Goal: Task Accomplishment & Management: Use online tool/utility

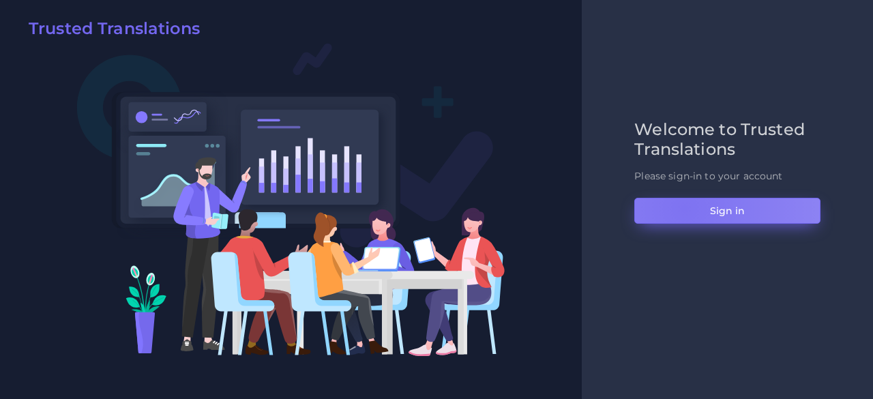
click at [684, 208] on button "Sign in" at bounding box center [728, 211] width 186 height 26
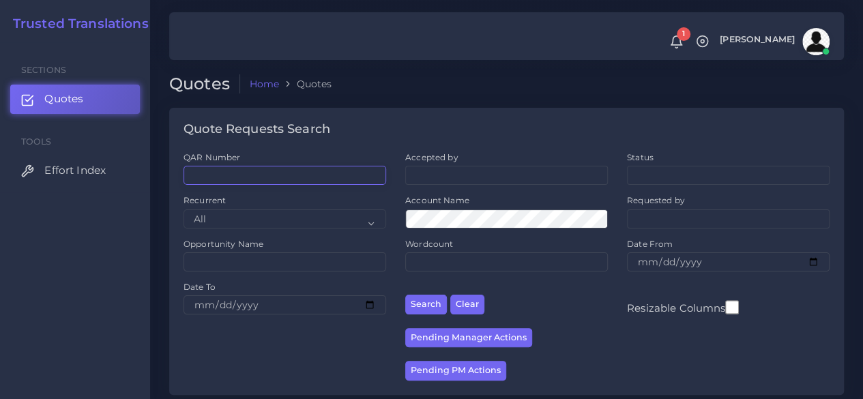
click at [304, 173] on input "QAR Number" at bounding box center [285, 175] width 203 height 19
paste input "QAR125072"
type input "QAR125072"
click at [405, 295] on button "Search" at bounding box center [426, 305] width 42 height 20
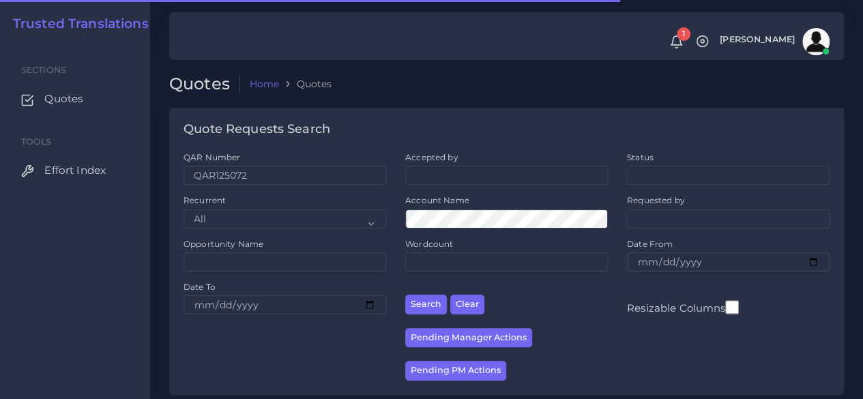
scroll to position [187, 0]
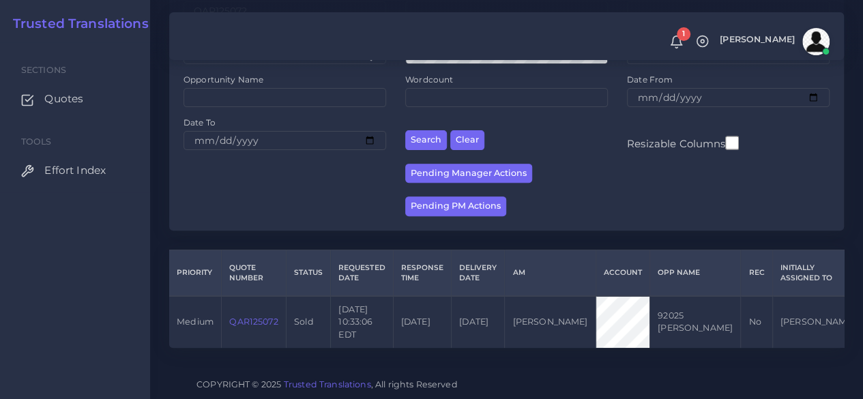
click at [261, 317] on link "QAR125072" at bounding box center [253, 322] width 48 height 10
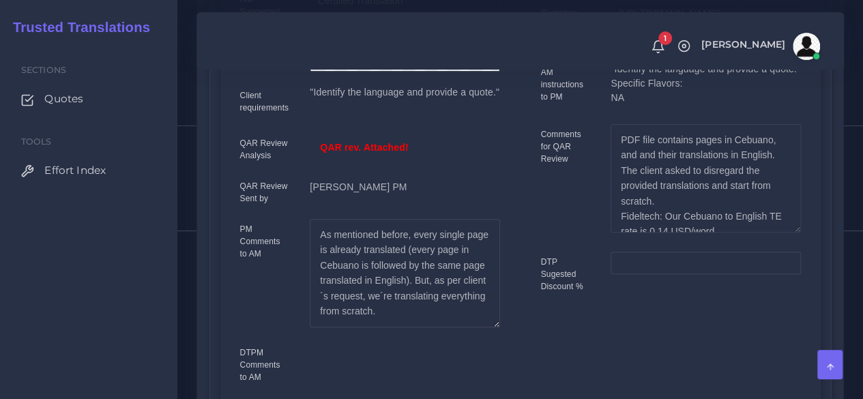
scroll to position [68, 0]
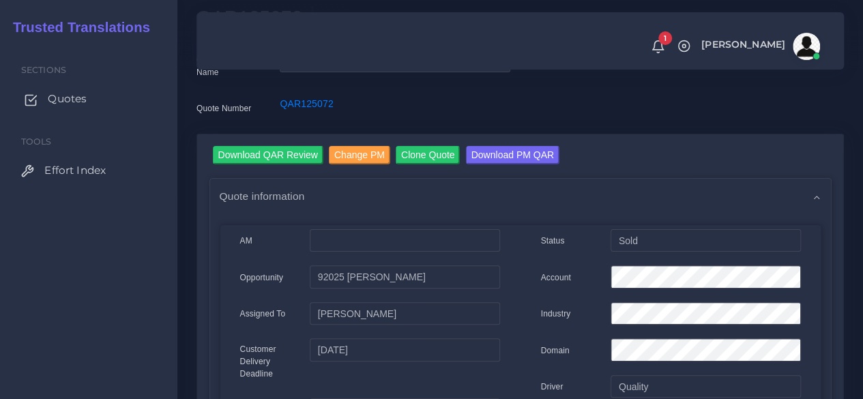
click at [75, 103] on span "Quotes" at bounding box center [67, 98] width 39 height 15
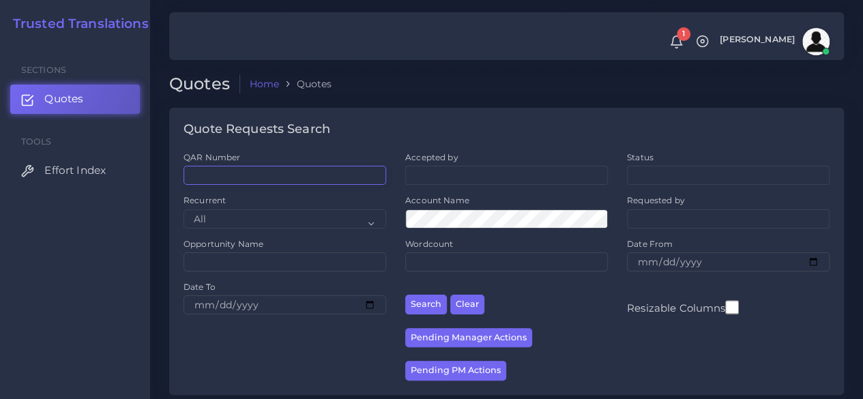
click at [264, 179] on input "QAR Number" at bounding box center [285, 175] width 203 height 19
paste input "QAR126718"
type input "QAR126718"
click at [405, 295] on button "Search" at bounding box center [426, 305] width 42 height 20
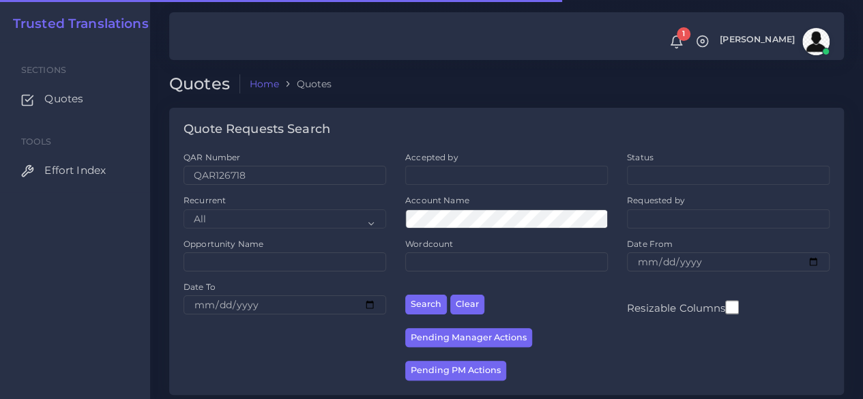
scroll to position [174, 0]
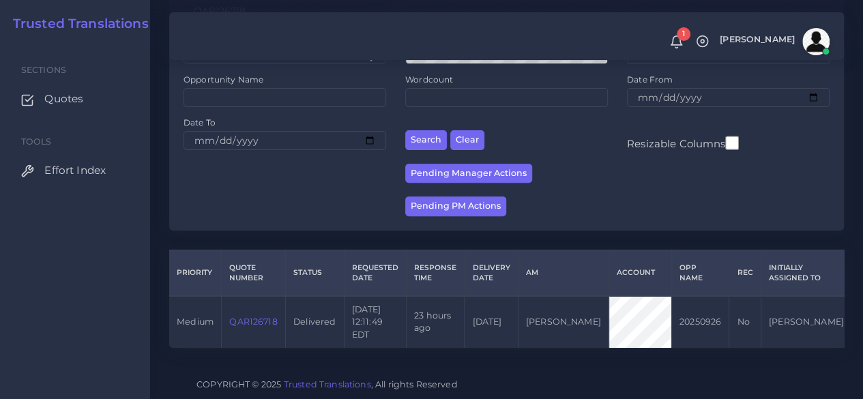
click at [267, 317] on link "QAR126718" at bounding box center [253, 322] width 48 height 10
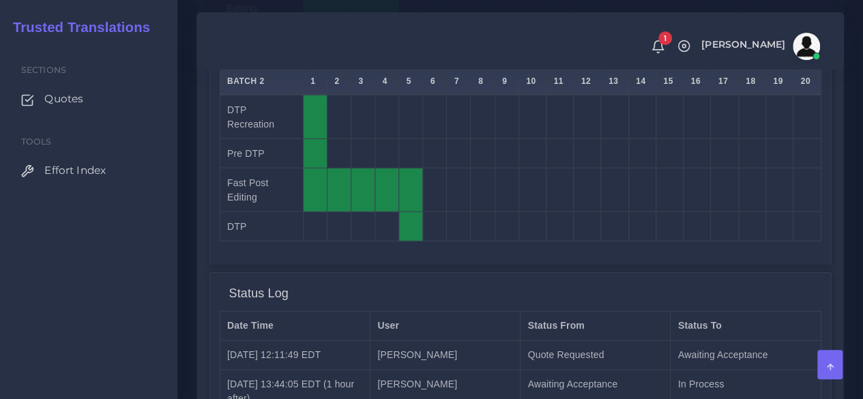
scroll to position [1979, 0]
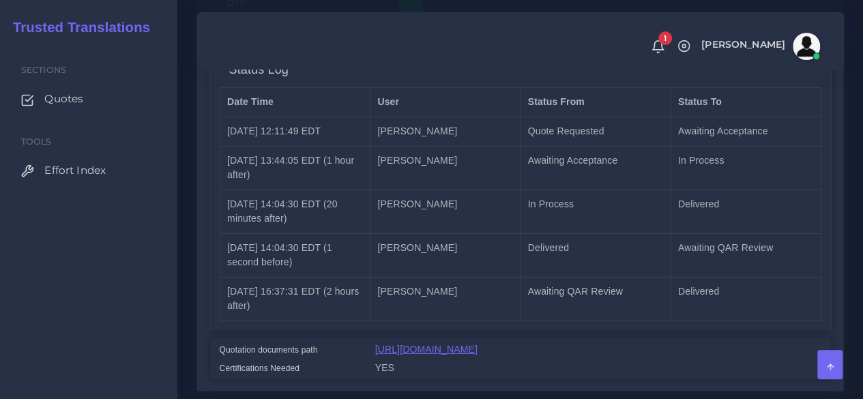
click at [449, 344] on link "https://workdrive.zoho.com/fgoh3e43b1a1fe2124b65bedd7c3c51a0e040/teams/fgoh3e43…" at bounding box center [426, 349] width 102 height 11
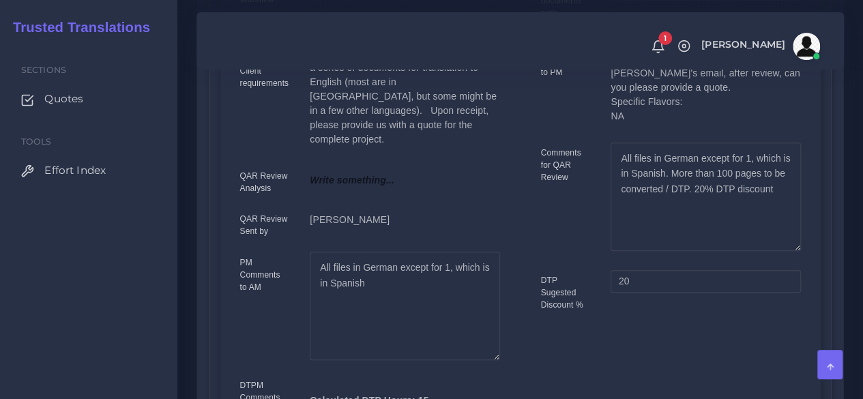
scroll to position [136, 0]
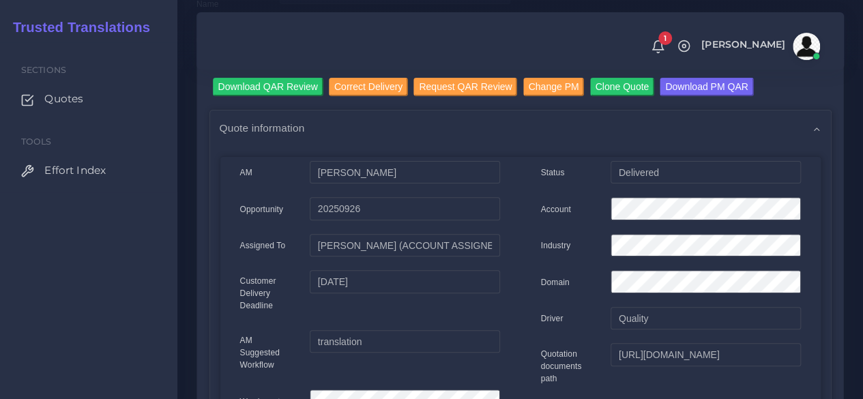
drag, startPoint x: 79, startPoint y: 325, endPoint x: 276, endPoint y: 272, distance: 203.6
click at [80, 325] on div "Sections Quotes Tools Effort Index" at bounding box center [88, 220] width 177 height 357
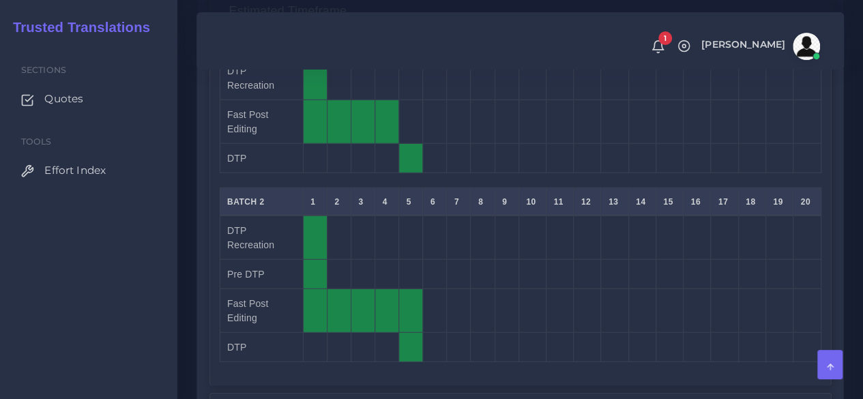
scroll to position [1638, 0]
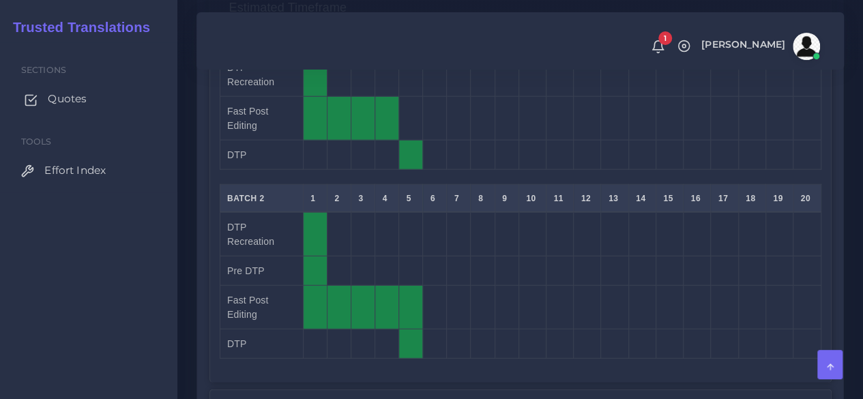
click at [76, 96] on span "Quotes" at bounding box center [67, 98] width 39 height 15
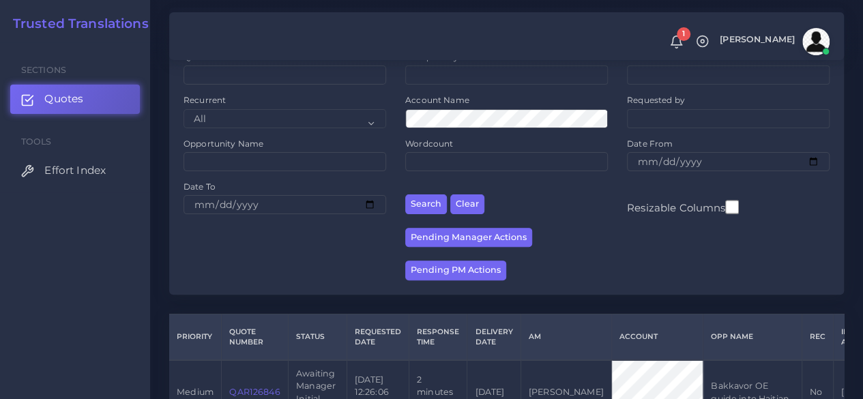
scroll to position [273, 0]
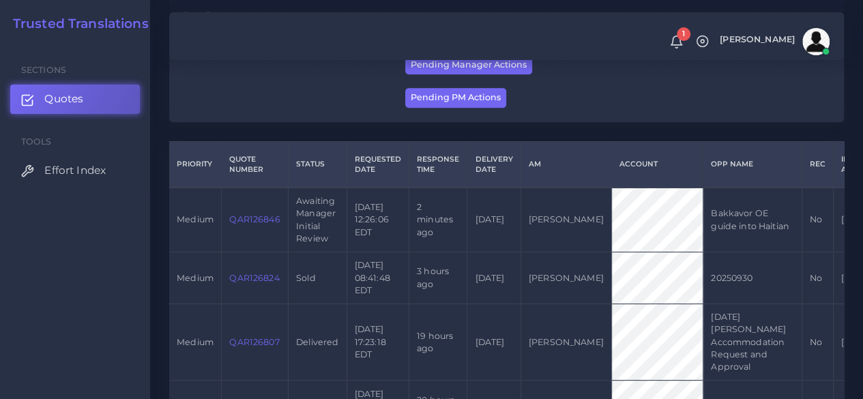
click at [259, 222] on link "QAR126846" at bounding box center [254, 219] width 50 height 10
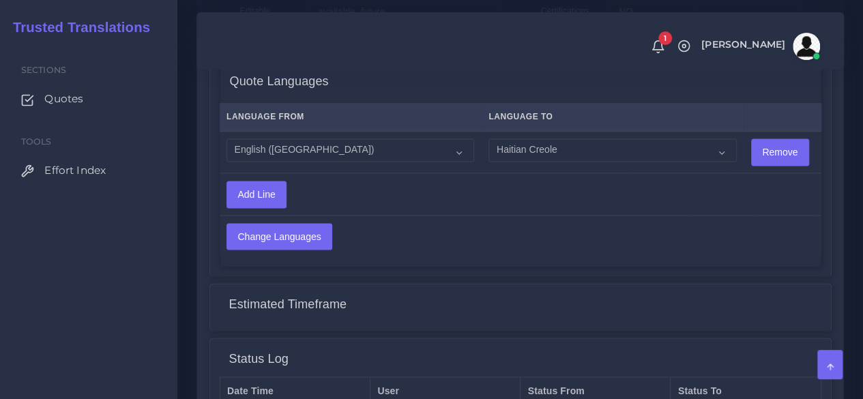
scroll to position [1110, 0]
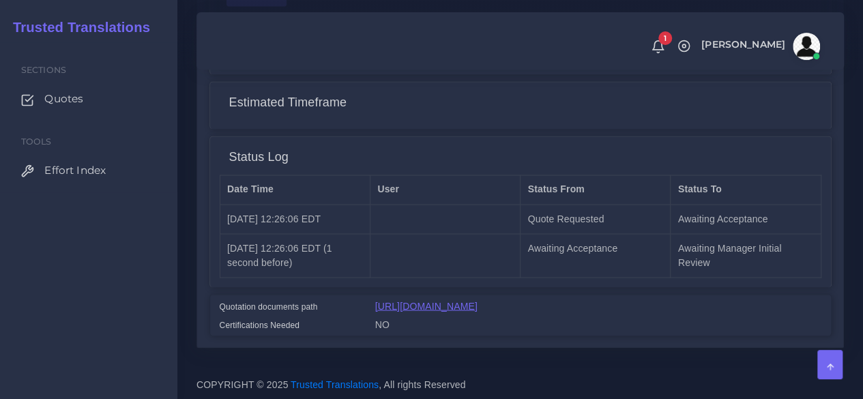
click at [423, 300] on link "[URL][DOMAIN_NAME]" at bounding box center [426, 305] width 102 height 11
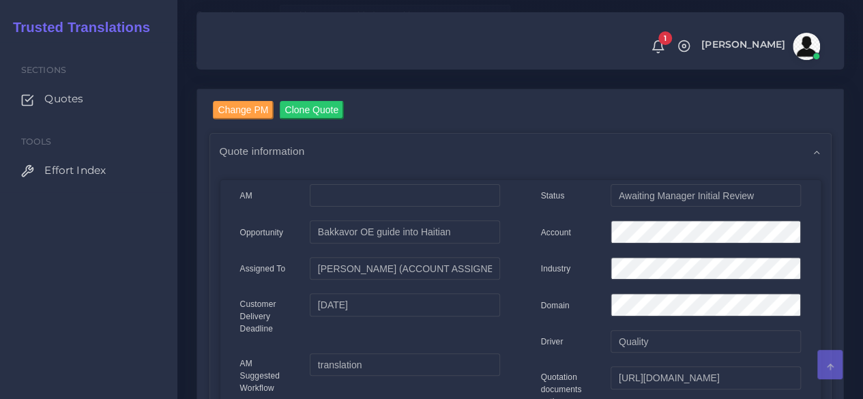
scroll to position [0, 0]
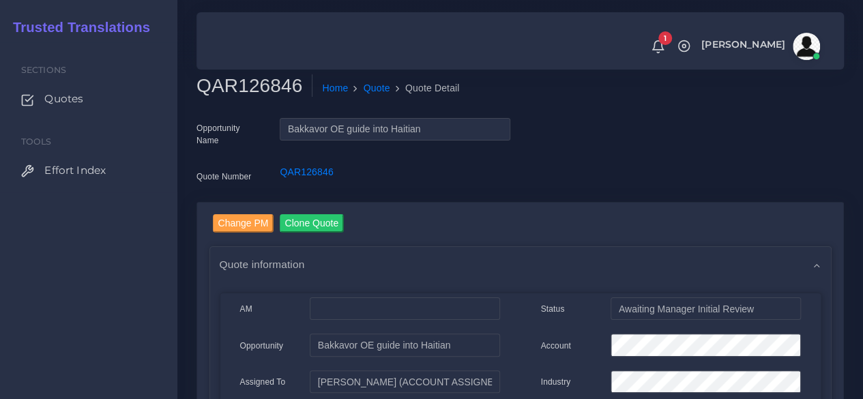
click at [256, 89] on h2 "QAR126846" at bounding box center [255, 85] width 116 height 23
copy h2 "QAR126846"
click at [572, 350] on div "Account" at bounding box center [671, 347] width 280 height 27
click at [99, 100] on link "Quotes" at bounding box center [88, 99] width 157 height 29
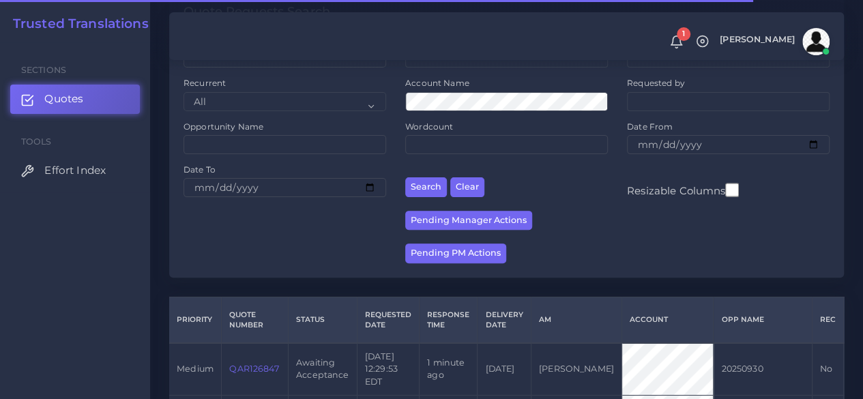
scroll to position [273, 0]
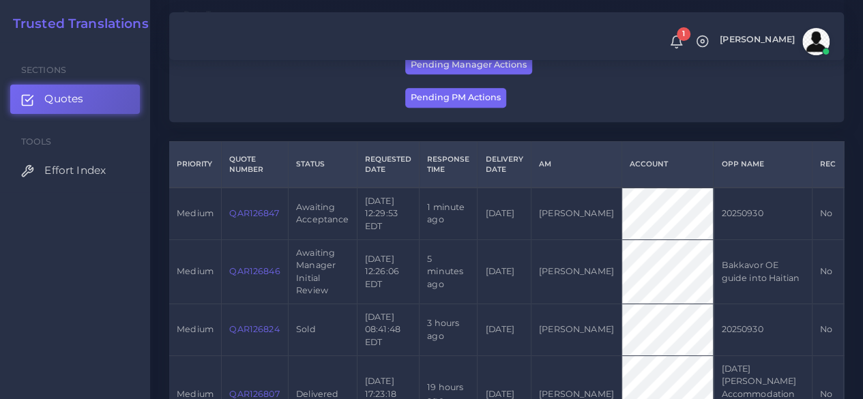
click at [242, 212] on link "QAR126847" at bounding box center [253, 213] width 49 height 10
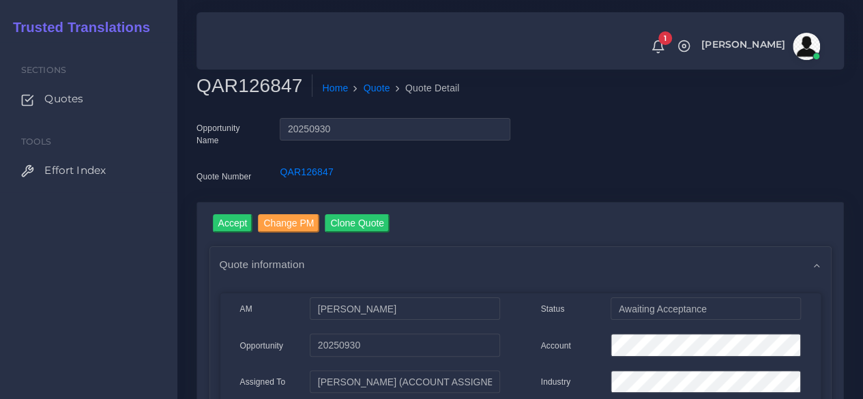
click at [235, 87] on h2 "QAR126847" at bounding box center [255, 85] width 116 height 23
copy h2 "QAR126847"
click at [249, 231] on input "Accept" at bounding box center [233, 223] width 40 height 18
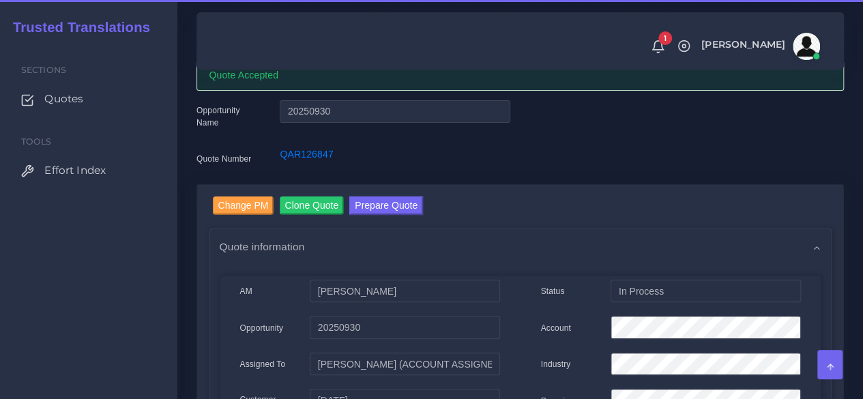
scroll to position [136, 0]
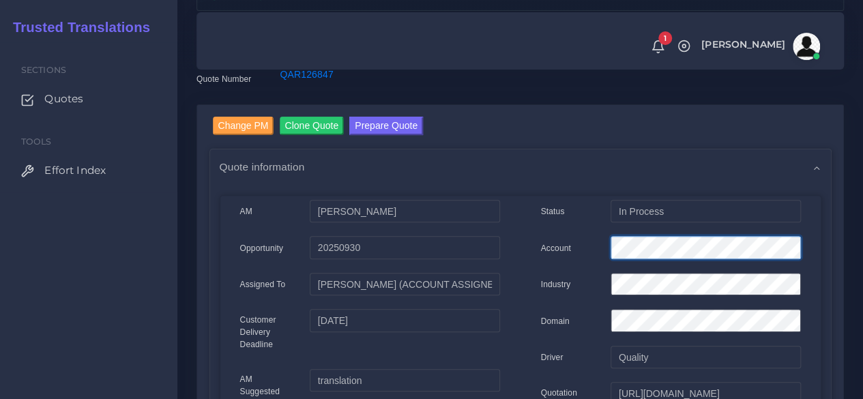
click at [550, 252] on div "Account" at bounding box center [671, 249] width 280 height 27
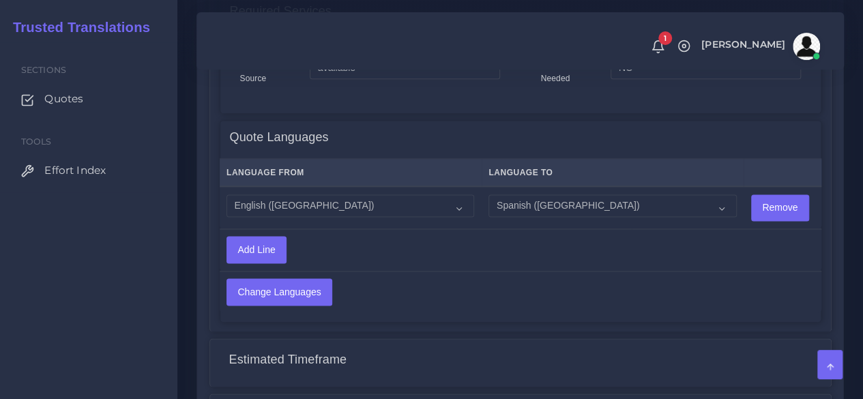
scroll to position [1148, 0]
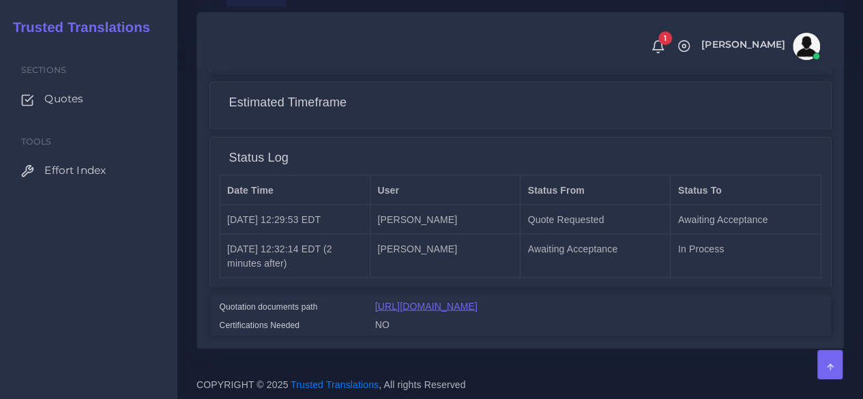
click at [411, 311] on link "[URL][DOMAIN_NAME]" at bounding box center [426, 305] width 102 height 11
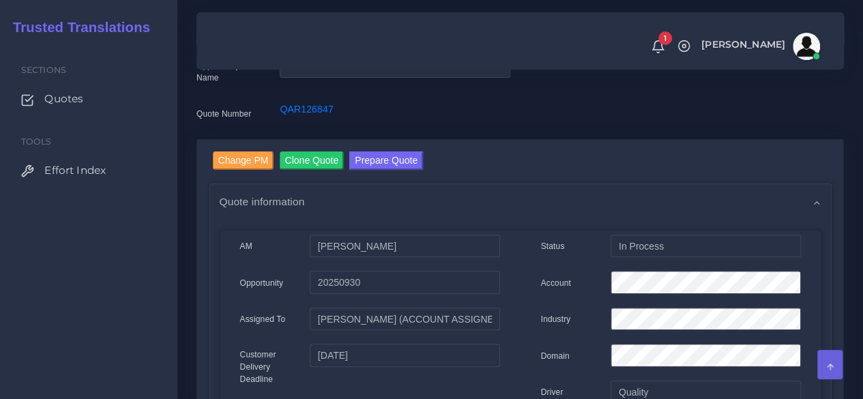
scroll to position [0, 0]
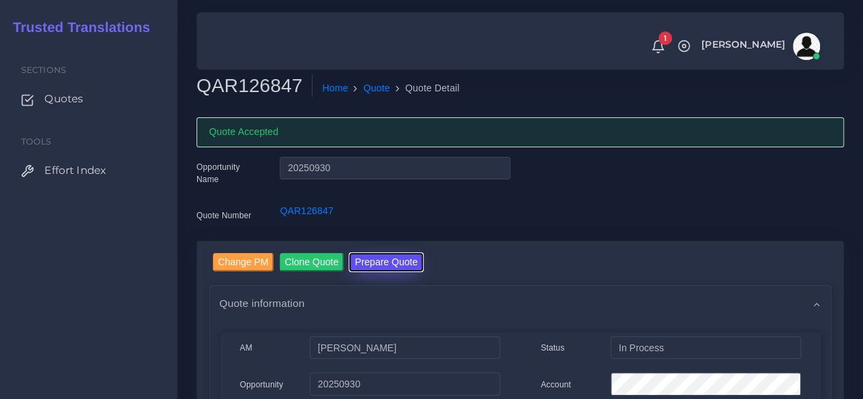
click at [387, 259] on button "Prepare Quote" at bounding box center [386, 262] width 74 height 18
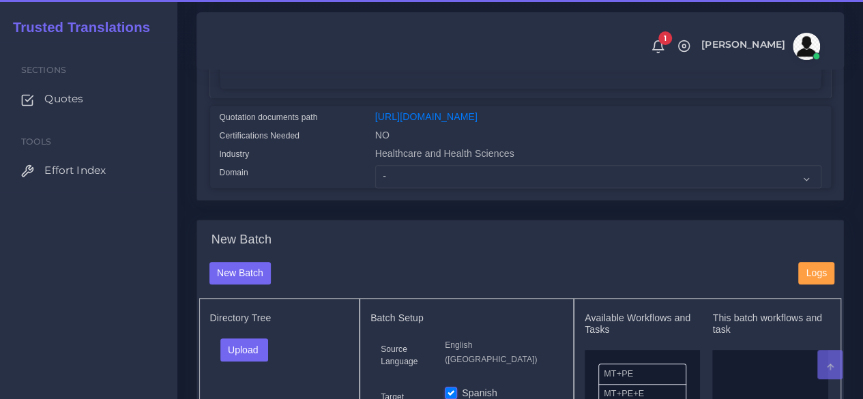
scroll to position [341, 0]
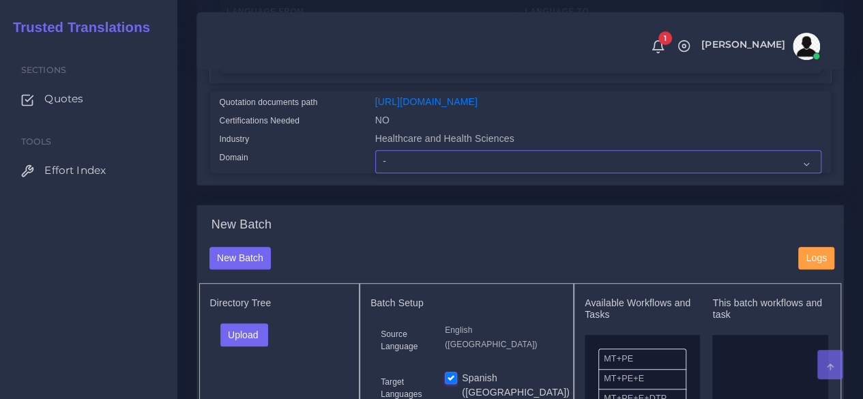
click at [420, 173] on select "- Advertising and Media Agriculture, Forestry and Fishing Architecture, Buildin…" at bounding box center [598, 161] width 446 height 23
select select "Healthcare and Health Sciences"
click at [375, 173] on select "- Advertising and Media Agriculture, Forestry and Fishing Architecture, Buildin…" at bounding box center [598, 161] width 446 height 23
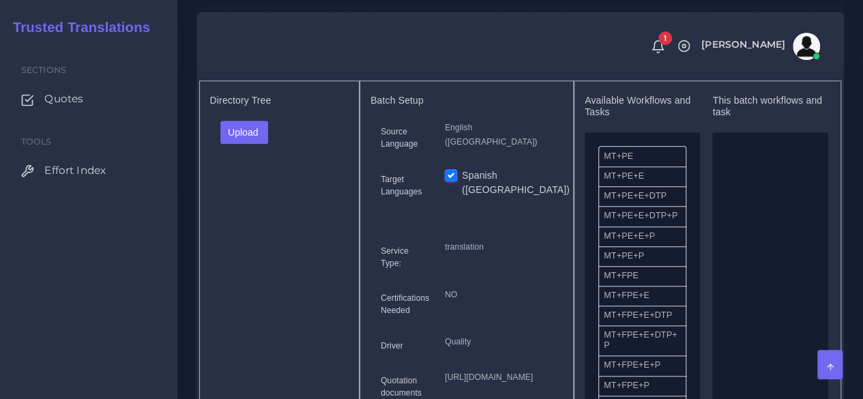
scroll to position [546, 0]
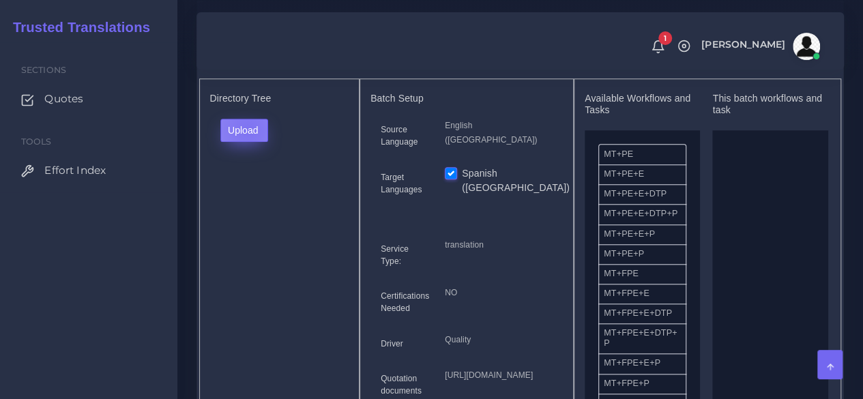
click at [247, 142] on button "Upload" at bounding box center [244, 130] width 48 height 23
click at [251, 190] on label "Files" at bounding box center [268, 181] width 94 height 17
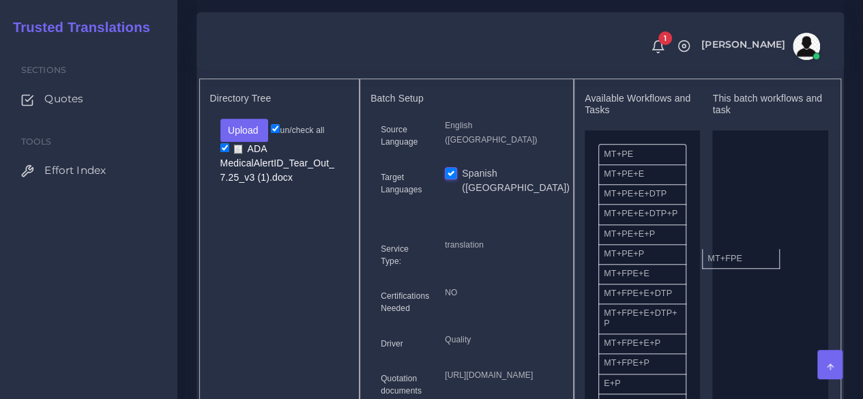
drag, startPoint x: 643, startPoint y: 309, endPoint x: 748, endPoint y: 285, distance: 107.3
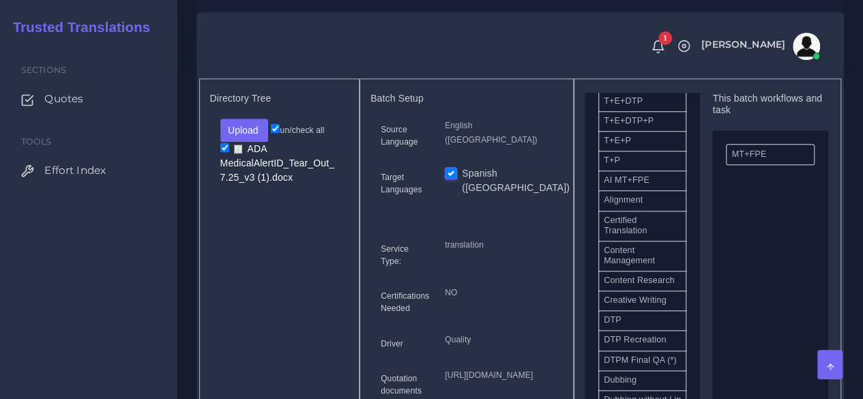
scroll to position [341, 0]
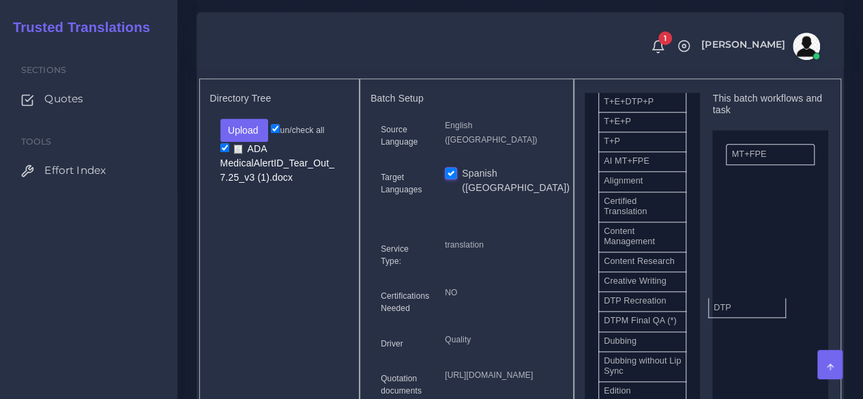
drag, startPoint x: 650, startPoint y: 342, endPoint x: 757, endPoint y: 331, distance: 107.0
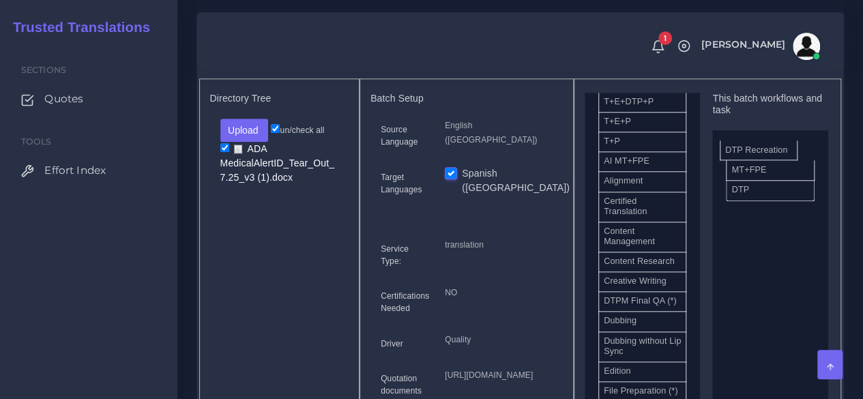
drag, startPoint x: 652, startPoint y: 342, endPoint x: 773, endPoint y: 175, distance: 206.1
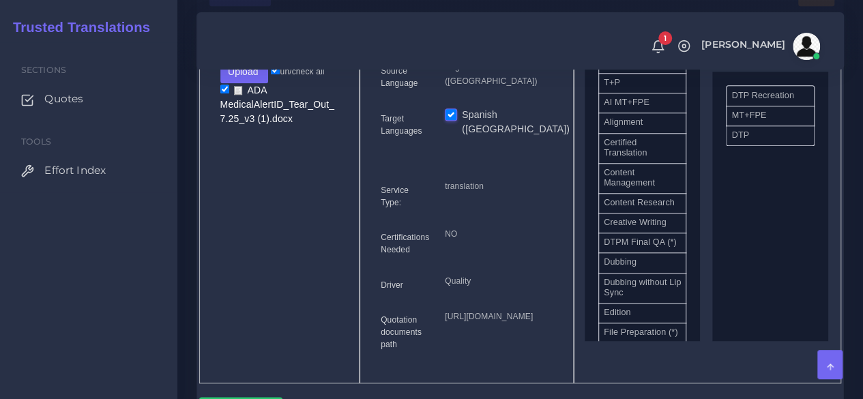
scroll to position [887, 0]
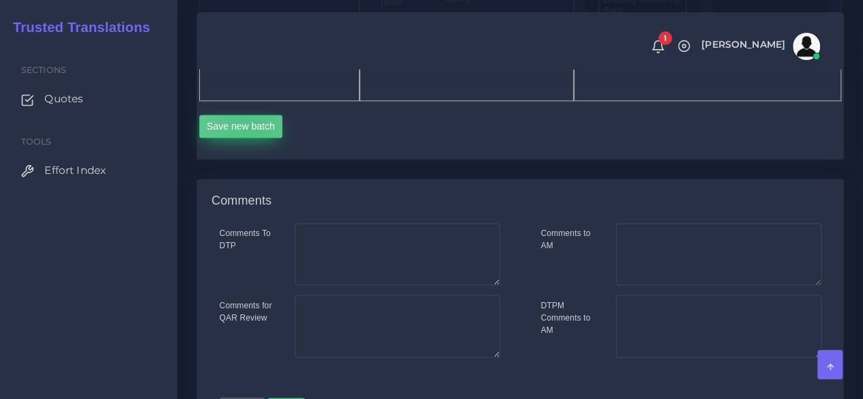
click at [248, 138] on button "Save new batch" at bounding box center [241, 126] width 84 height 23
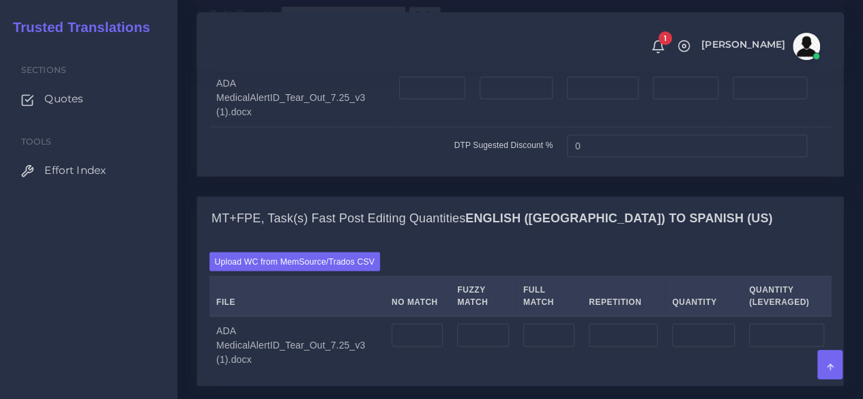
scroll to position [1160, 0]
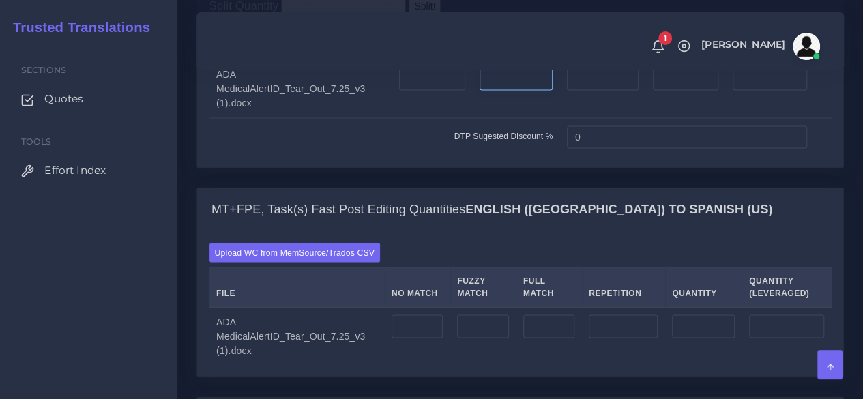
click at [509, 91] on input "number" at bounding box center [516, 79] width 73 height 23
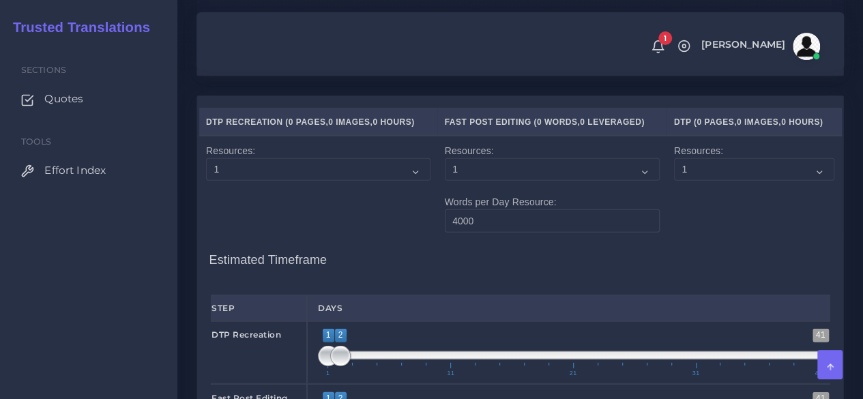
scroll to position [1638, 0]
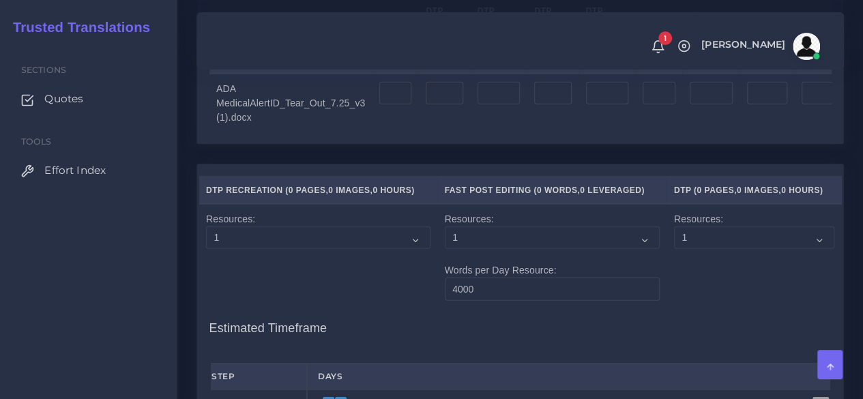
type input "2"
click at [488, 105] on input "number" at bounding box center [499, 93] width 43 height 23
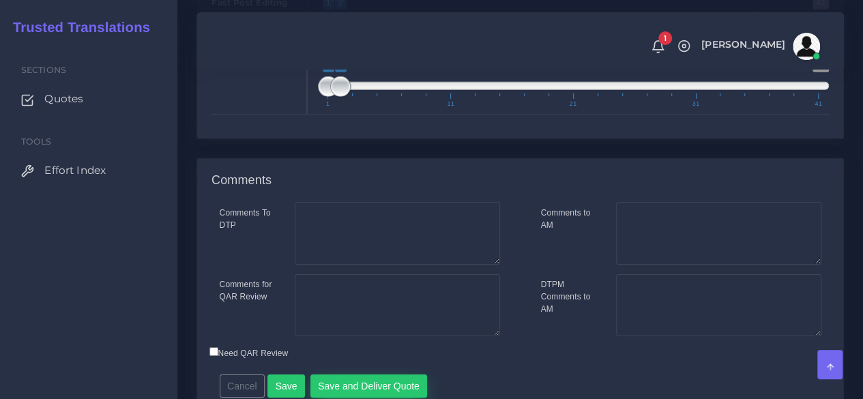
scroll to position [2261, 0]
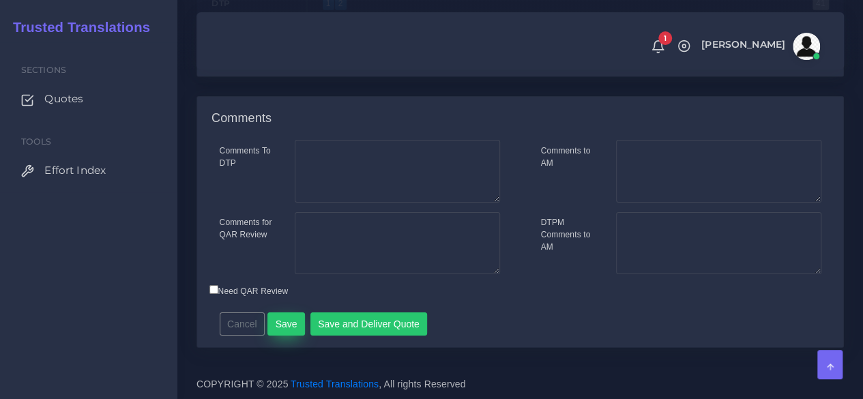
type input "2"
click at [295, 321] on button "Save" at bounding box center [286, 324] width 38 height 23
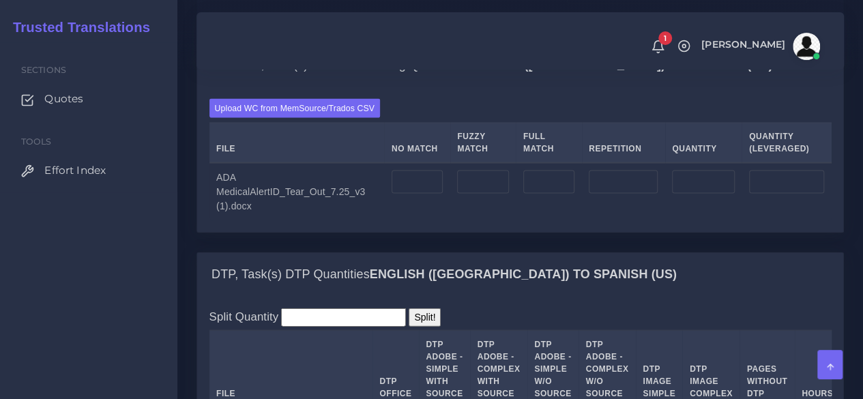
scroll to position [1365, 0]
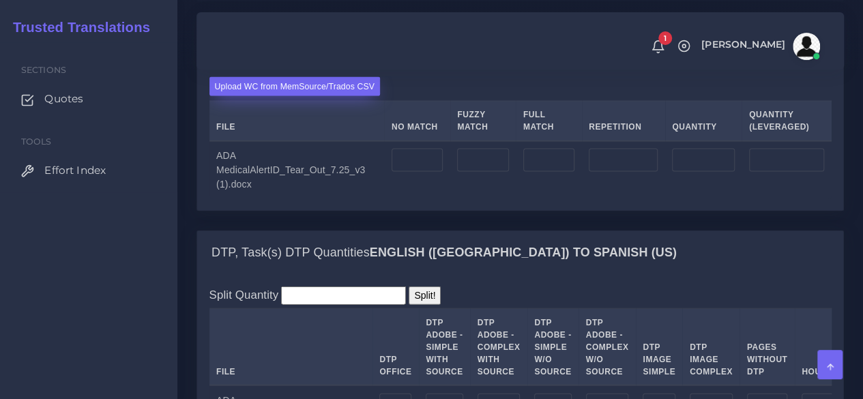
click at [289, 96] on label "Upload WC from MemSource/Trados CSV" at bounding box center [294, 86] width 171 height 18
click at [0, 0] on input "Upload WC from MemSource/Trados CSV" at bounding box center [0, 0] width 0 height 0
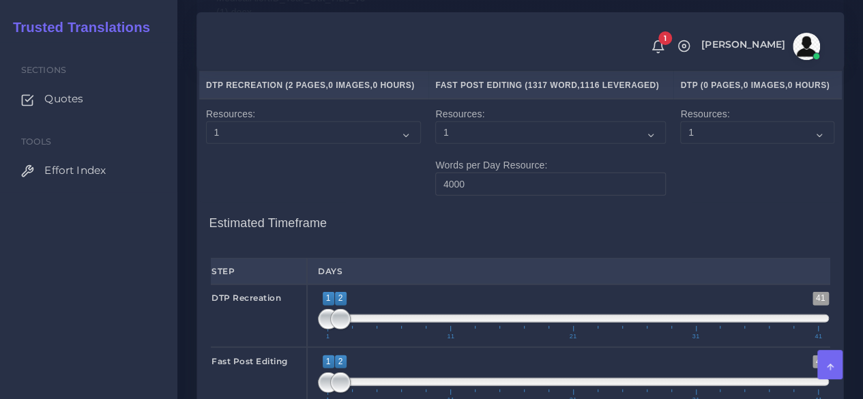
scroll to position [1979, 0]
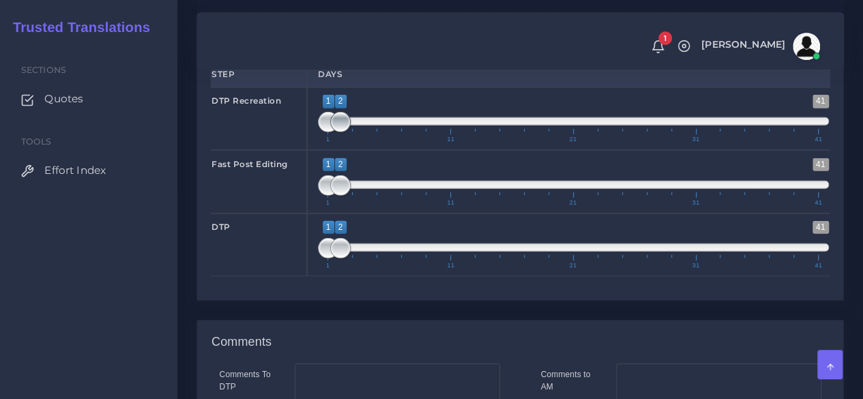
type input "1;1"
drag, startPoint x: 334, startPoint y: 221, endPoint x: 320, endPoint y: 225, distance: 14.1
click at [322, 132] on span at bounding box center [328, 122] width 20 height 20
type input "1;1"
drag, startPoint x: 344, startPoint y: 287, endPoint x: 300, endPoint y: 312, distance: 50.1
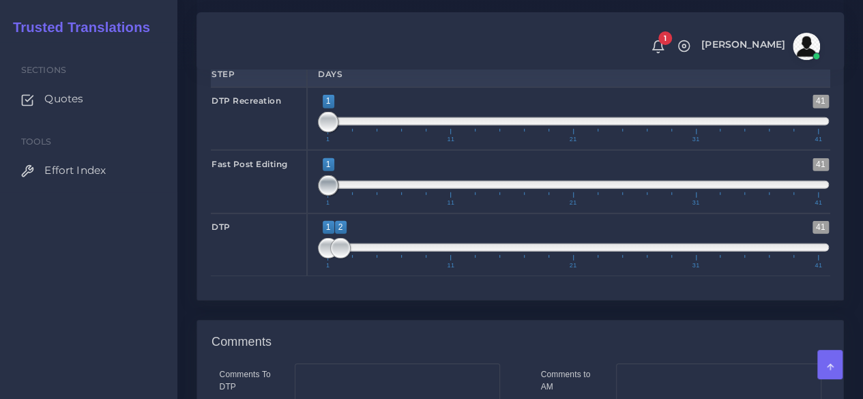
click at [295, 213] on div "Fast Post Editing 1 41 1 1 1 — 1 1 11 21 31 41 1;1" at bounding box center [520, 181] width 639 height 63
type input "2;2"
drag, startPoint x: 325, startPoint y: 345, endPoint x: 333, endPoint y: 345, distance: 7.5
click at [333, 259] on span at bounding box center [340, 248] width 20 height 20
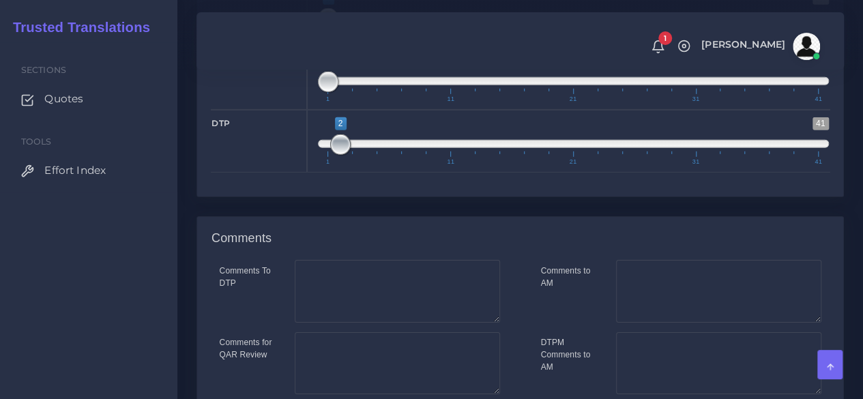
scroll to position [2300, 0]
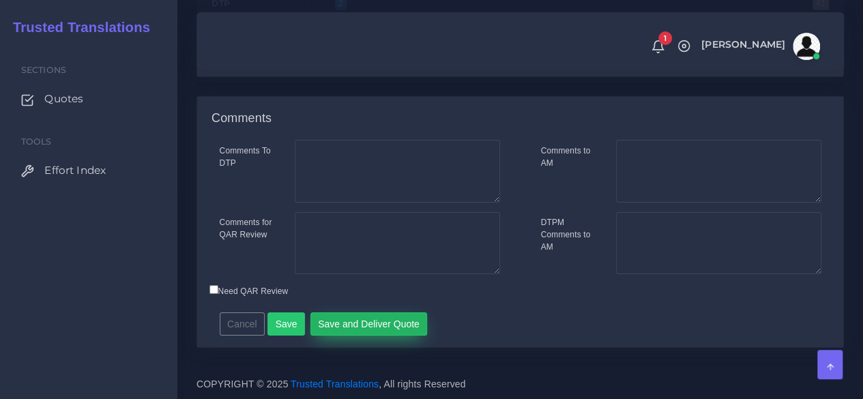
click at [351, 324] on button "Save and Deliver Quote" at bounding box center [368, 324] width 117 height 23
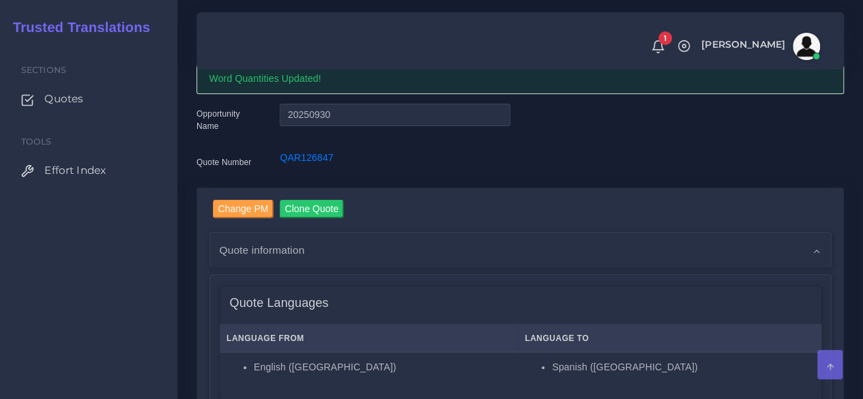
scroll to position [0, 0]
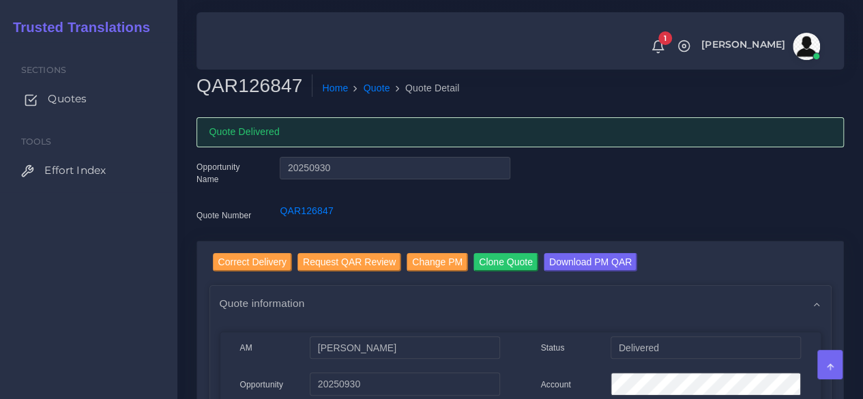
click at [61, 99] on span "Quotes" at bounding box center [67, 98] width 39 height 15
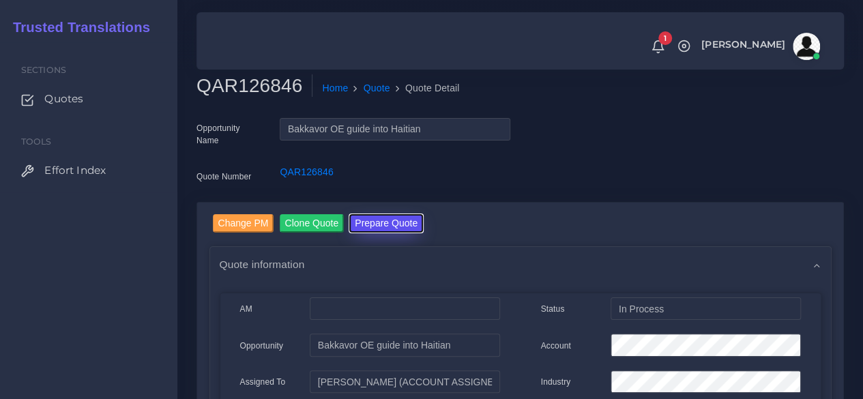
click at [401, 225] on button "Prepare Quote" at bounding box center [386, 223] width 74 height 18
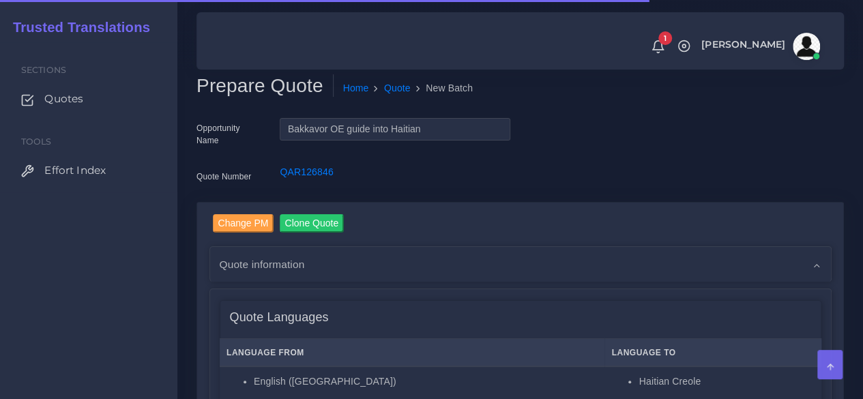
scroll to position [273, 0]
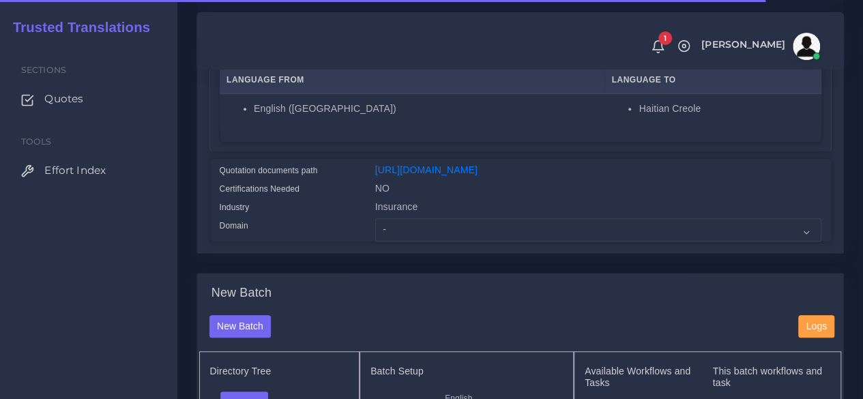
click at [423, 218] on div "Insurance" at bounding box center [598, 209] width 467 height 18
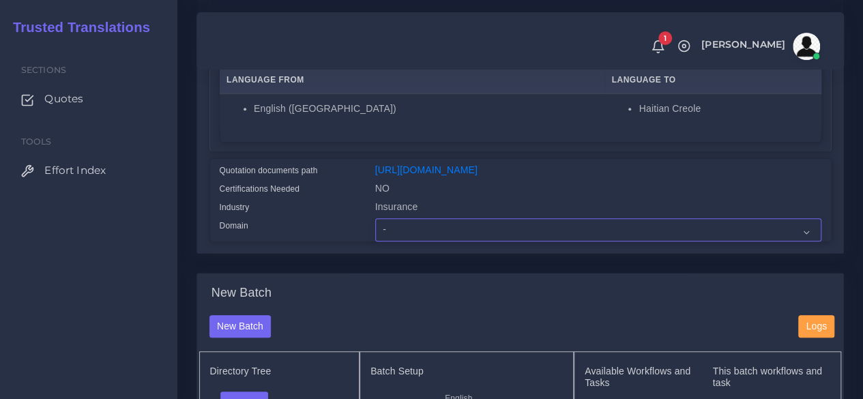
click at [424, 242] on select "- Advertising and Media Agriculture, Forestry and Fishing Architecture, Buildin…" at bounding box center [598, 229] width 446 height 23
select select "Human Resources - HR"
click at [375, 242] on select "- Advertising and Media Agriculture, Forestry and Fishing Architecture, Buildin…" at bounding box center [598, 229] width 446 height 23
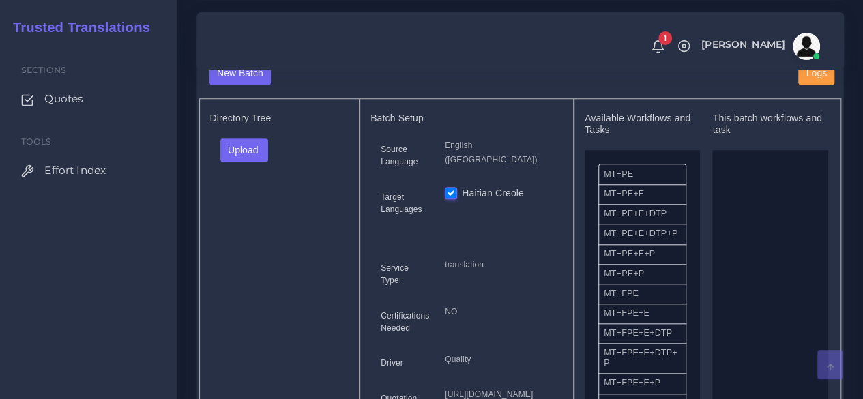
scroll to position [546, 0]
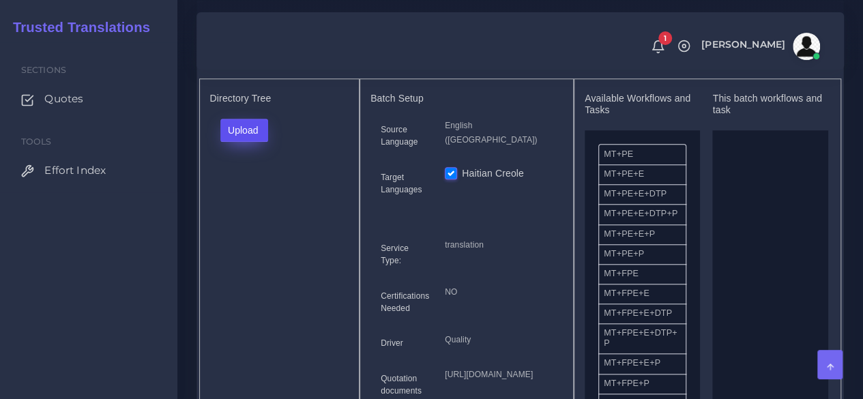
click at [231, 142] on button "Upload" at bounding box center [244, 130] width 48 height 23
click at [241, 190] on label "Files" at bounding box center [268, 181] width 94 height 17
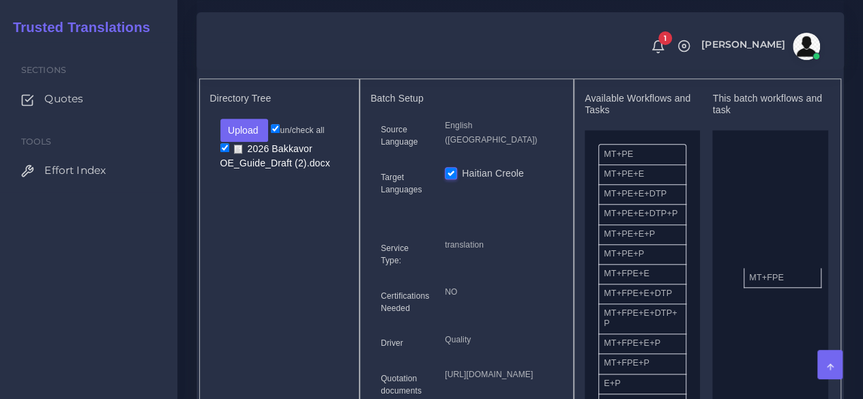
drag, startPoint x: 641, startPoint y: 308, endPoint x: 782, endPoint y: 306, distance: 140.6
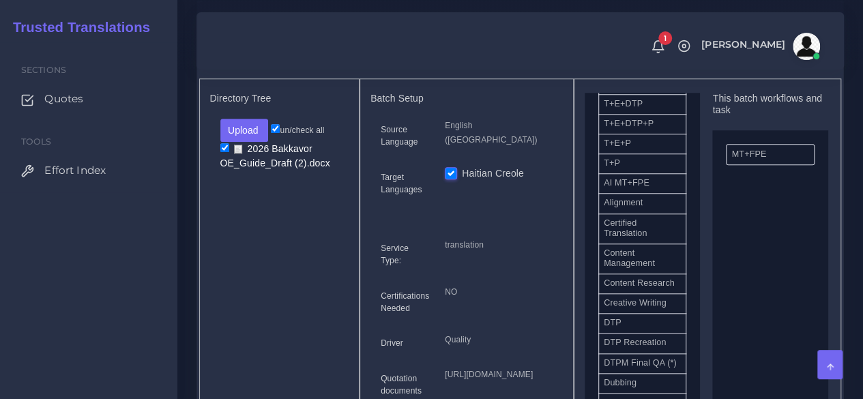
scroll to position [341, 0]
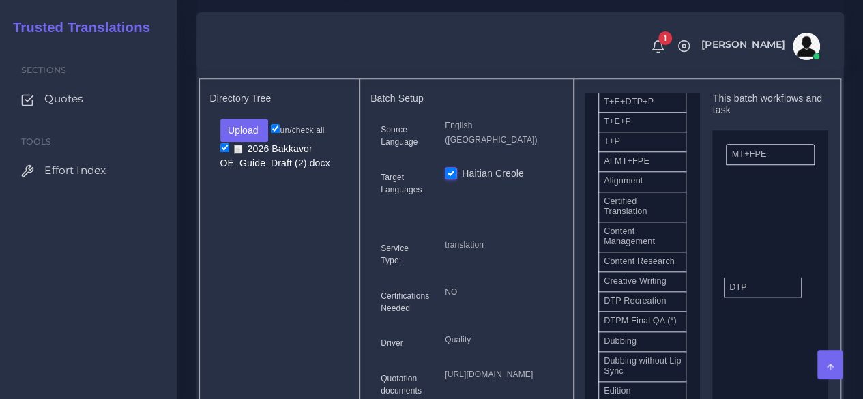
drag, startPoint x: 640, startPoint y: 338, endPoint x: 766, endPoint y: 309, distance: 128.9
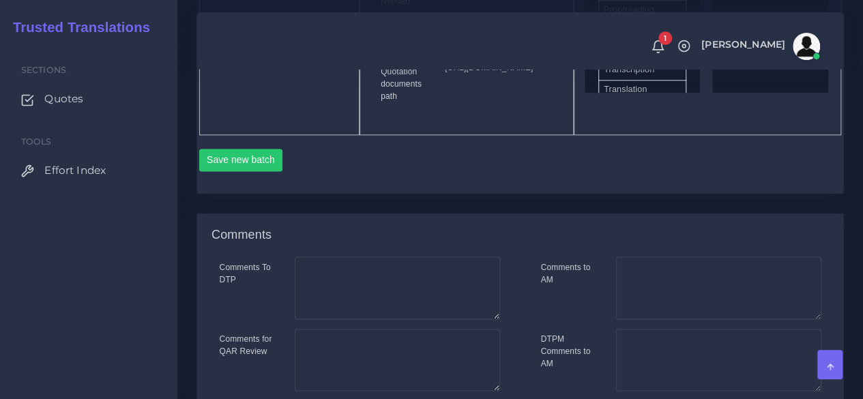
scroll to position [887, 0]
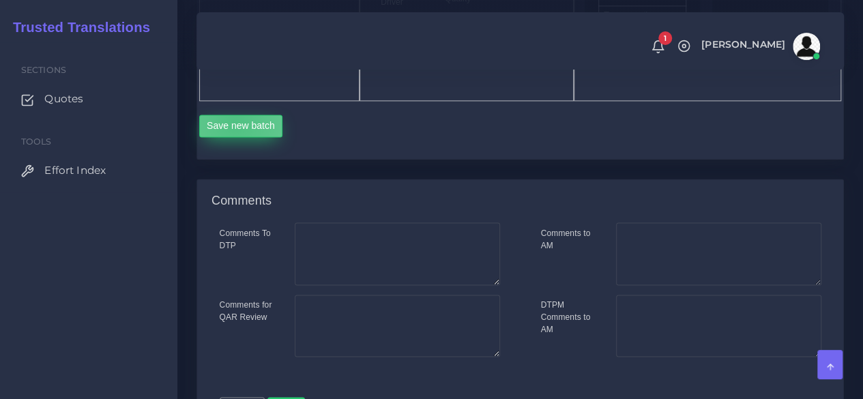
click at [235, 138] on button "Save new batch" at bounding box center [241, 126] width 84 height 23
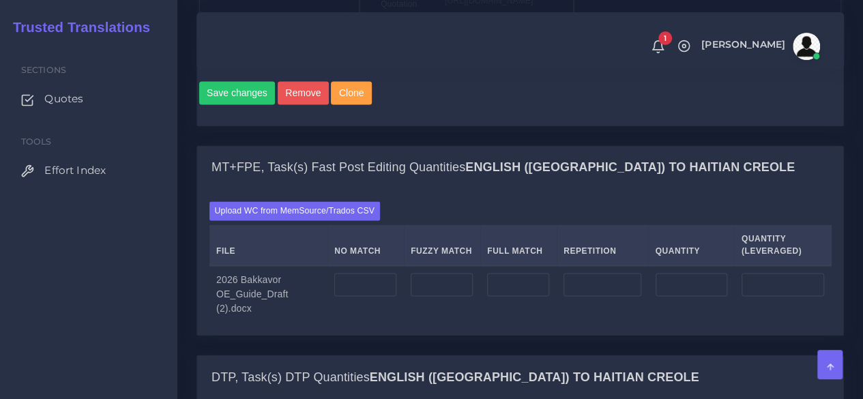
scroll to position [1024, 0]
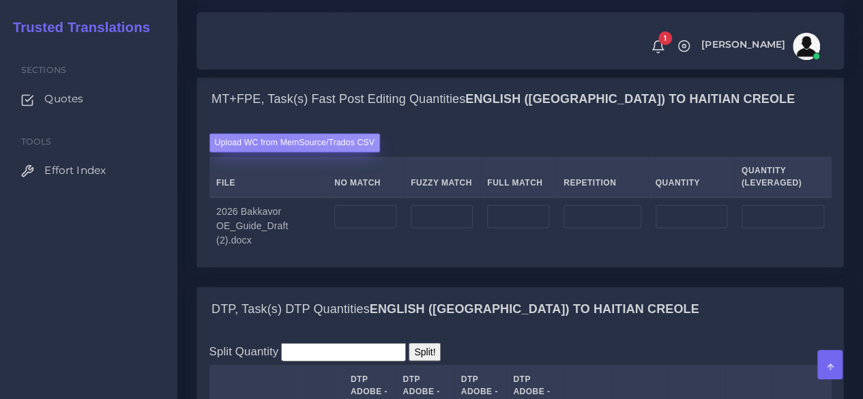
click at [274, 151] on label "Upload WC from MemSource/Trados CSV" at bounding box center [294, 142] width 171 height 18
click at [0, 0] on input "Upload WC from MemSource/Trados CSV" at bounding box center [0, 0] width 0 height 0
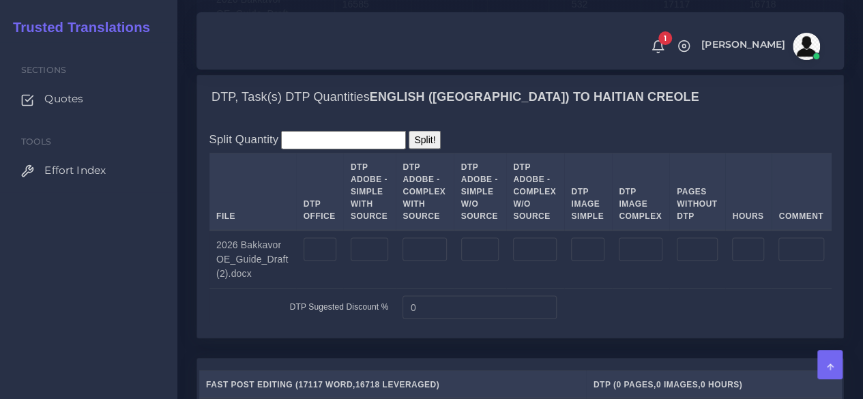
scroll to position [1297, 0]
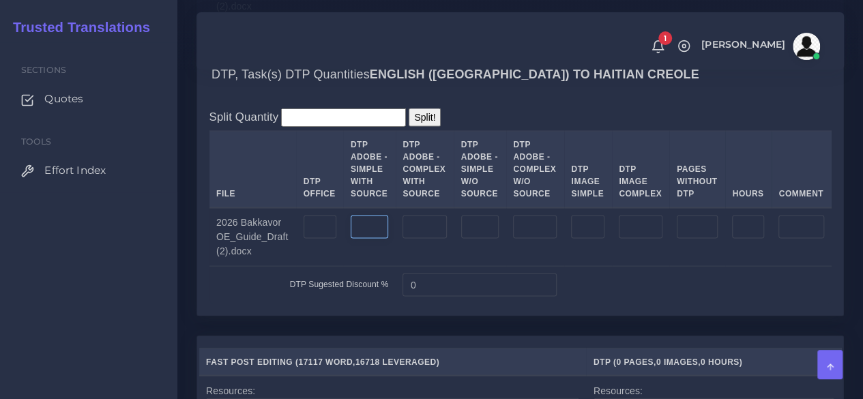
click at [369, 239] on input "number" at bounding box center [370, 227] width 38 height 23
click at [420, 239] on input "number" at bounding box center [425, 227] width 44 height 23
type input "30"
click at [369, 239] on input "number" at bounding box center [370, 227] width 38 height 23
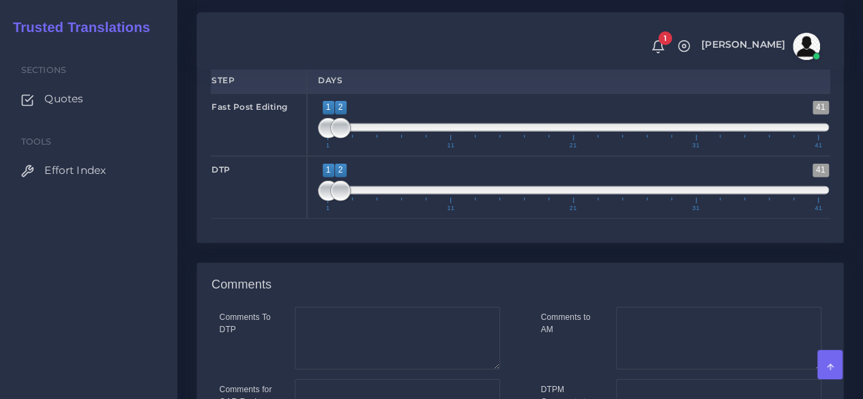
scroll to position [1774, 0]
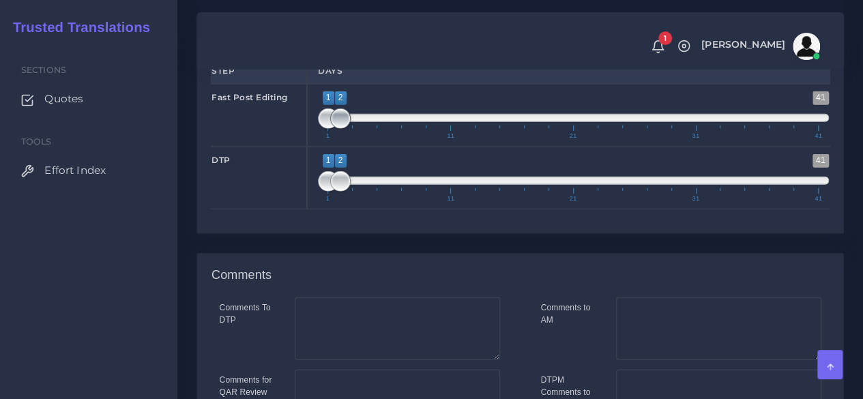
type input "23"
type input "1;4"
drag, startPoint x: 337, startPoint y: 211, endPoint x: 359, endPoint y: 209, distance: 21.9
click at [359, 129] on span at bounding box center [365, 118] width 20 height 20
drag, startPoint x: 341, startPoint y: 276, endPoint x: 370, endPoint y: 275, distance: 28.7
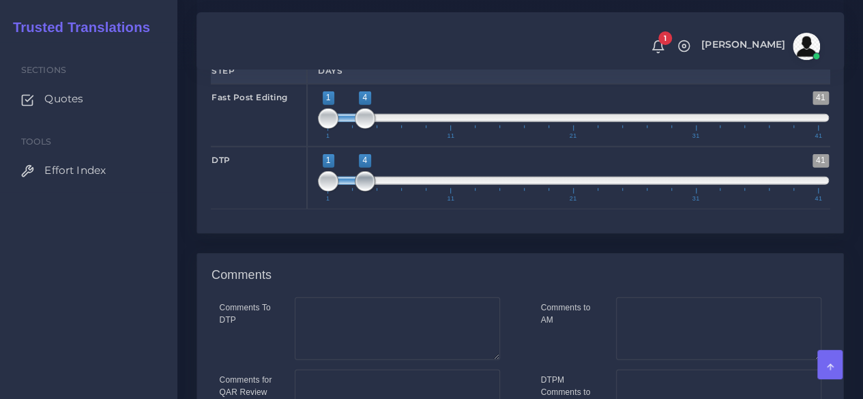
click at [370, 192] on span at bounding box center [365, 181] width 20 height 20
type input "4;4"
drag, startPoint x: 321, startPoint y: 274, endPoint x: 364, endPoint y: 272, distance: 43.7
click at [364, 192] on span at bounding box center [365, 181] width 20 height 20
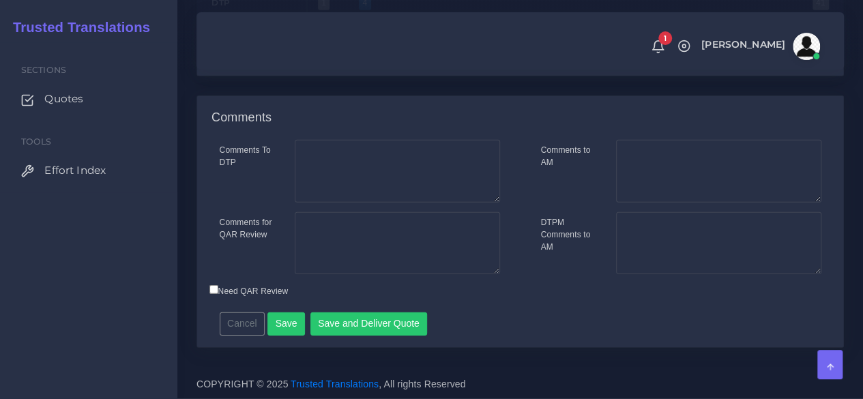
scroll to position [2022, 0]
click at [437, 209] on div "Comments To DTP Comments for QAR Review" at bounding box center [359, 212] width 321 height 144
click at [427, 223] on textarea "Comments for QAR Review" at bounding box center [397, 243] width 205 height 63
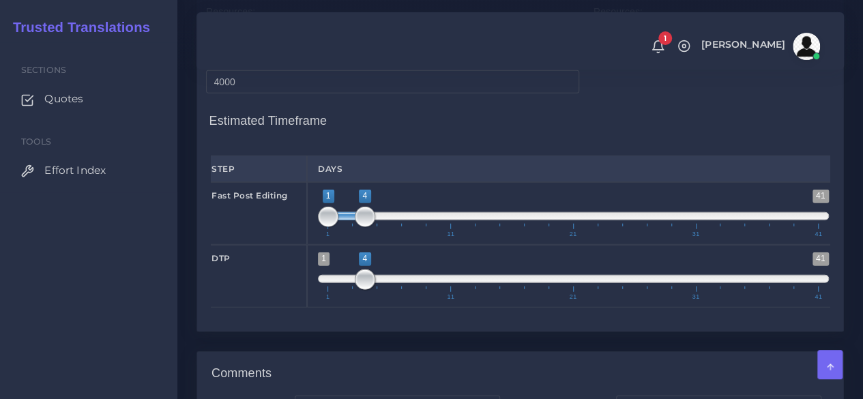
scroll to position [1408, 0]
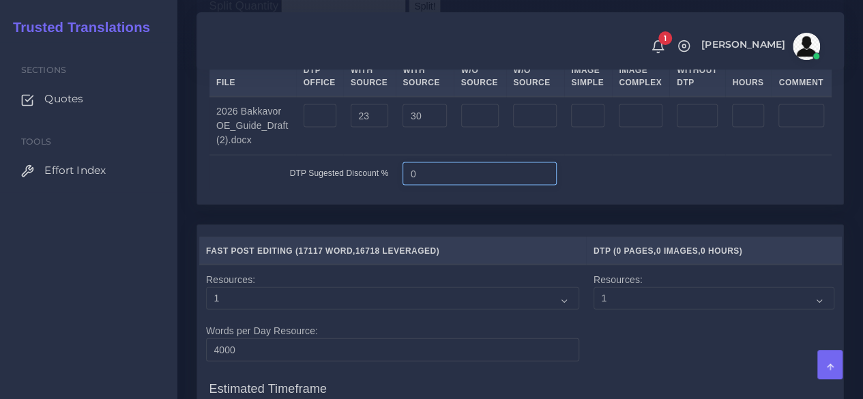
drag, startPoint x: 437, startPoint y: 270, endPoint x: 392, endPoint y: 272, distance: 45.1
click at [396, 192] on td "0" at bounding box center [480, 174] width 169 height 38
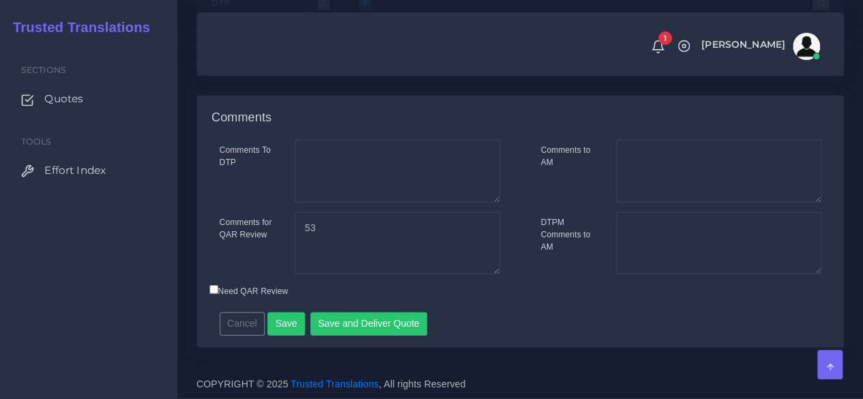
scroll to position [2022, 0]
click at [373, 246] on textarea "53" at bounding box center [397, 243] width 205 height 63
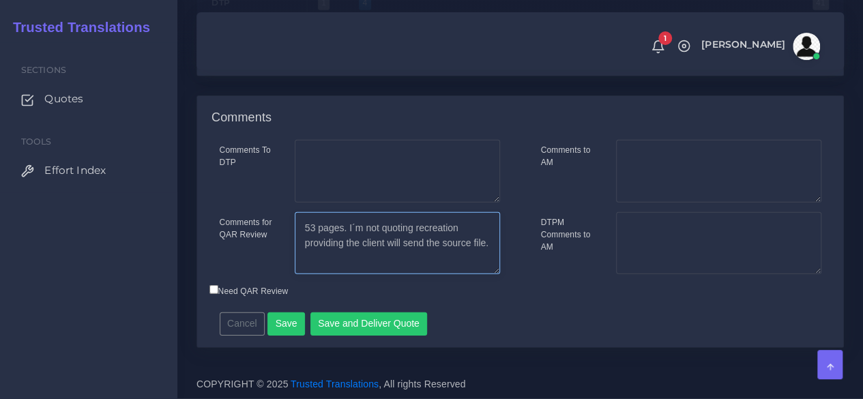
scroll to position [1954, 0]
type textarea "53 pages. I´m not quoting recreation providing the client will send the source …"
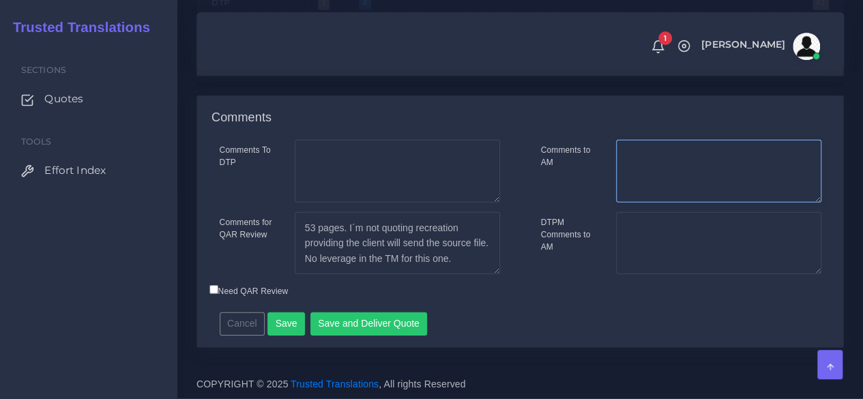
click at [652, 203] on textarea "Comments to AM" at bounding box center [718, 171] width 205 height 63
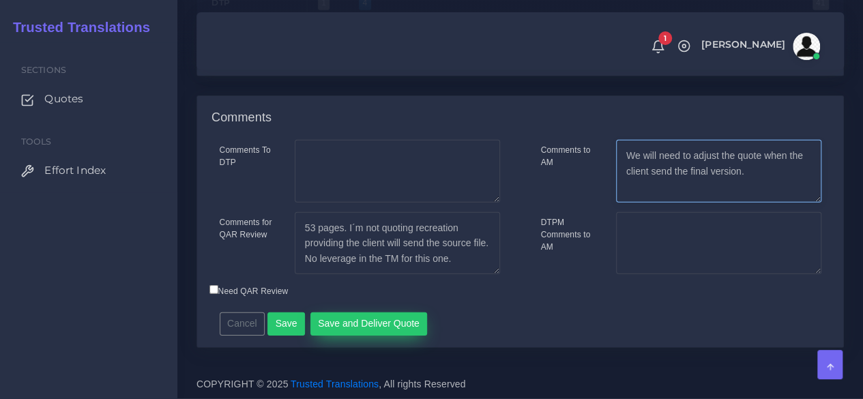
type textarea "We will need to adjust the quote when the client send the final version."
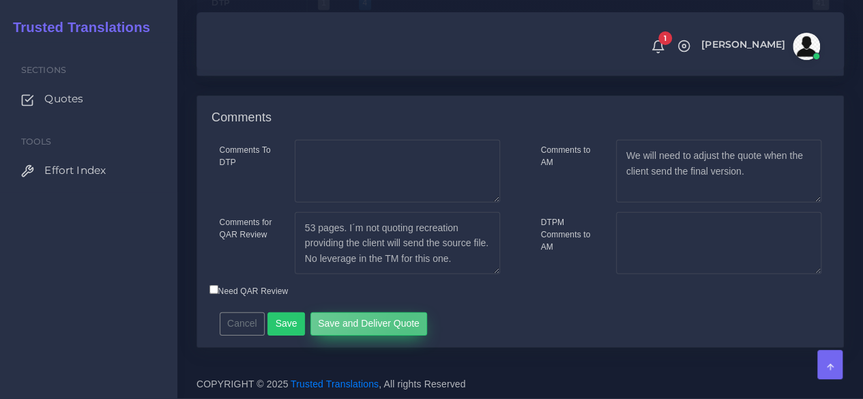
click at [404, 327] on button "Save and Deliver Quote" at bounding box center [368, 324] width 117 height 23
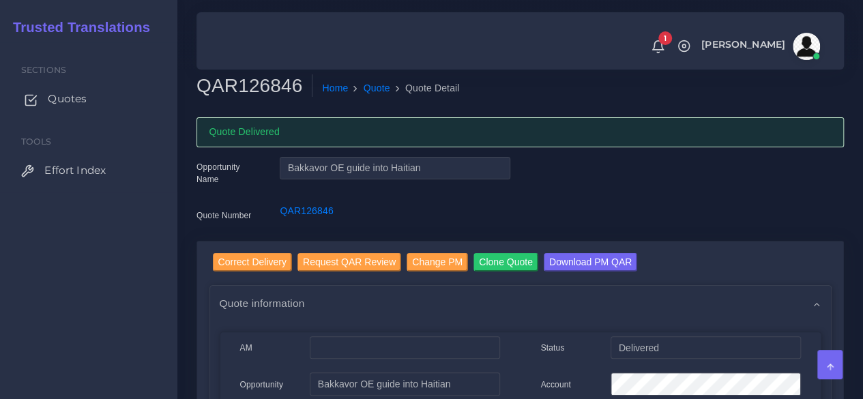
click at [78, 103] on span "Quotes" at bounding box center [67, 98] width 39 height 15
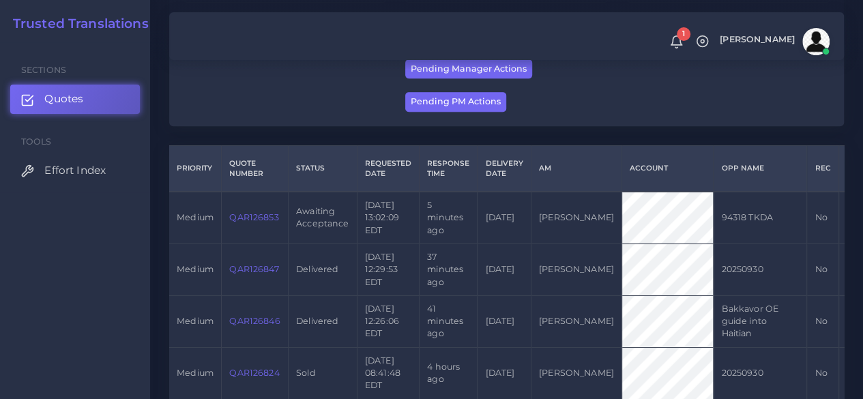
scroll to position [273, 0]
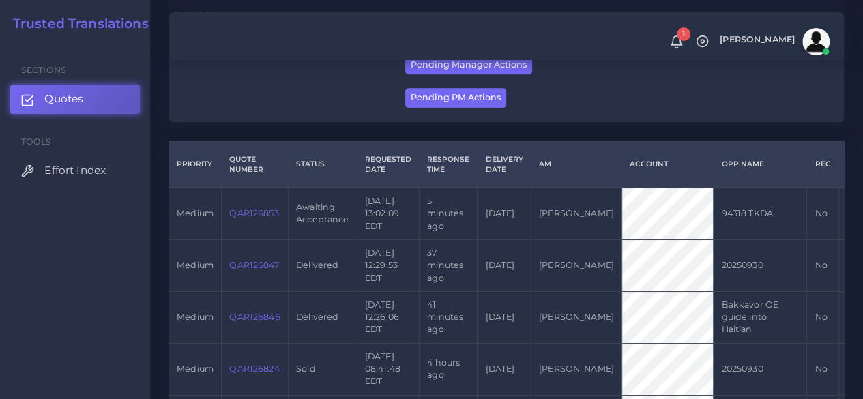
click at [254, 218] on link "QAR126853" at bounding box center [253, 213] width 49 height 10
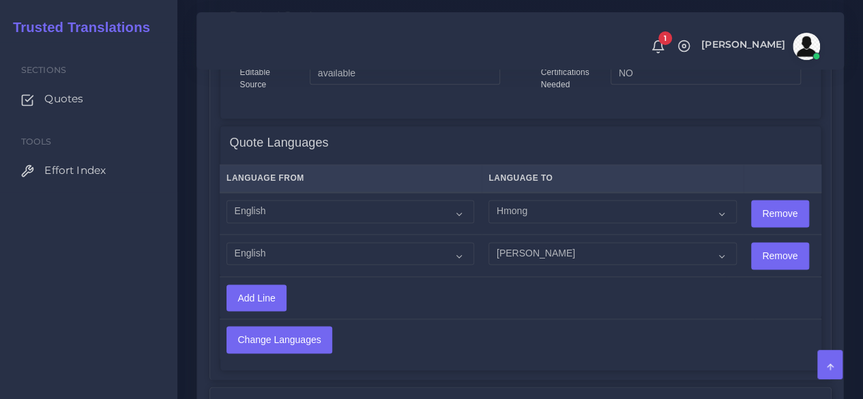
scroll to position [887, 0]
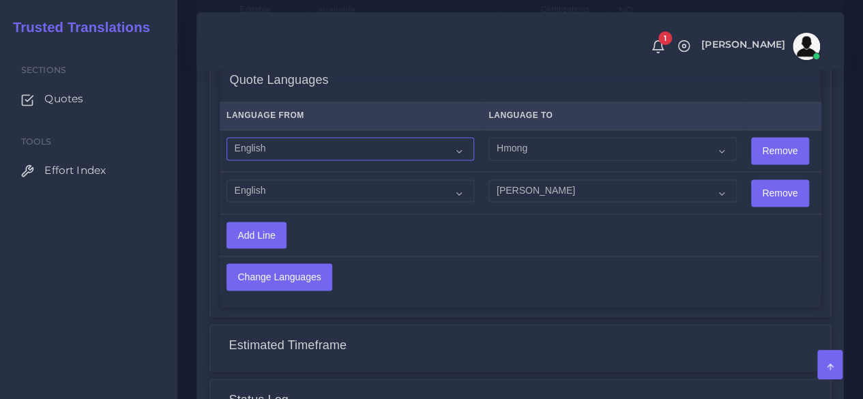
click at [278, 152] on select "Acoli Afar Afrikaans Akan Akateko [DEMOGRAPHIC_DATA] American Sign Language (AS…" at bounding box center [351, 148] width 248 height 23
select select "14001"
click at [227, 138] on select "Acoli Afar Afrikaans Akan Akateko [DEMOGRAPHIC_DATA] American Sign Language (AS…" at bounding box center [351, 148] width 248 height 23
click at [282, 190] on select "Acoli Afar Afrikaans Akan Akateko [DEMOGRAPHIC_DATA] American Sign Language (AS…" at bounding box center [351, 190] width 248 height 23
select select "14001"
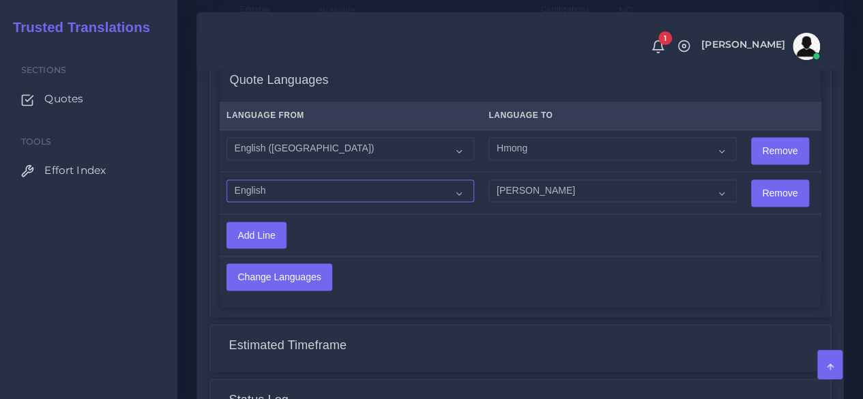
click at [227, 179] on select "Acoli Afar Afrikaans Akan Akateko [DEMOGRAPHIC_DATA] American Sign Language (AS…" at bounding box center [351, 190] width 248 height 23
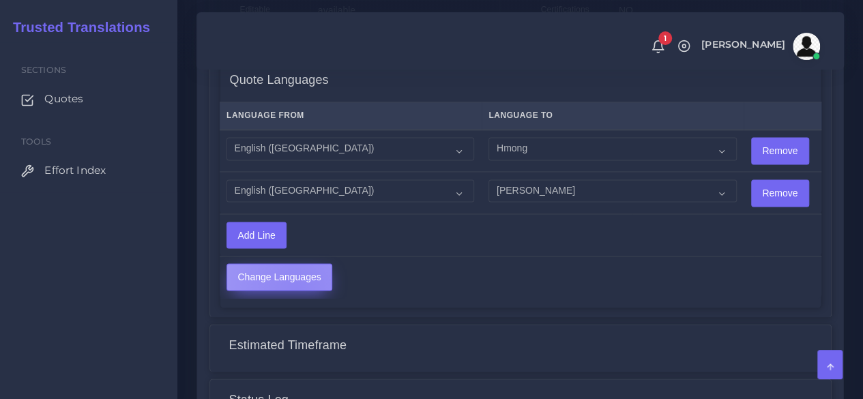
click at [296, 289] on input "Change Languages" at bounding box center [279, 277] width 104 height 26
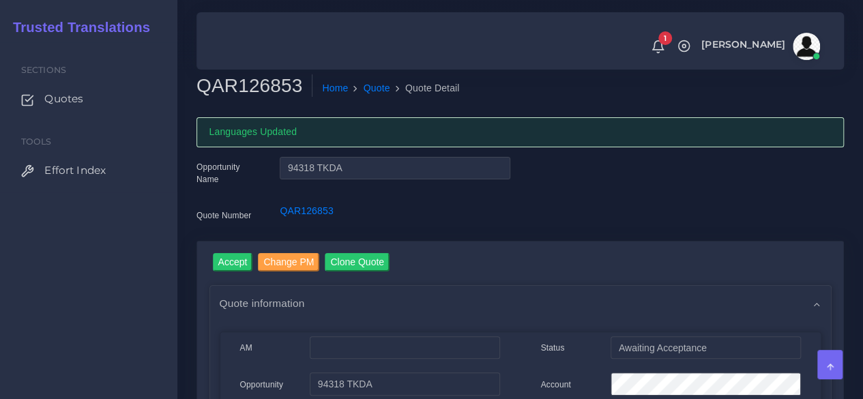
click at [262, 97] on h2 "QAR126853" at bounding box center [255, 85] width 116 height 23
copy h2 "QAR126853"
drag, startPoint x: 233, startPoint y: 264, endPoint x: 257, endPoint y: 197, distance: 70.8
click at [233, 264] on input "Accept" at bounding box center [233, 262] width 40 height 18
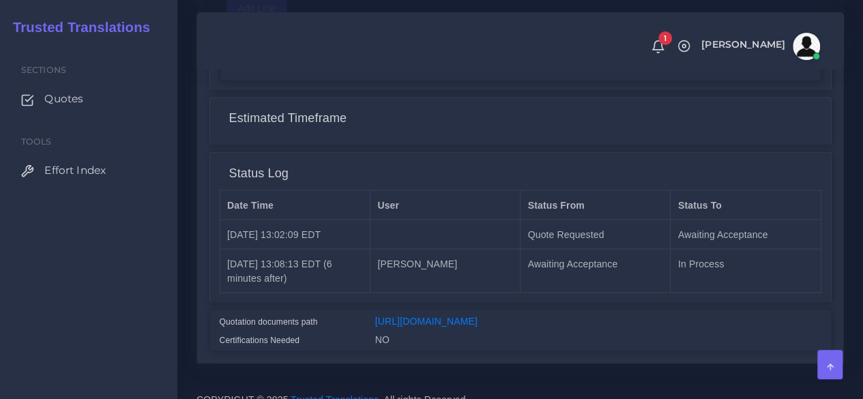
scroll to position [1189, 0]
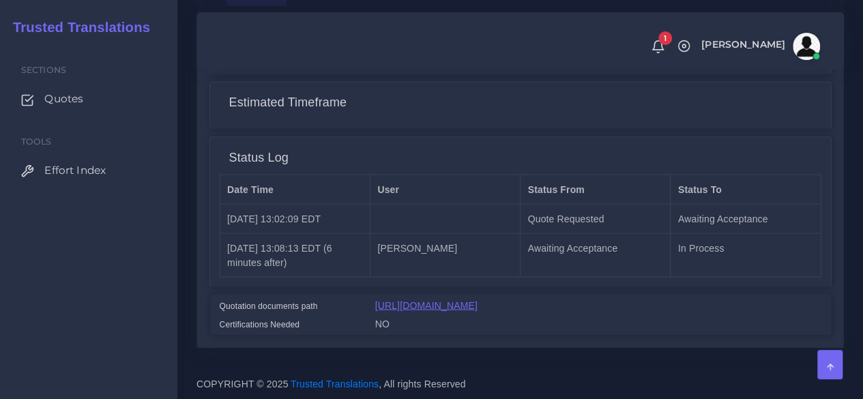
click at [441, 301] on link "[URL][DOMAIN_NAME]" at bounding box center [426, 305] width 102 height 11
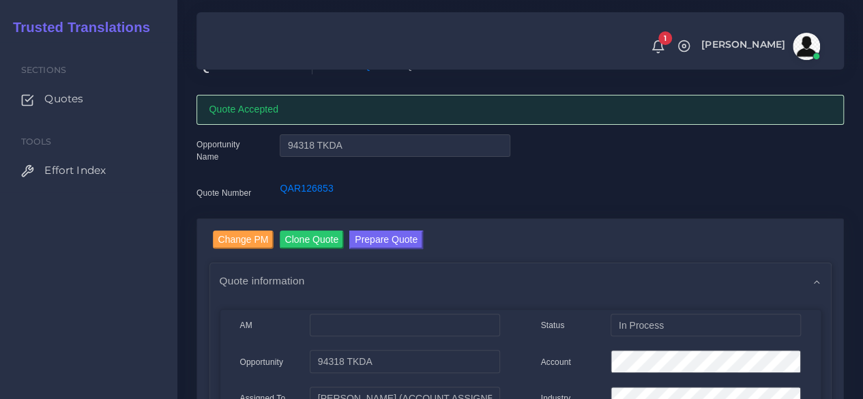
scroll to position [0, 0]
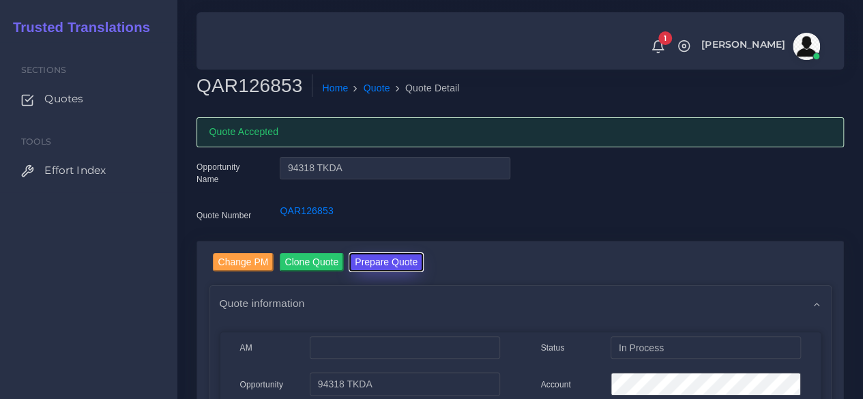
click at [393, 261] on button "Prepare Quote" at bounding box center [386, 262] width 74 height 18
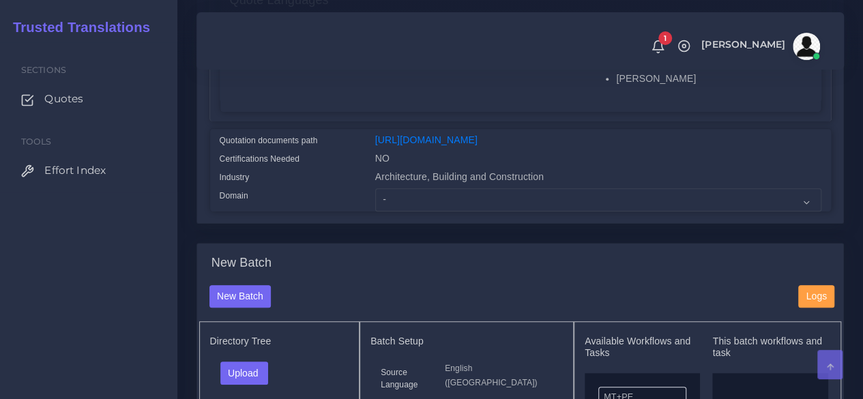
scroll to position [341, 0]
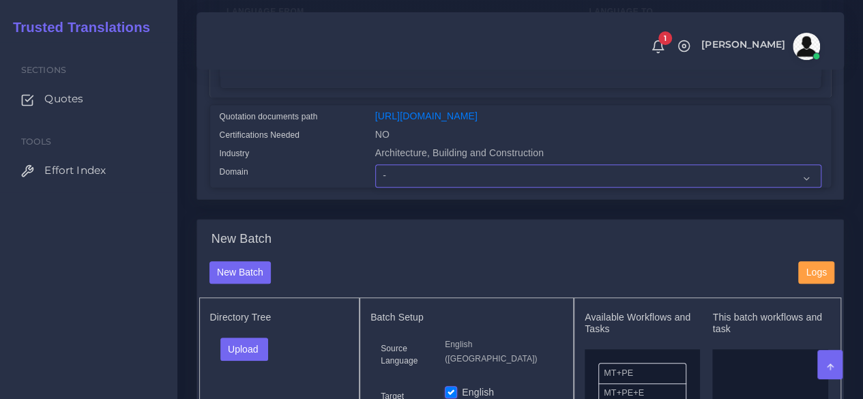
click at [394, 188] on select "- Advertising and Media Agriculture, Forestry and Fishing Architecture, Buildin…" at bounding box center [598, 175] width 446 height 23
select select "Architecture, Building and Construction"
click at [375, 188] on select "- Advertising and Media Agriculture, Forestry and Fishing Architecture, Buildin…" at bounding box center [598, 175] width 446 height 23
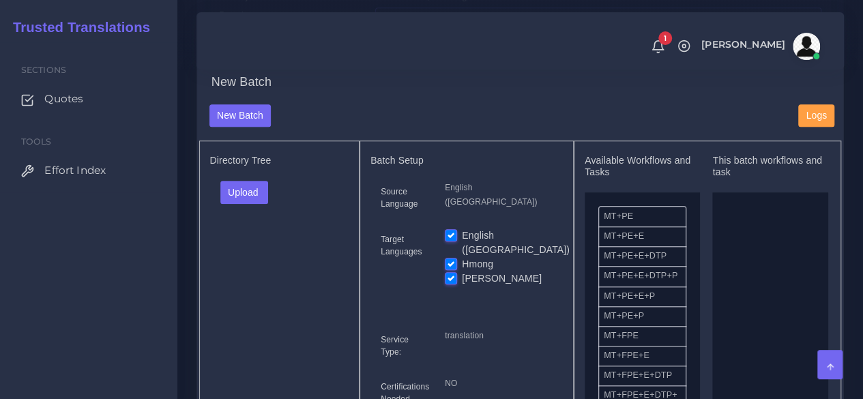
scroll to position [614, 0]
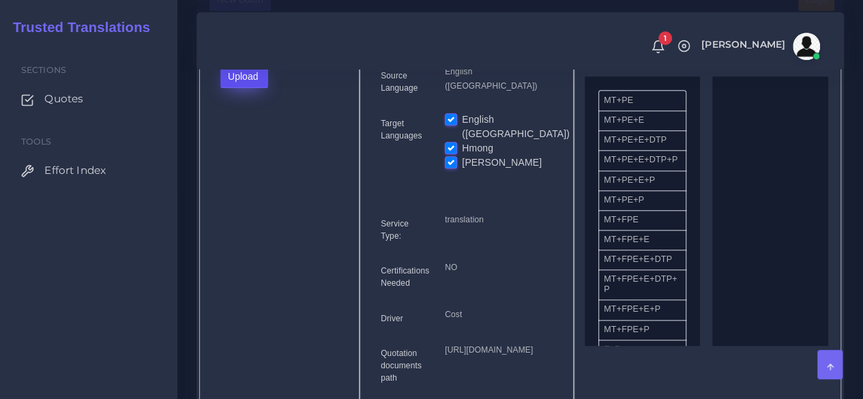
click at [243, 88] on button "Upload" at bounding box center [244, 76] width 48 height 23
click at [252, 136] on label "Files" at bounding box center [268, 127] width 94 height 17
click at [462, 156] on label "Hmong" at bounding box center [477, 148] width 31 height 14
click at [451, 154] on input "Hmong" at bounding box center [451, 147] width 12 height 12
checkbox input "false"
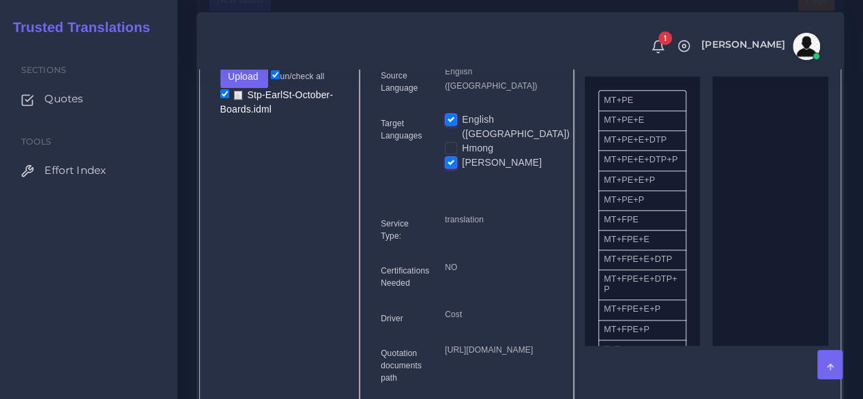
click at [462, 170] on label "[PERSON_NAME]" at bounding box center [502, 163] width 80 height 14
click at [450, 168] on input "[PERSON_NAME]" at bounding box center [451, 162] width 12 height 12
checkbox input "false"
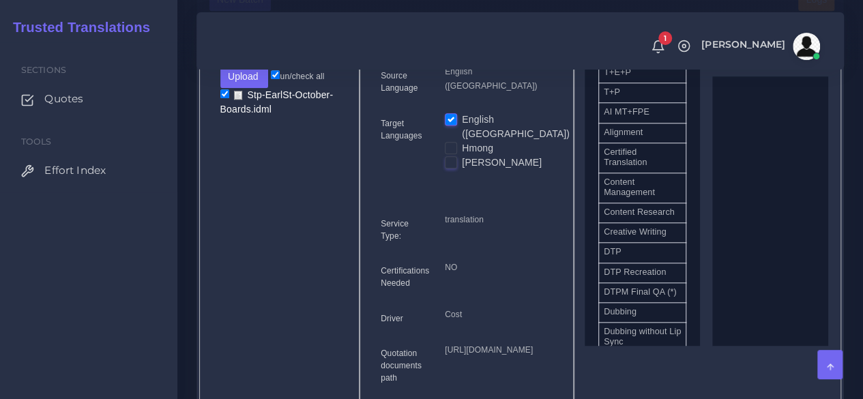
scroll to position [409, 0]
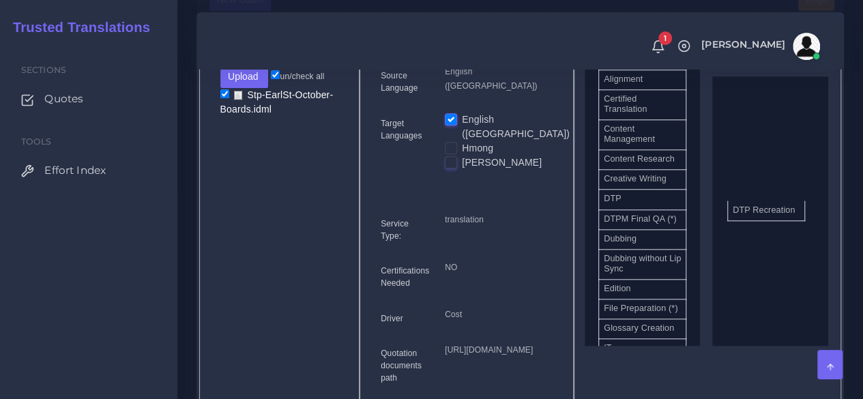
drag, startPoint x: 654, startPoint y: 265, endPoint x: 783, endPoint y: 242, distance: 131.0
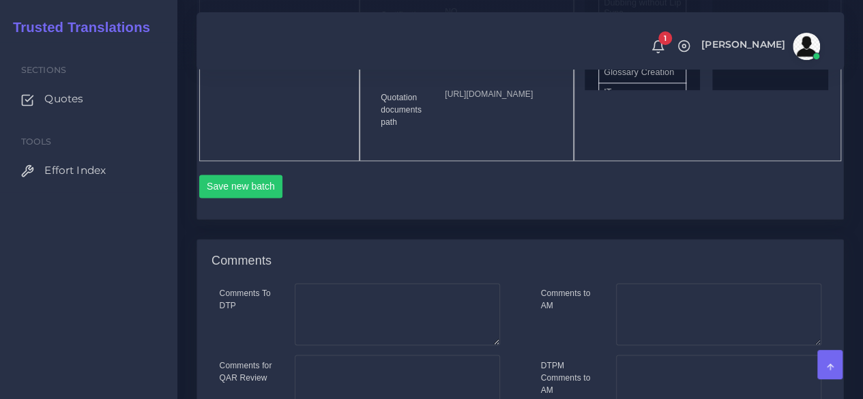
scroll to position [887, 0]
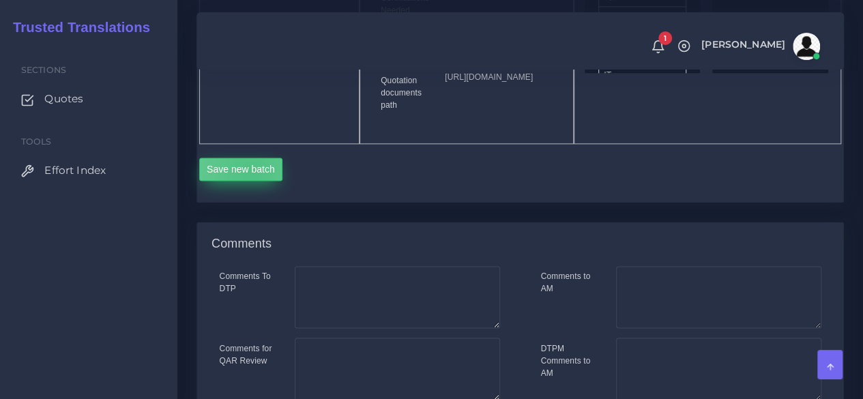
click at [250, 181] on button "Save new batch" at bounding box center [241, 169] width 84 height 23
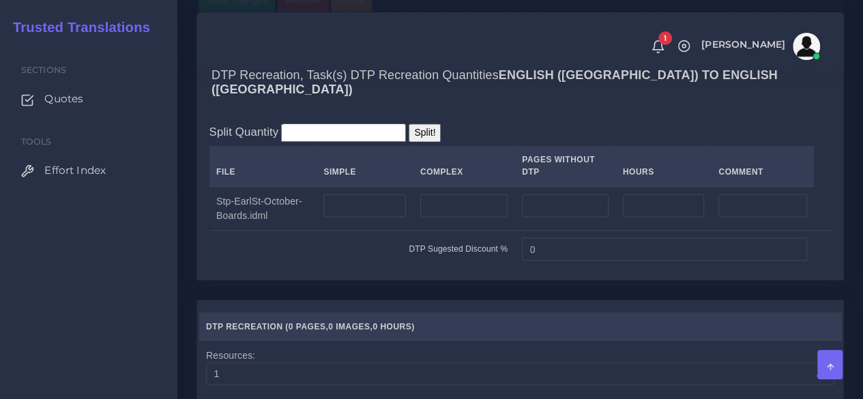
scroll to position [1092, 0]
click at [393, 216] on input "number" at bounding box center [364, 204] width 83 height 23
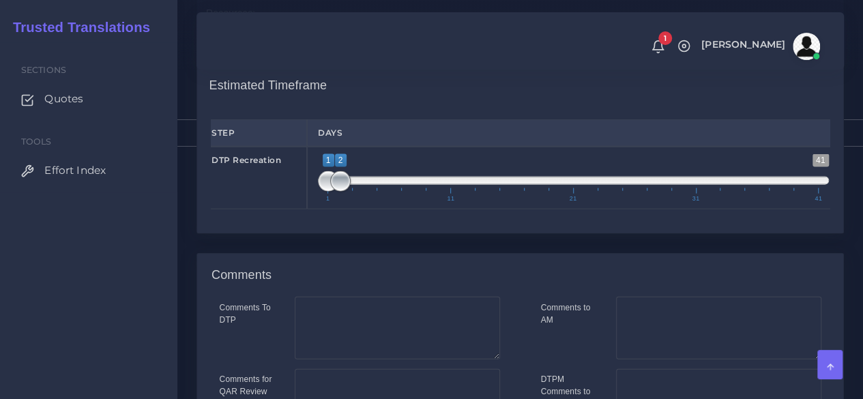
type input "5"
type input "1;1"
drag, startPoint x: 343, startPoint y: 251, endPoint x: 281, endPoint y: 245, distance: 61.7
click at [283, 209] on div "DTP Recreation 1 41 1 2 1 — 2 1 11 21 31 41 1;1" at bounding box center [520, 178] width 639 height 63
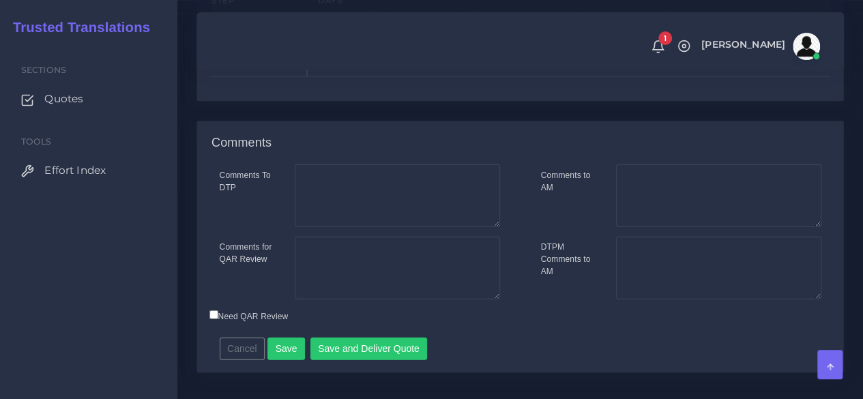
scroll to position [1653, 0]
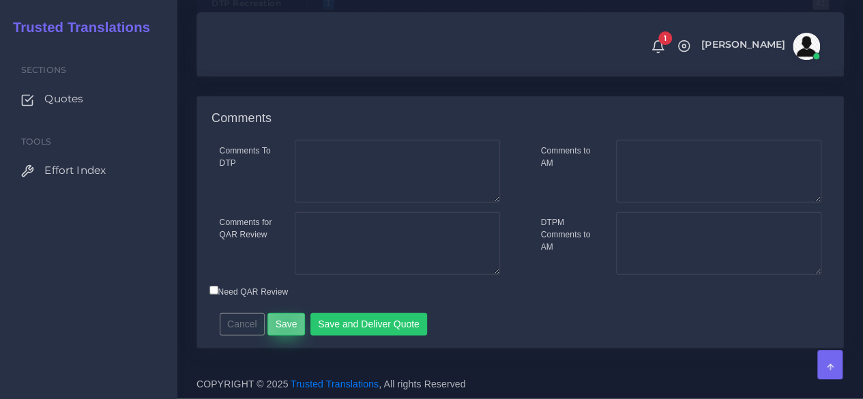
click at [283, 323] on button "Save" at bounding box center [286, 324] width 38 height 23
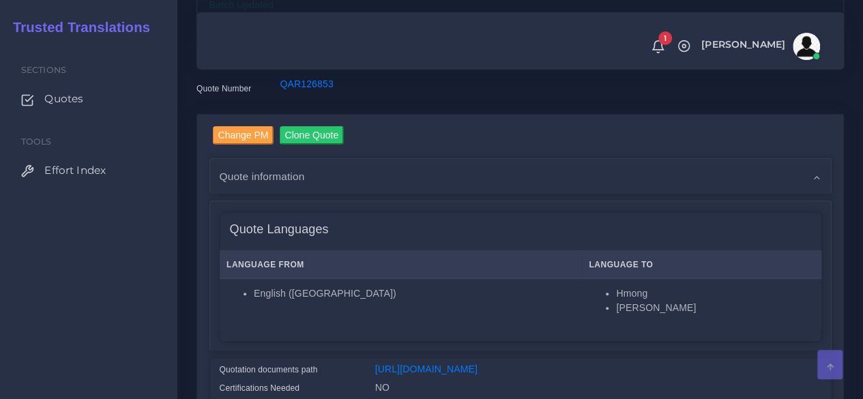
scroll to position [409, 0]
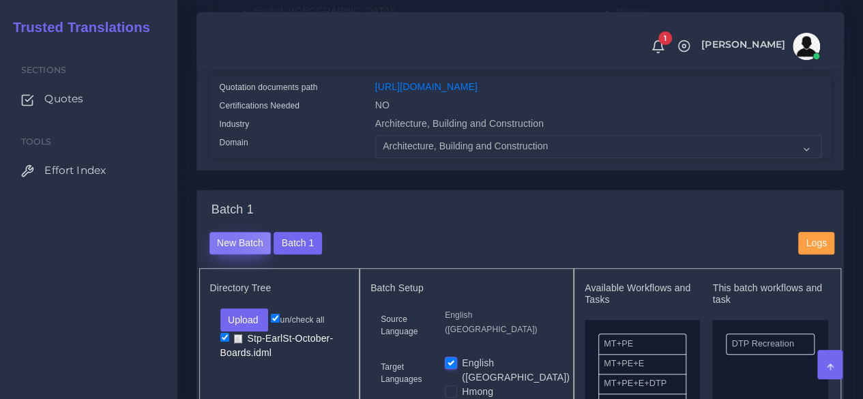
click at [225, 255] on button "New Batch" at bounding box center [240, 243] width 62 height 23
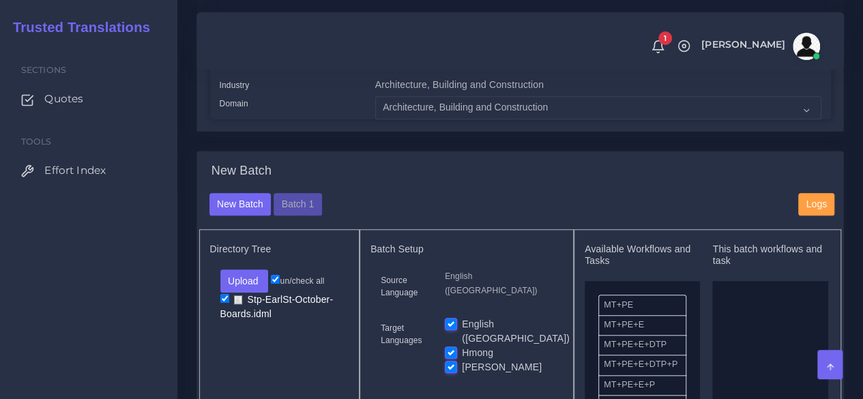
scroll to position [546, 0]
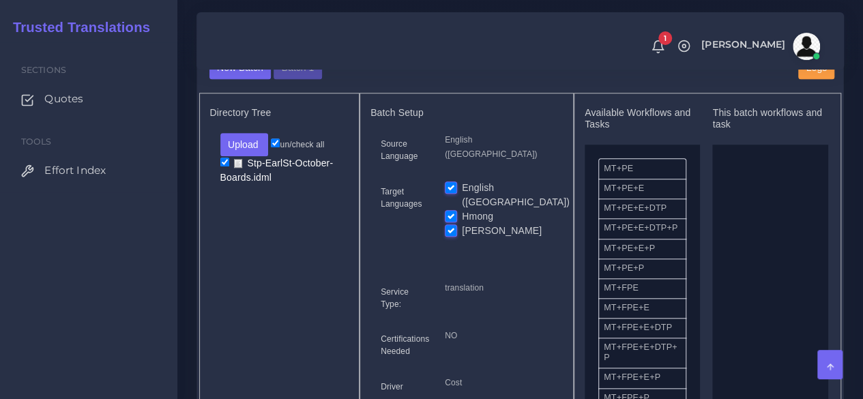
click at [462, 209] on label "English ([GEOGRAPHIC_DATA])" at bounding box center [516, 195] width 108 height 29
click at [453, 193] on input "English ([GEOGRAPHIC_DATA])" at bounding box center [451, 187] width 12 height 12
checkbox input "false"
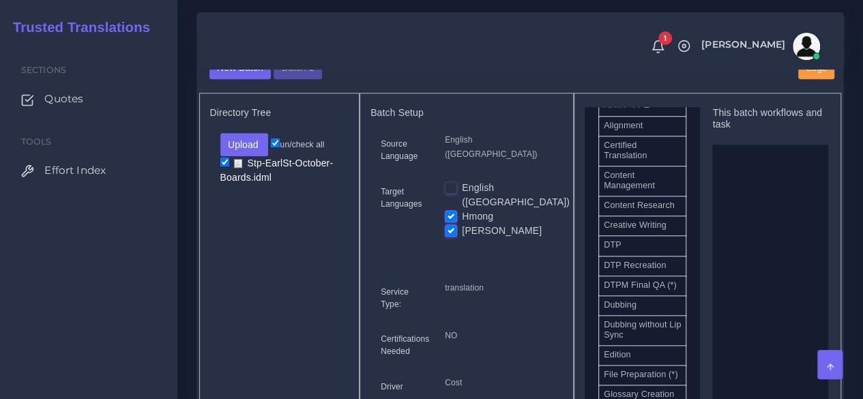
scroll to position [409, 0]
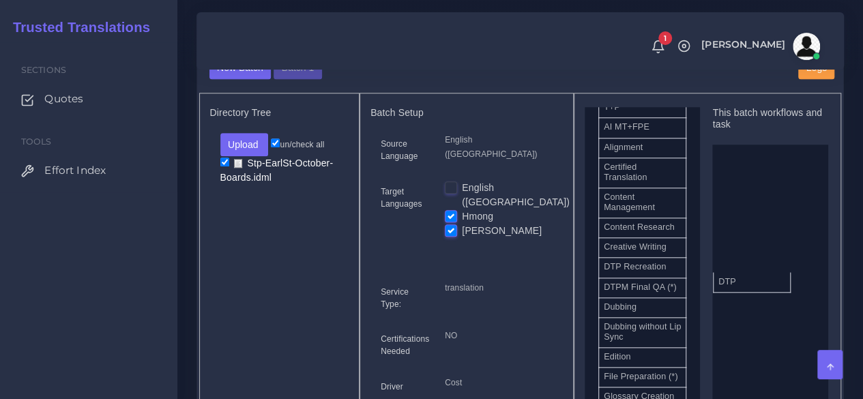
drag, startPoint x: 640, startPoint y: 306, endPoint x: 755, endPoint y: 306, distance: 114.6
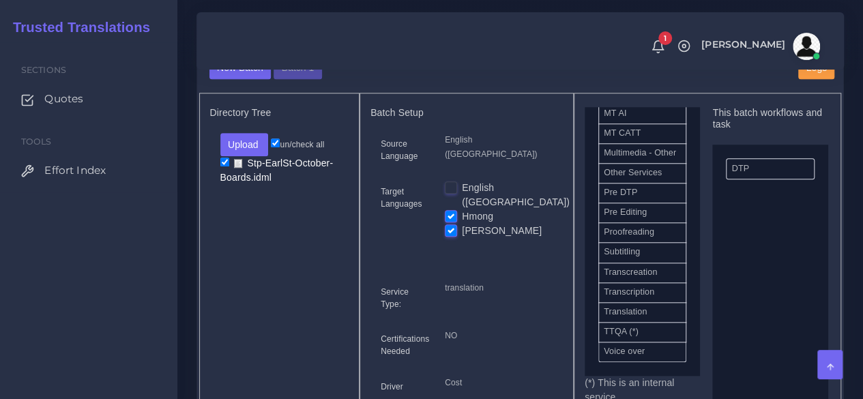
scroll to position [751, 0]
drag, startPoint x: 629, startPoint y: 368, endPoint x: 754, endPoint y: 186, distance: 220.9
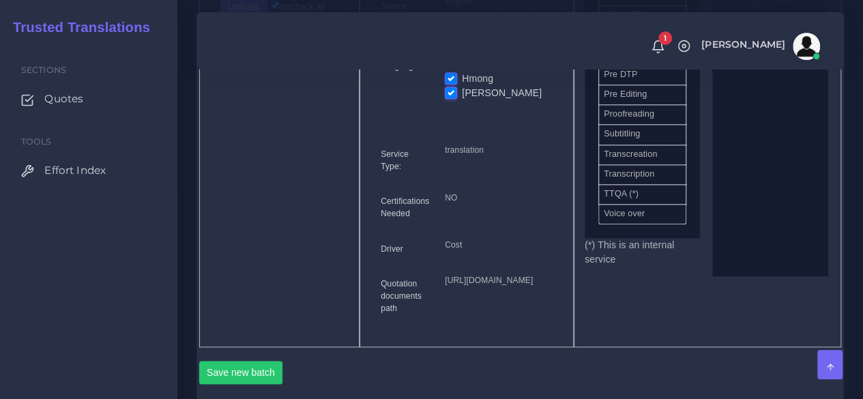
scroll to position [819, 0]
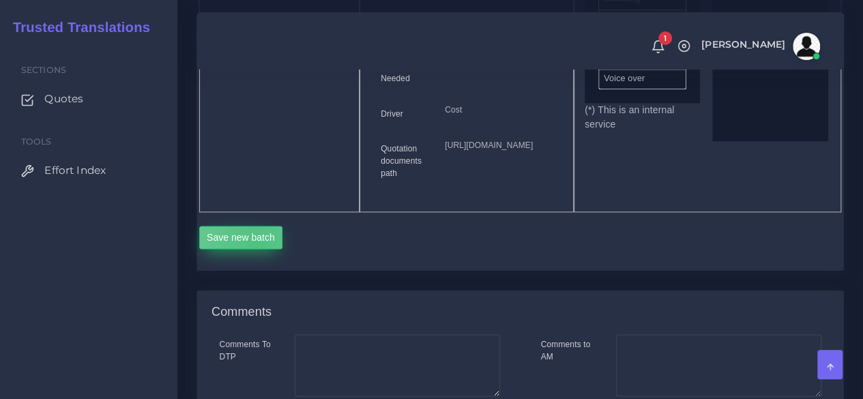
click at [257, 249] on button "Save new batch" at bounding box center [241, 237] width 84 height 23
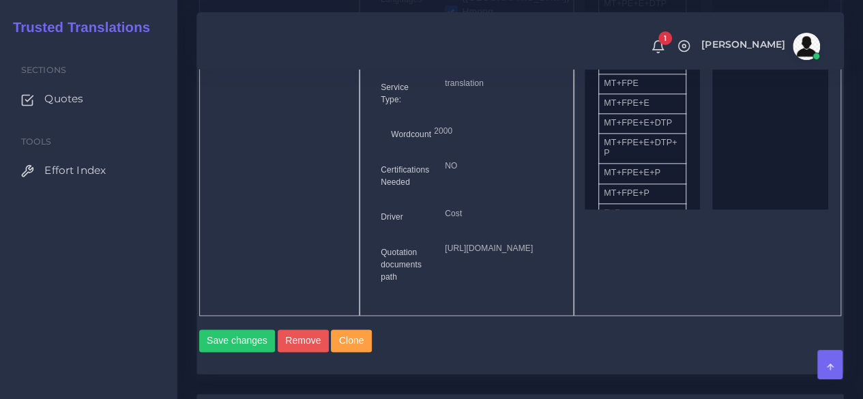
scroll to position [1092, 0]
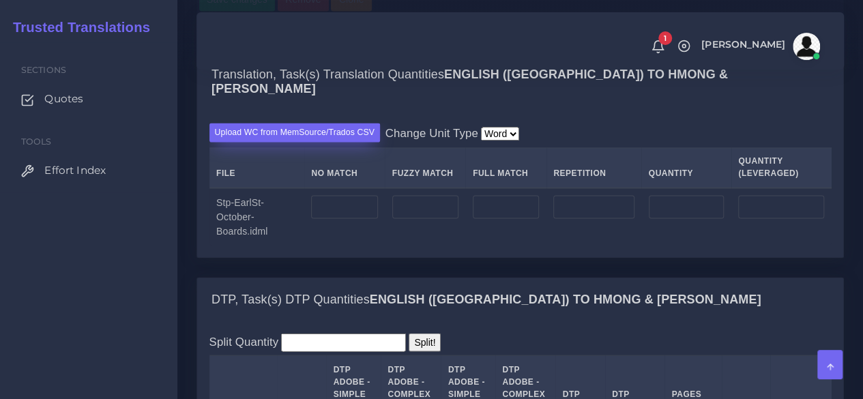
click at [319, 141] on label "Upload WC from MemSource/Trados CSV" at bounding box center [294, 132] width 171 height 18
click at [0, 0] on input "Upload WC from MemSource/Trados CSV" at bounding box center [0, 0] width 0 height 0
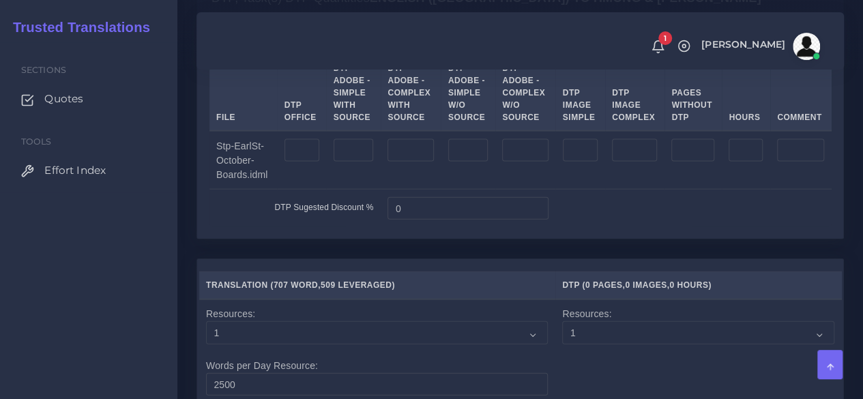
scroll to position [1433, 0]
click at [399, 161] on input "number" at bounding box center [411, 149] width 46 height 23
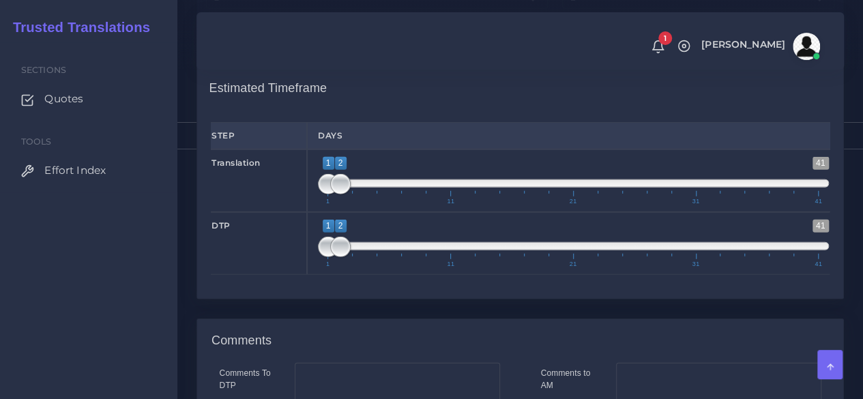
scroll to position [1774, 0]
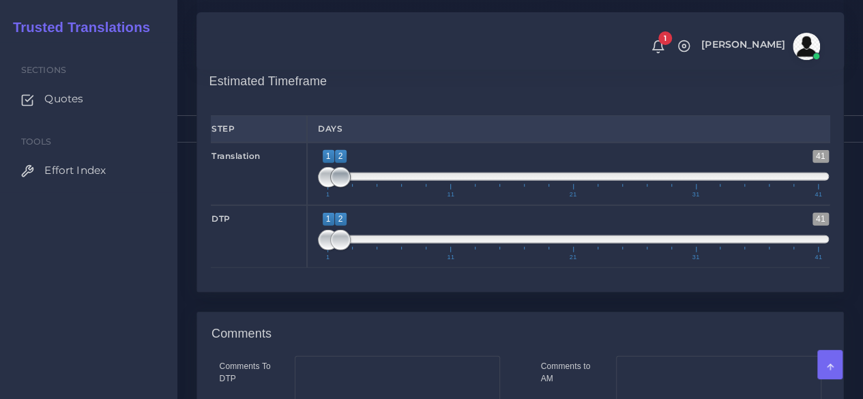
type input "4"
type input "1;1"
drag, startPoint x: 341, startPoint y: 242, endPoint x: 304, endPoint y: 244, distance: 36.9
click at [306, 205] on div "Translation 1 41 1 2 1 — 2 1 11 21 31 41 1;1" at bounding box center [520, 174] width 639 height 63
type input "2;2"
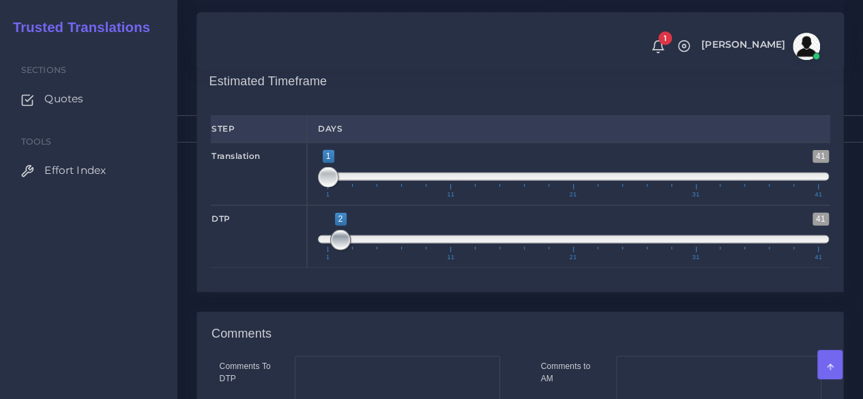
drag, startPoint x: 321, startPoint y: 303, endPoint x: 330, endPoint y: 303, distance: 8.2
click at [330, 250] on span at bounding box center [340, 240] width 20 height 20
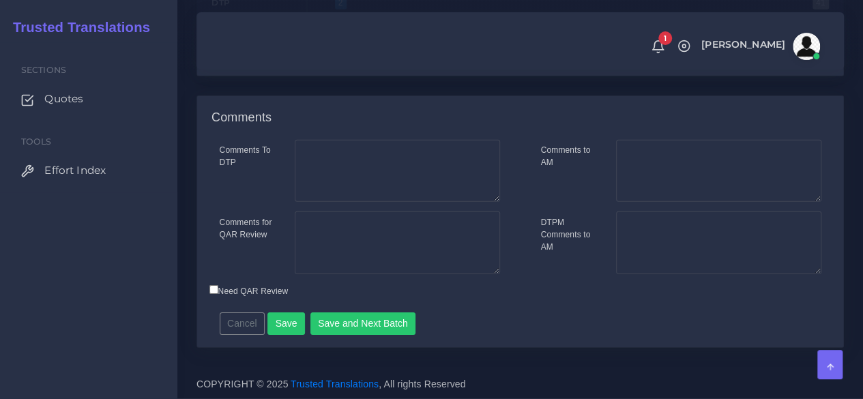
scroll to position [2051, 0]
click at [331, 324] on button "Save and Next Batch" at bounding box center [363, 324] width 106 height 23
click at [409, 319] on button "Save and Deliver Quote" at bounding box center [368, 324] width 117 height 23
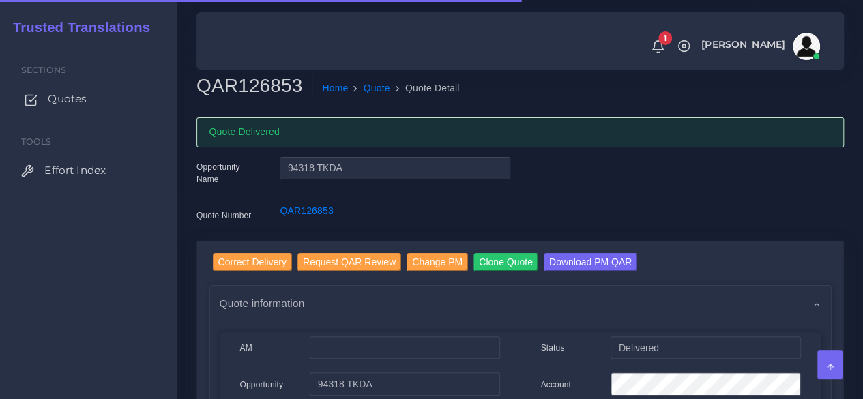
click at [71, 104] on span "Quotes" at bounding box center [67, 98] width 39 height 15
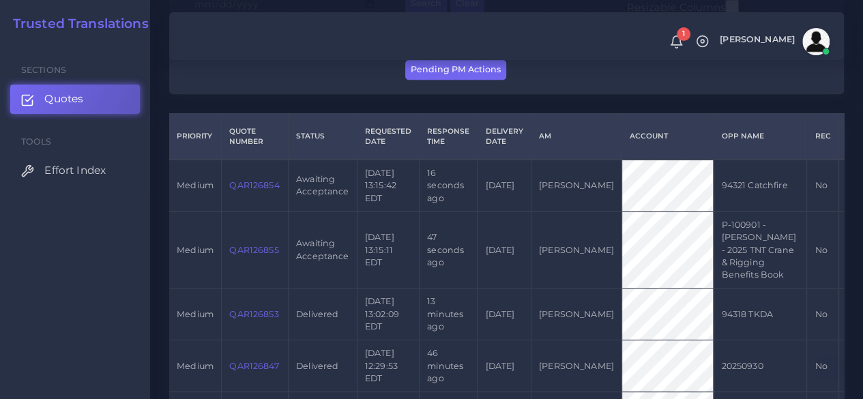
scroll to position [341, 0]
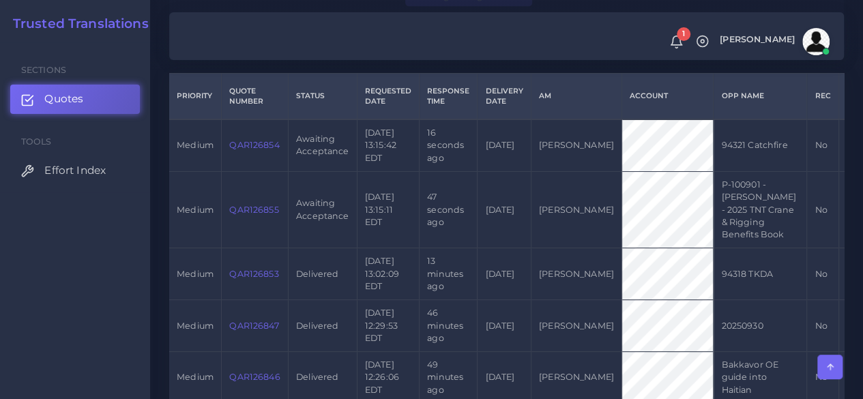
click at [250, 209] on link "QAR126855" at bounding box center [253, 210] width 49 height 10
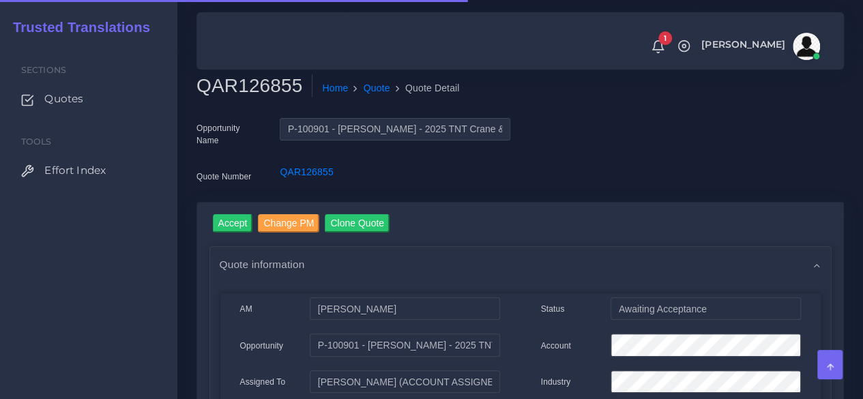
click at [255, 89] on h2 "QAR126855" at bounding box center [255, 85] width 116 height 23
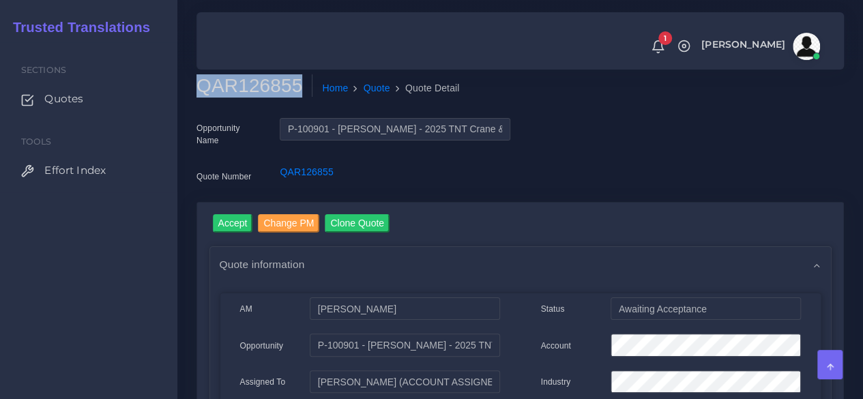
copy h2 "QAR126855"
click at [242, 221] on input "Accept" at bounding box center [233, 223] width 40 height 18
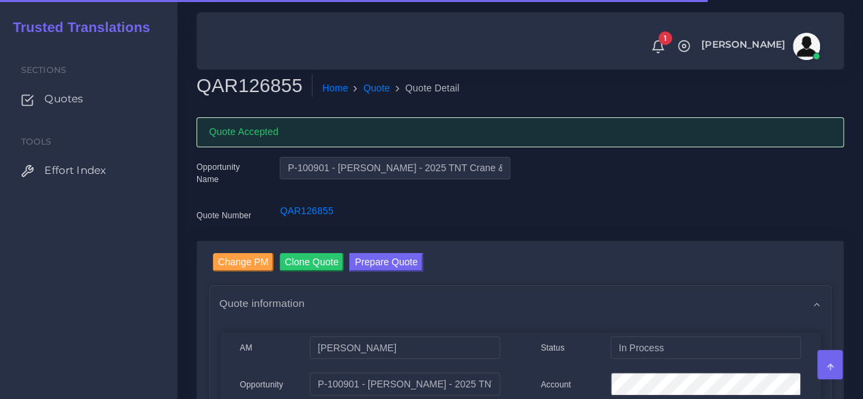
scroll to position [205, 0]
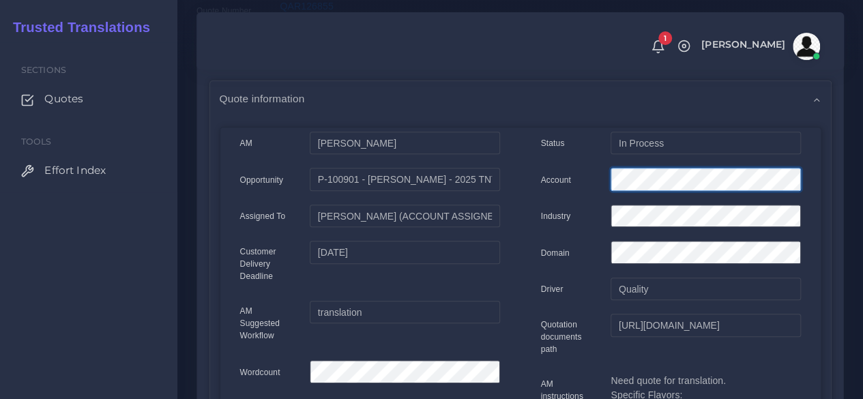
click at [555, 182] on div "Account" at bounding box center [671, 181] width 280 height 27
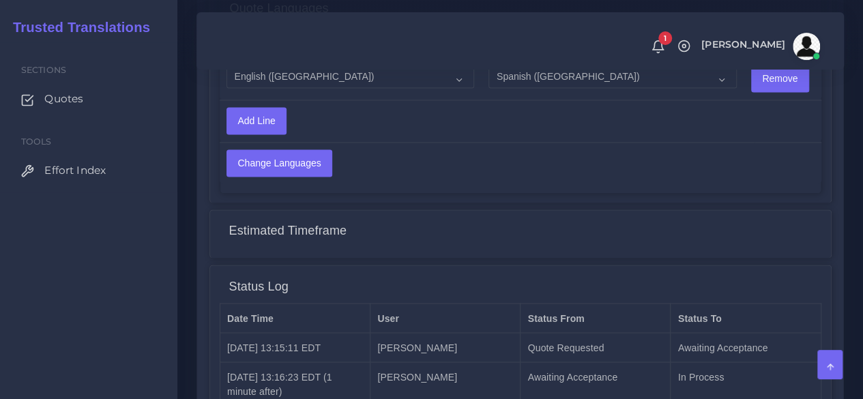
scroll to position [1163, 0]
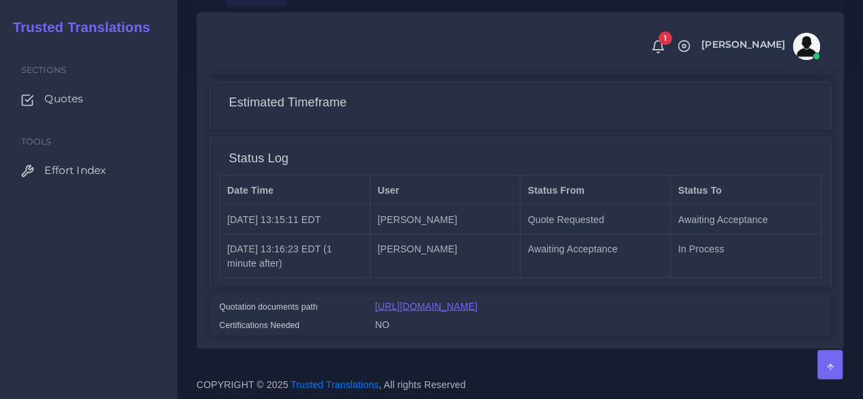
click at [426, 300] on link "https://workdrive.zoho.com/fgoh3e43b1a1fe2124b65bedd7c3c51a0e040/teams/fgoh3e43…" at bounding box center [426, 305] width 102 height 11
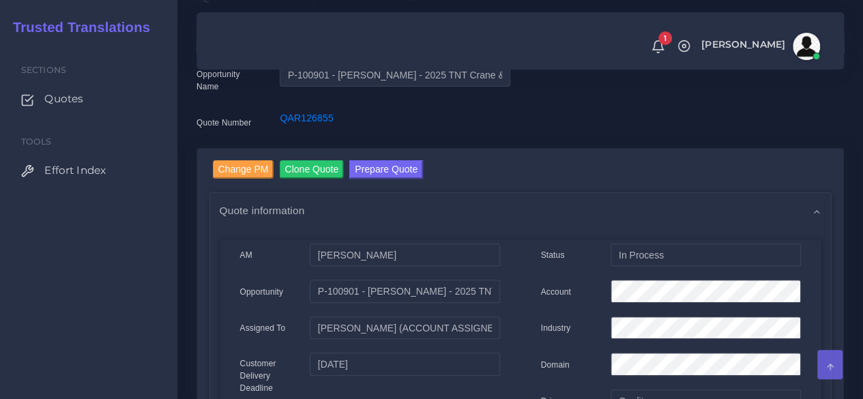
scroll to position [0, 0]
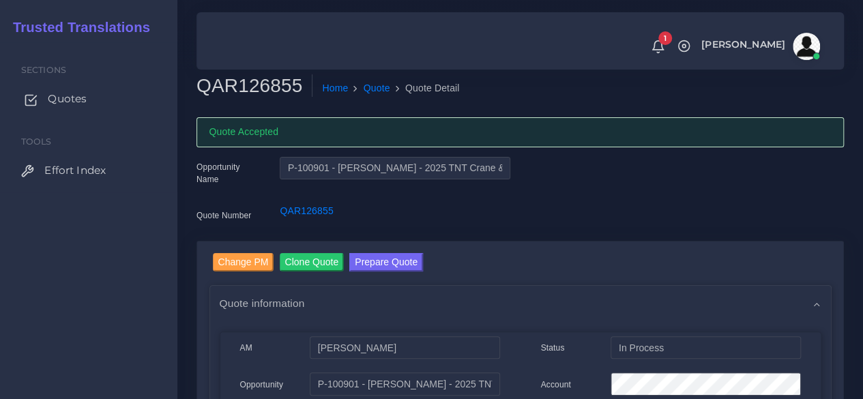
click at [83, 108] on link "Quotes" at bounding box center [88, 99] width 157 height 29
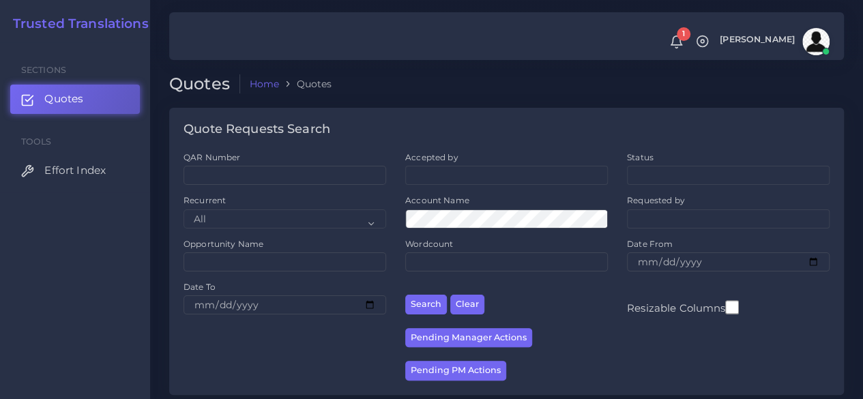
scroll to position [341, 0]
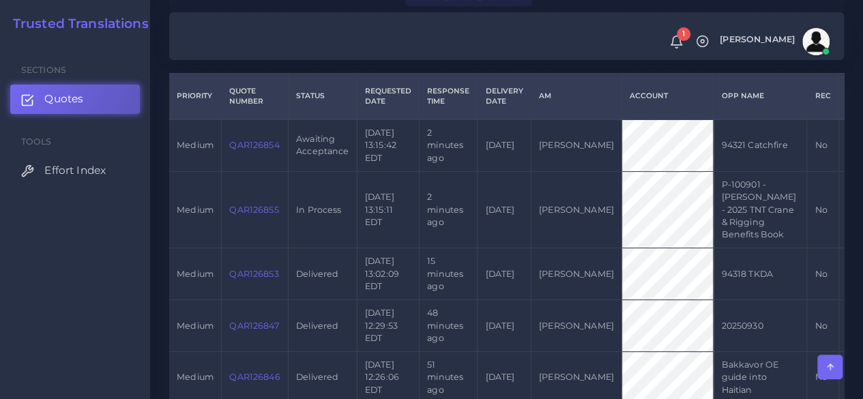
click at [265, 143] on link "QAR126854" at bounding box center [254, 145] width 50 height 10
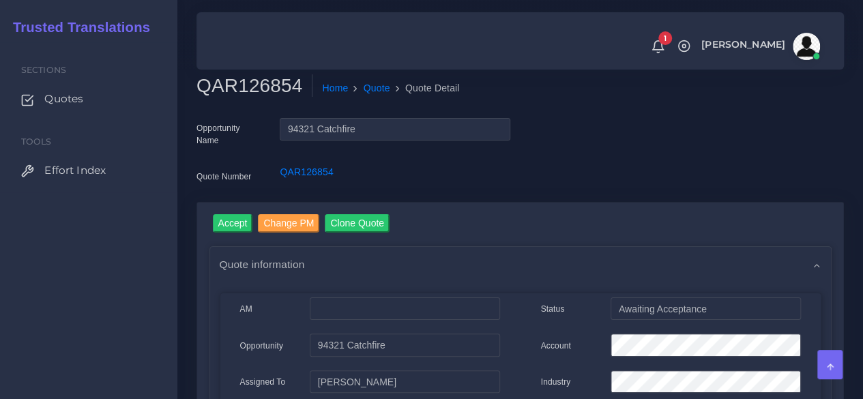
click at [242, 96] on h2 "QAR126854" at bounding box center [255, 85] width 116 height 23
copy h2 "QAR126854"
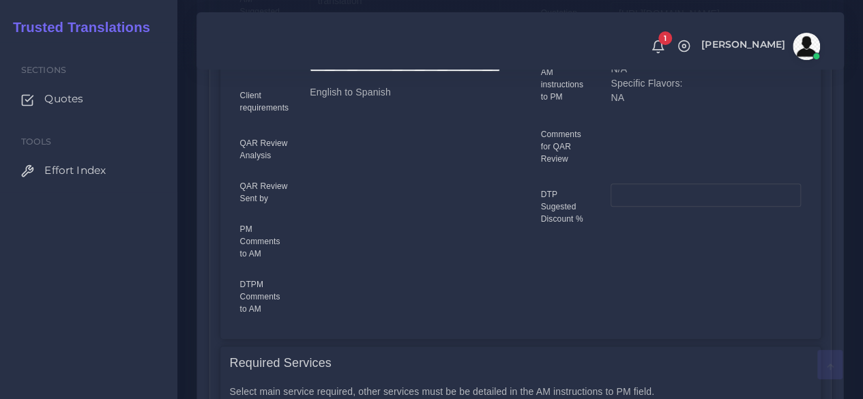
scroll to position [819, 0]
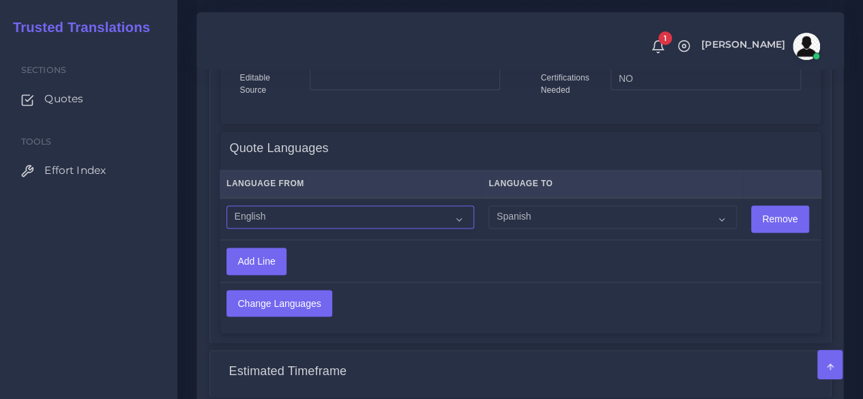
click at [353, 220] on select "Acoli Afar Afrikaans Akan Akateko Albanian American Sign Language (ASL) Amharic…" at bounding box center [351, 216] width 248 height 23
select select "14001"
click at [227, 206] on select "Acoli Afar Afrikaans Akan Akateko Albanian American Sign Language (ASL) Amharic…" at bounding box center [351, 216] width 248 height 23
click at [506, 221] on select "Acoli Afar Afrikaans Akan Akateko Albanian American Sign Language (ASL) Amharic…" at bounding box center [613, 216] width 248 height 23
select select "15011"
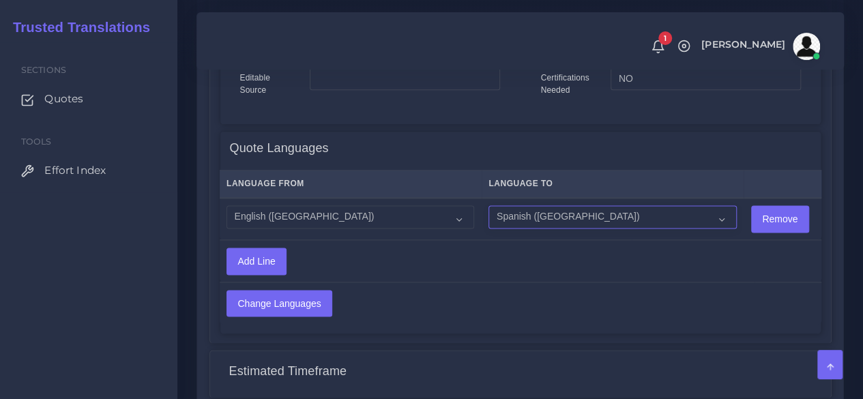
click at [489, 206] on select "Acoli Afar Afrikaans Akan Akateko Albanian American Sign Language (ASL) Amharic…" at bounding box center [613, 216] width 248 height 23
click at [285, 297] on input "Change Languages" at bounding box center [279, 304] width 104 height 26
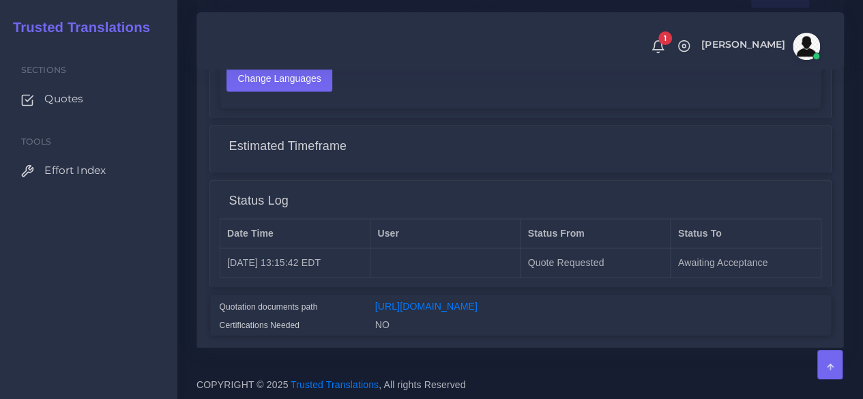
scroll to position [1104, 0]
click at [443, 299] on div "[URL][DOMAIN_NAME]" at bounding box center [598, 308] width 467 height 18
click at [414, 300] on link "https://workdrive.zoho.com/fgoh3e43b1a1fe2124b65bedd7c3c51a0e040/teams/fgoh3e43…" at bounding box center [426, 305] width 102 height 11
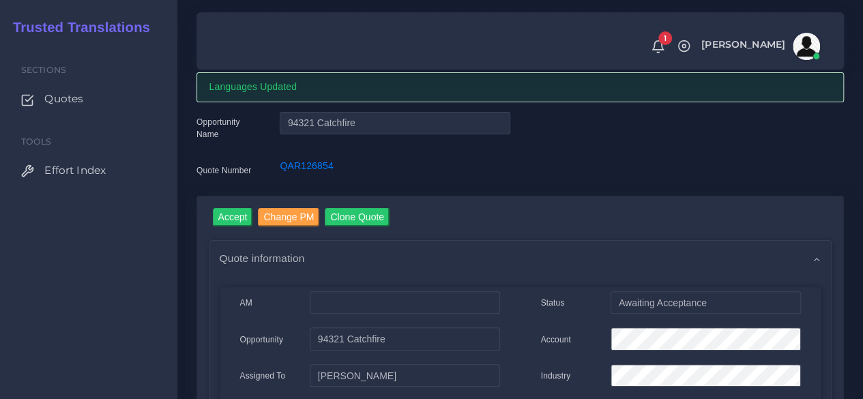
scroll to position [0, 0]
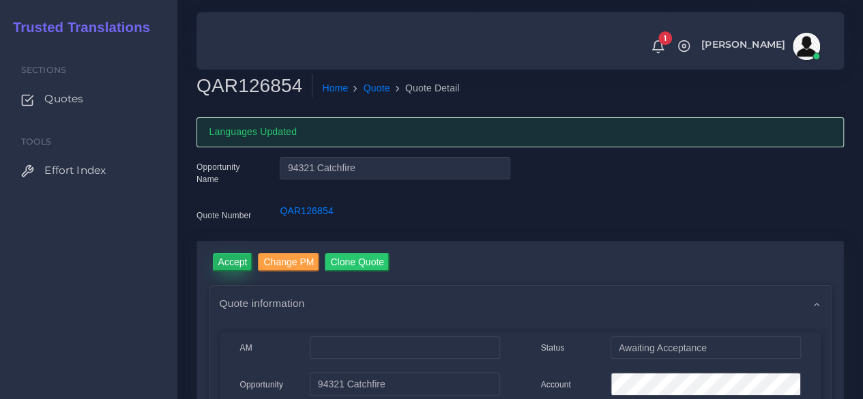
click at [217, 261] on input "Accept" at bounding box center [233, 262] width 40 height 18
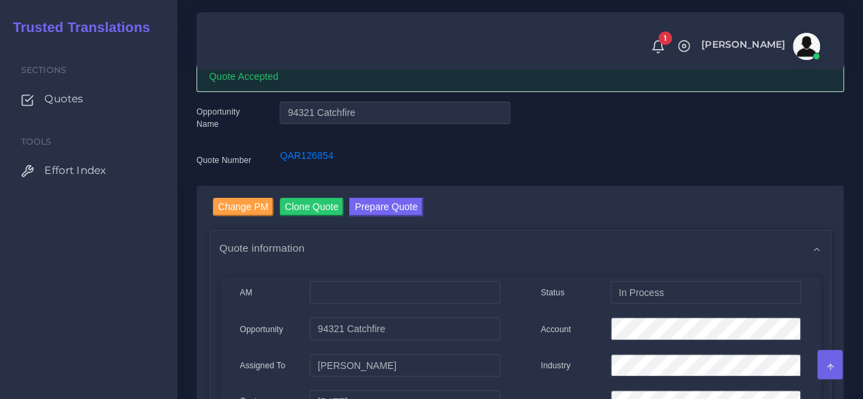
scroll to position [68, 0]
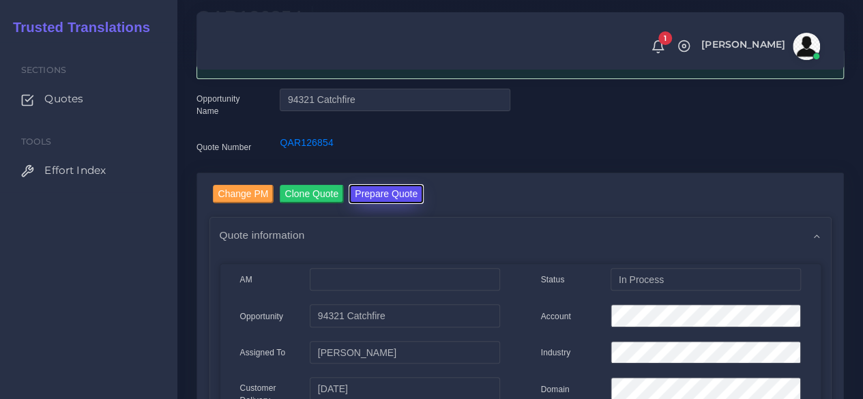
click at [380, 200] on button "Prepare Quote" at bounding box center [386, 194] width 74 height 18
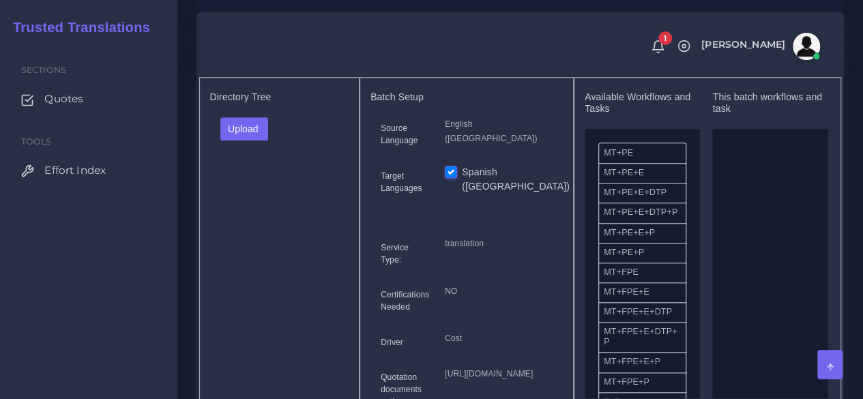
scroll to position [546, 0]
click at [259, 151] on div "Upload Folder Files un/check all" at bounding box center [279, 135] width 139 height 33
drag, startPoint x: 256, startPoint y: 156, endPoint x: 250, endPoint y: 183, distance: 27.2
click at [255, 142] on button "Upload" at bounding box center [244, 130] width 48 height 23
click at [250, 190] on label "Files" at bounding box center [268, 181] width 94 height 17
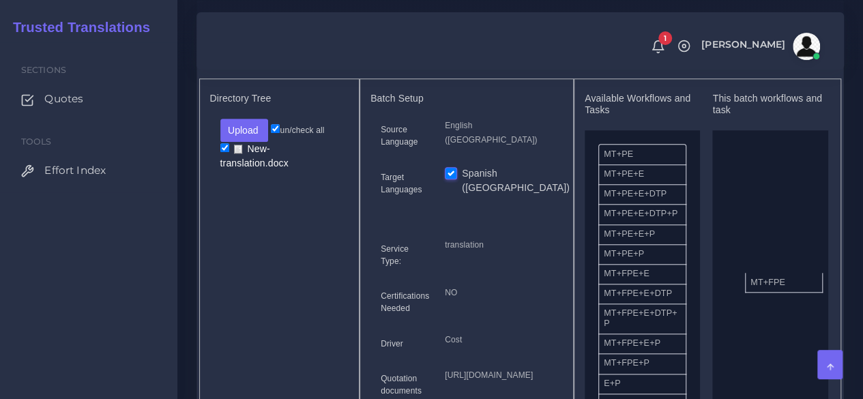
drag, startPoint x: 628, startPoint y: 308, endPoint x: 775, endPoint y: 308, distance: 146.7
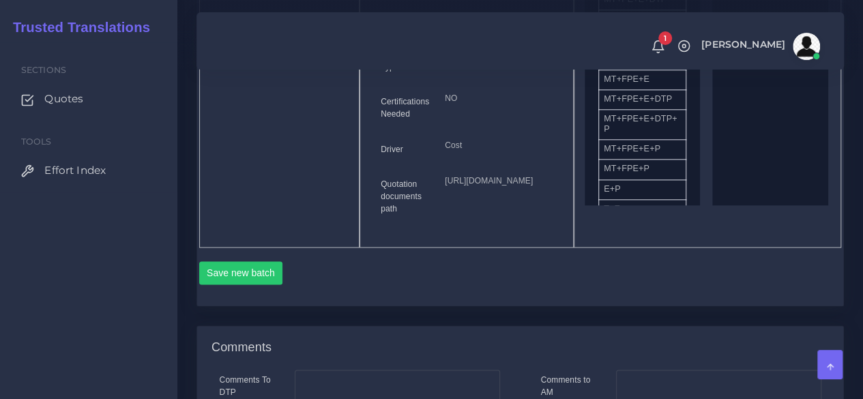
scroll to position [887, 0]
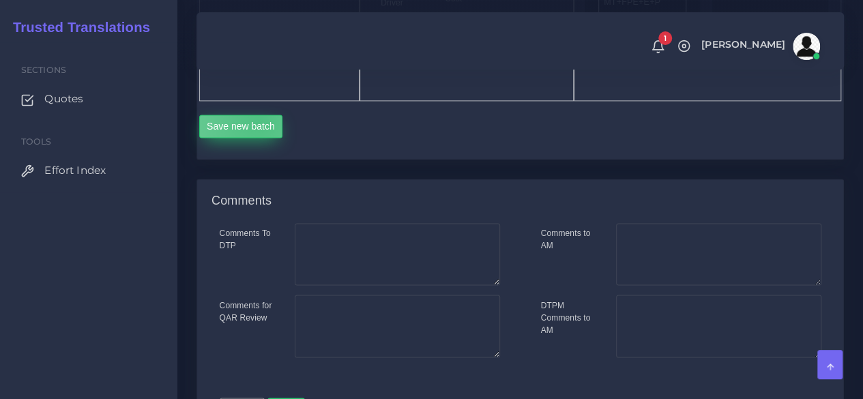
click at [258, 138] on button "Save new batch" at bounding box center [241, 126] width 84 height 23
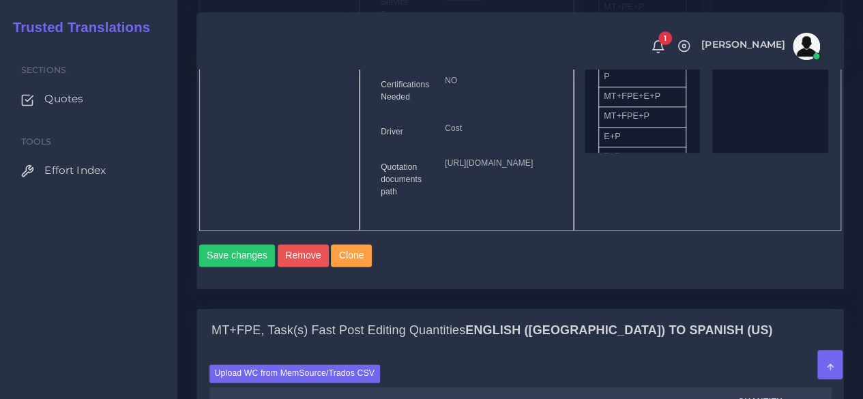
scroll to position [1024, 0]
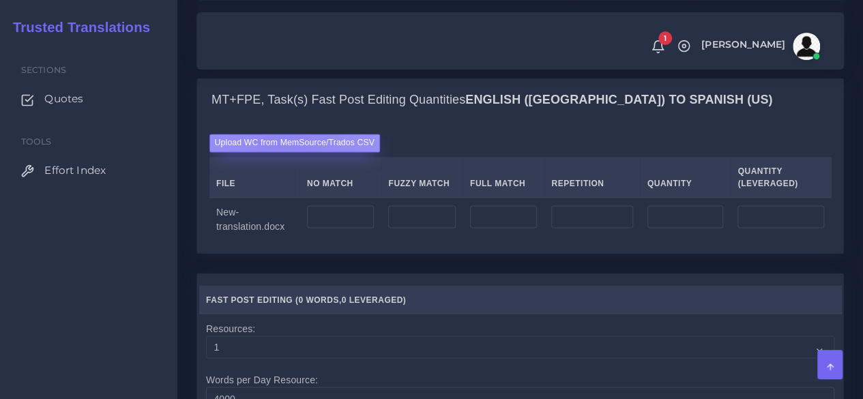
click at [285, 152] on label "Upload WC from MemSource/Trados CSV" at bounding box center [294, 143] width 171 height 18
click at [0, 0] on input "Upload WC from MemSource/Trados CSV" at bounding box center [0, 0] width 0 height 0
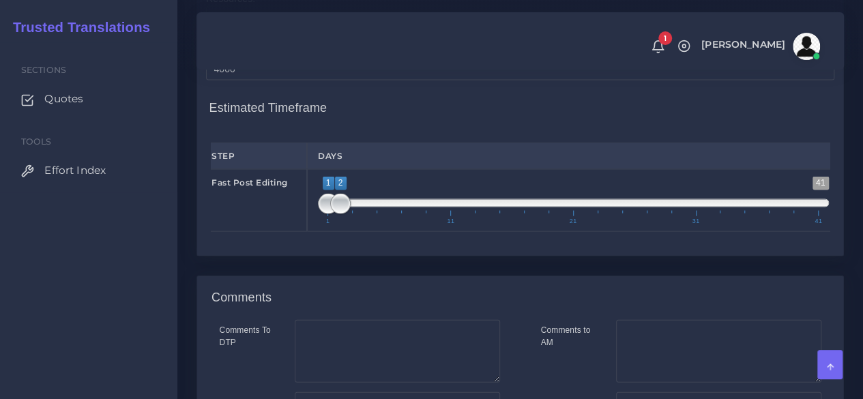
scroll to position [1433, 0]
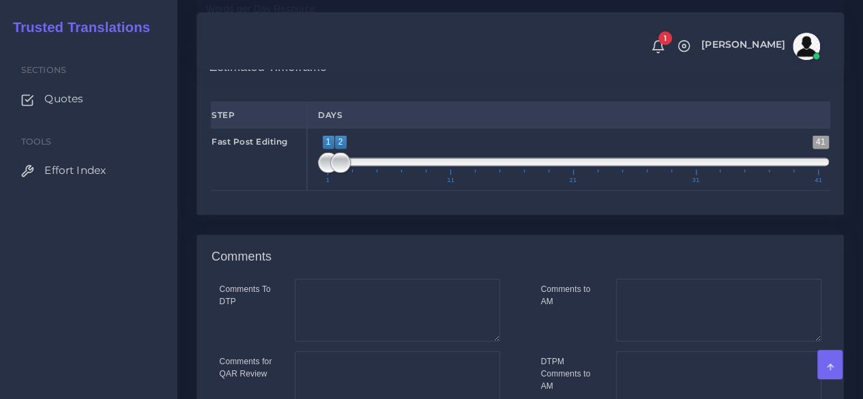
type input "1;1"
drag, startPoint x: 340, startPoint y: 254, endPoint x: 263, endPoint y: 253, distance: 76.4
click at [263, 191] on div "Fast Post Editing 1 41 1 1 1 — 1 1 11 21 31 41 1;1" at bounding box center [520, 159] width 639 height 63
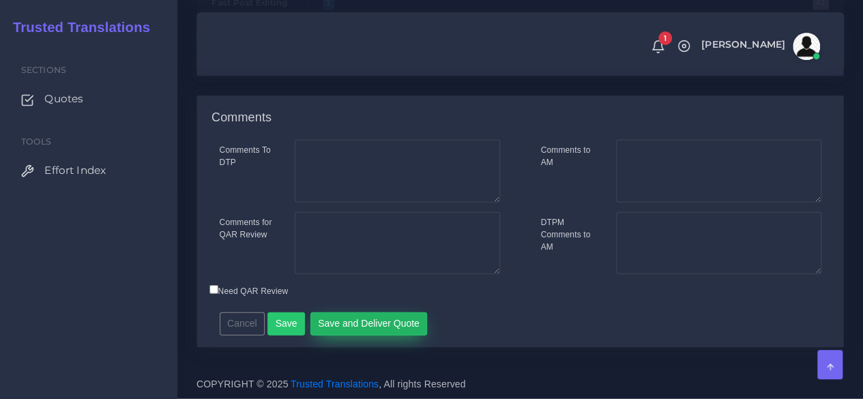
click at [370, 332] on button "Save and Deliver Quote" at bounding box center [368, 324] width 117 height 23
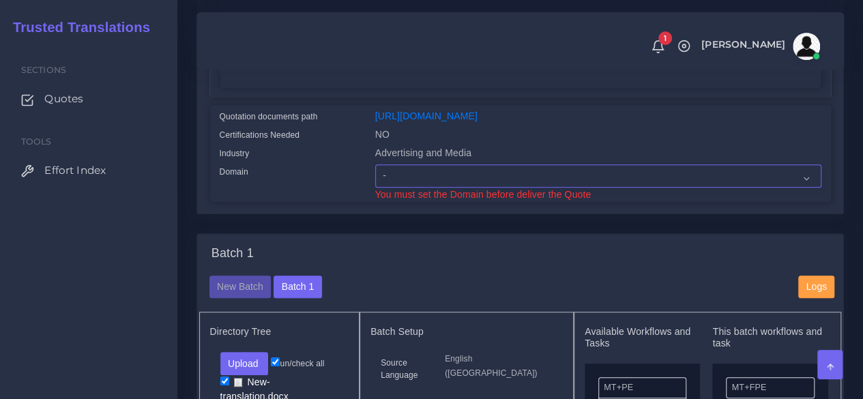
click at [419, 188] on select "- Advertising and Media Agriculture, Forestry and Fishing Architecture, Buildin…" at bounding box center [598, 175] width 446 height 23
select select "Advertising and Media"
click at [375, 188] on select "- Advertising and Media Agriculture, Forestry and Fishing Architecture, Buildin…" at bounding box center [598, 175] width 446 height 23
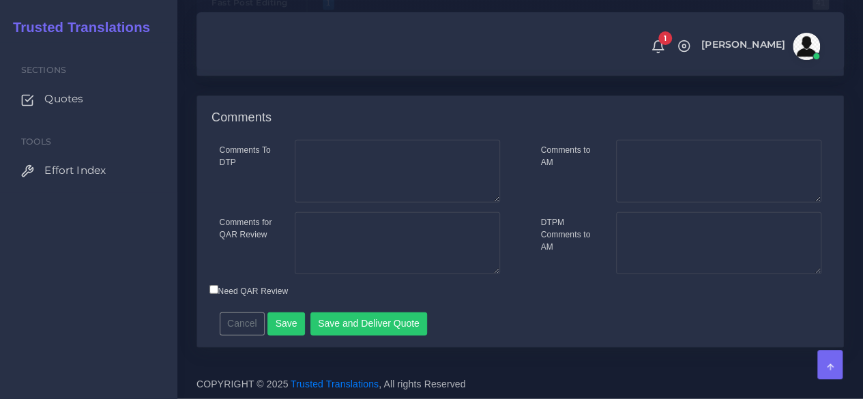
scroll to position [1677, 0]
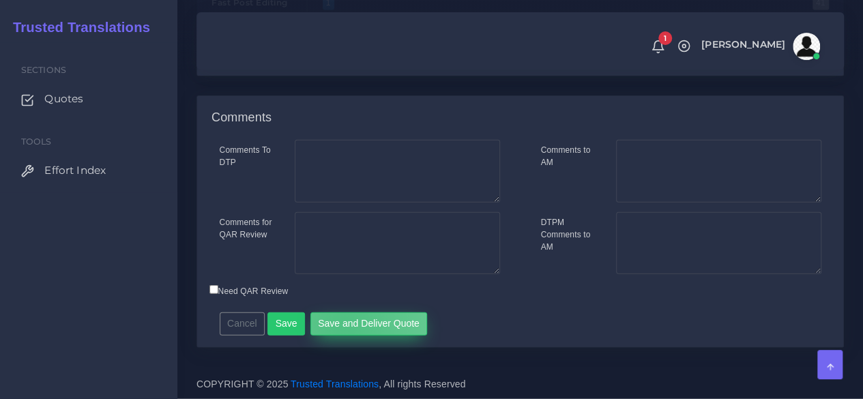
click at [338, 325] on button "Save and Deliver Quote" at bounding box center [368, 324] width 117 height 23
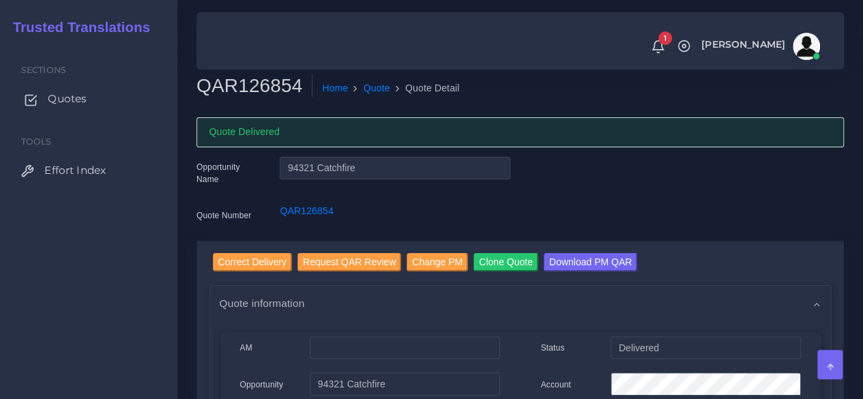
click at [62, 96] on span "Quotes" at bounding box center [67, 98] width 39 height 15
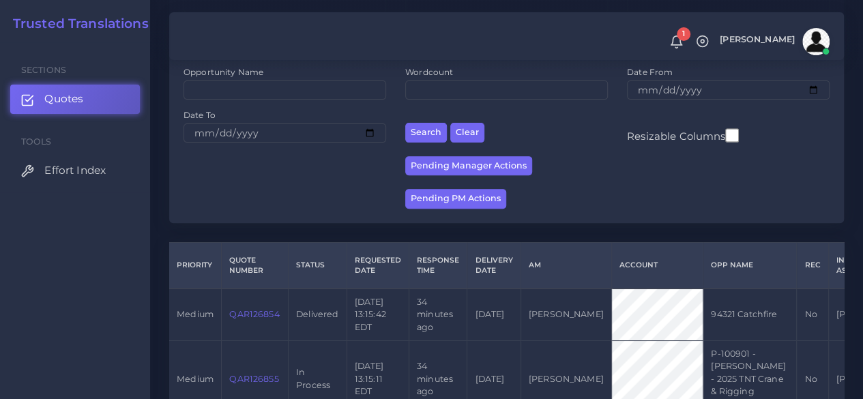
scroll to position [341, 0]
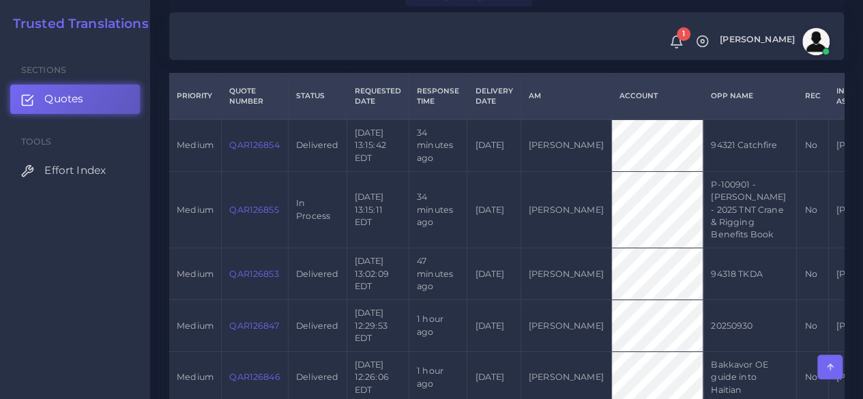
click at [237, 214] on link "QAR126855" at bounding box center [253, 210] width 49 height 10
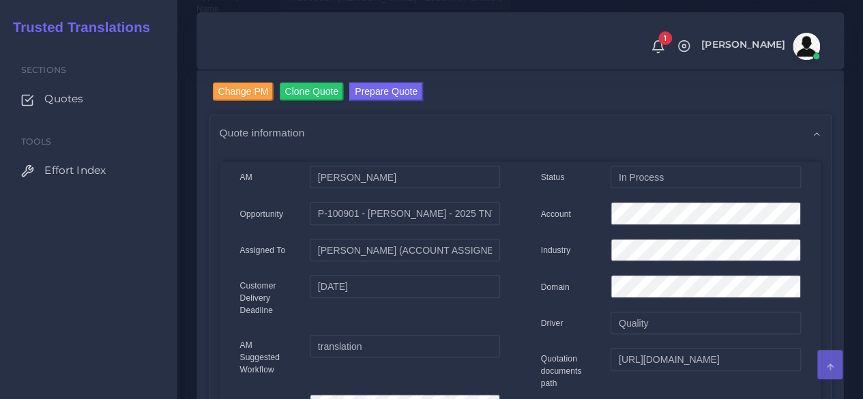
scroll to position [136, 0]
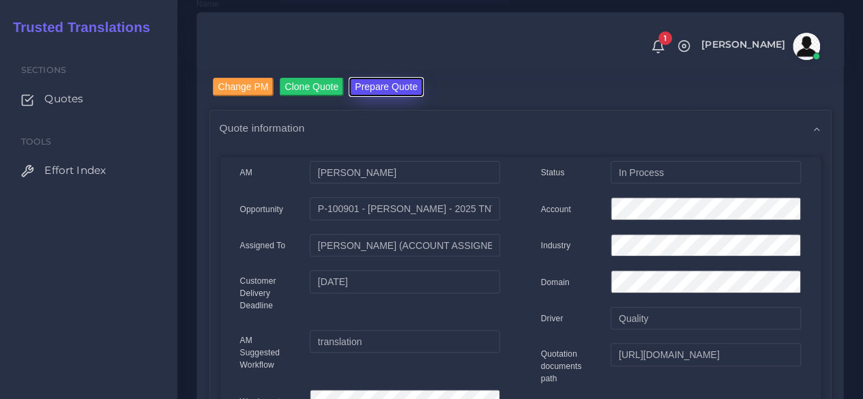
click at [377, 84] on button "Prepare Quote" at bounding box center [386, 87] width 74 height 18
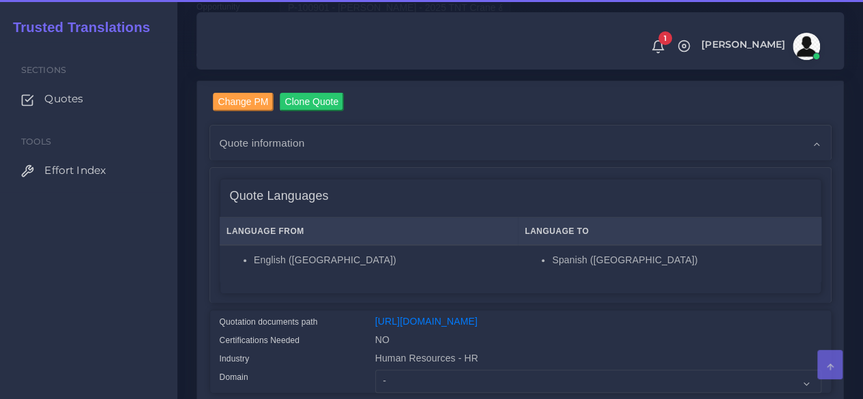
scroll to position [341, 0]
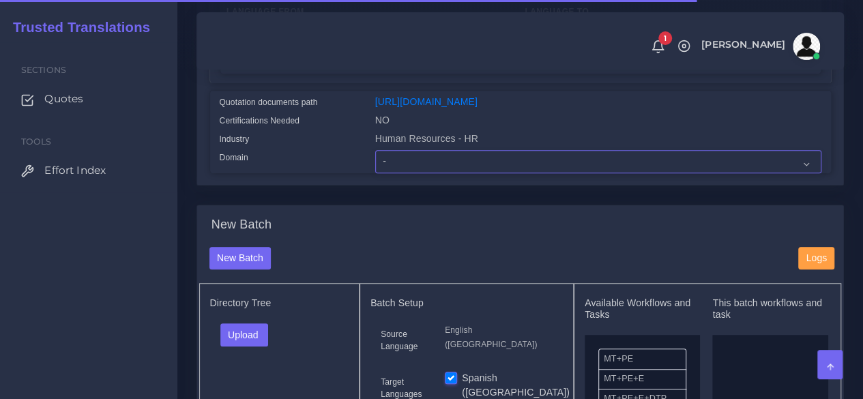
click at [400, 173] on select "- Advertising and Media Agriculture, Forestry and Fishing Architecture, Buildin…" at bounding box center [598, 161] width 446 height 23
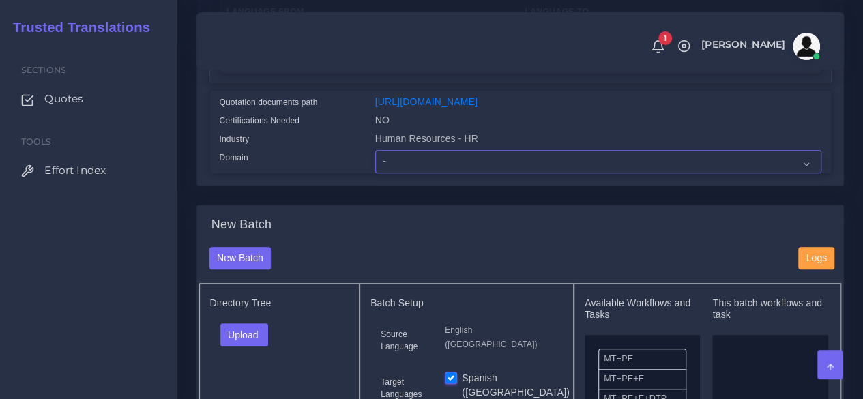
select select "Human Resources - HR"
click at [375, 173] on select "- Advertising and Media Agriculture, Forestry and Fishing Architecture, Buildin…" at bounding box center [598, 161] width 446 height 23
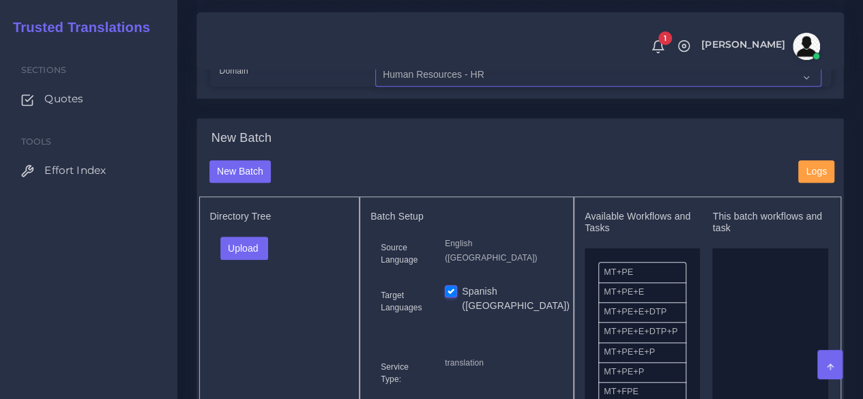
scroll to position [478, 0]
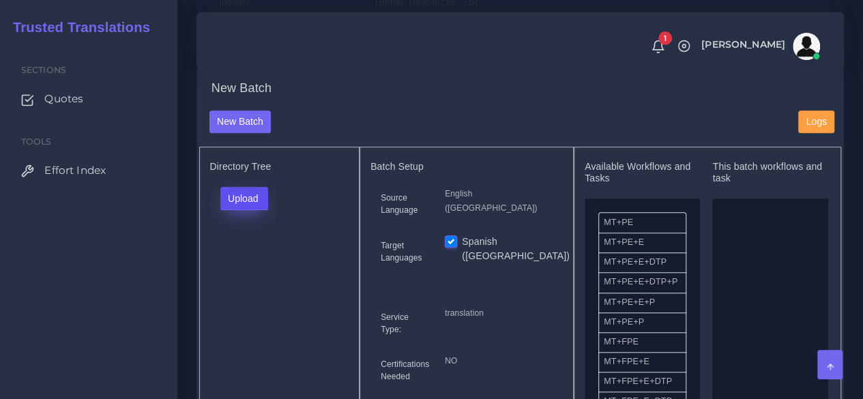
click at [255, 210] on button "Upload" at bounding box center [244, 198] width 48 height 23
click at [262, 259] on label "Files" at bounding box center [268, 250] width 94 height 17
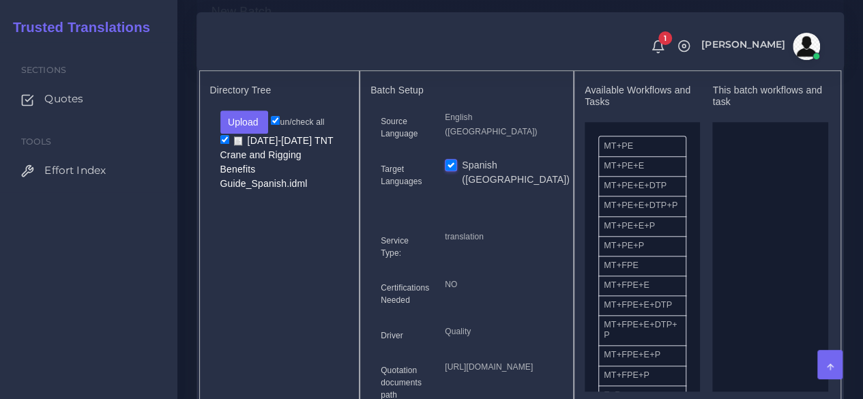
scroll to position [614, 0]
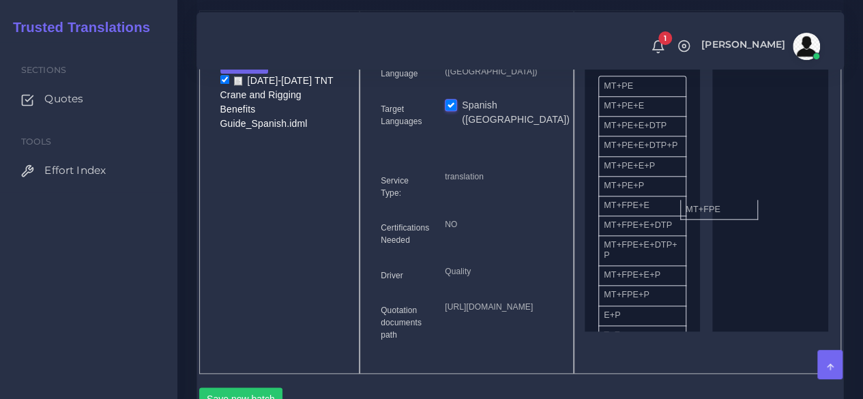
drag, startPoint x: 641, startPoint y: 242, endPoint x: 753, endPoint y: 228, distance: 112.7
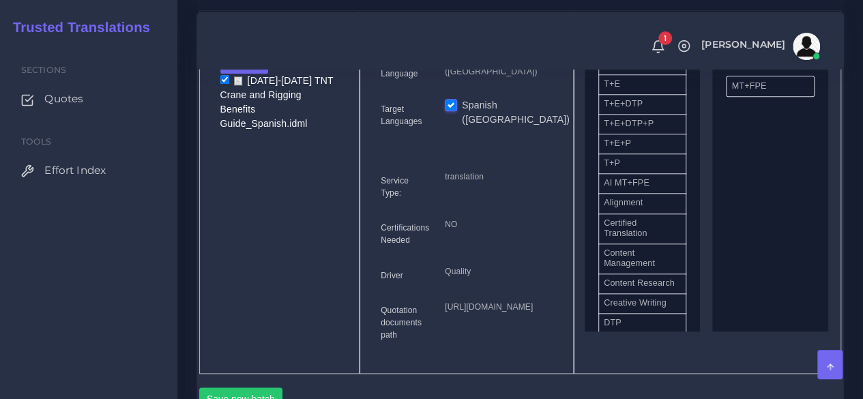
scroll to position [273, 0]
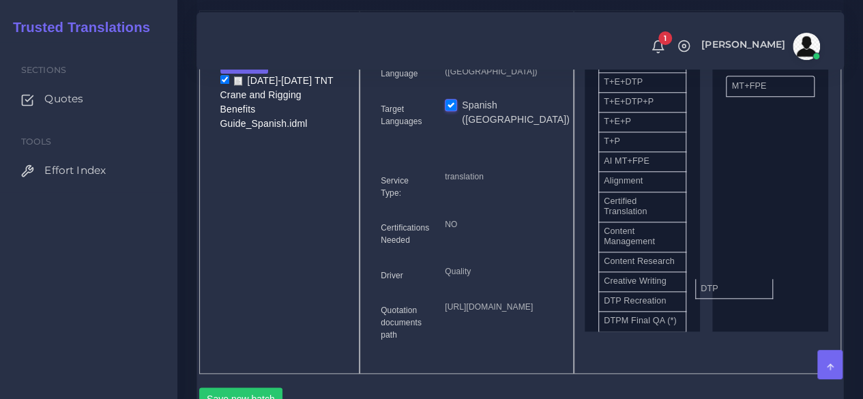
drag, startPoint x: 721, startPoint y: 319, endPoint x: 745, endPoint y: 309, distance: 26.4
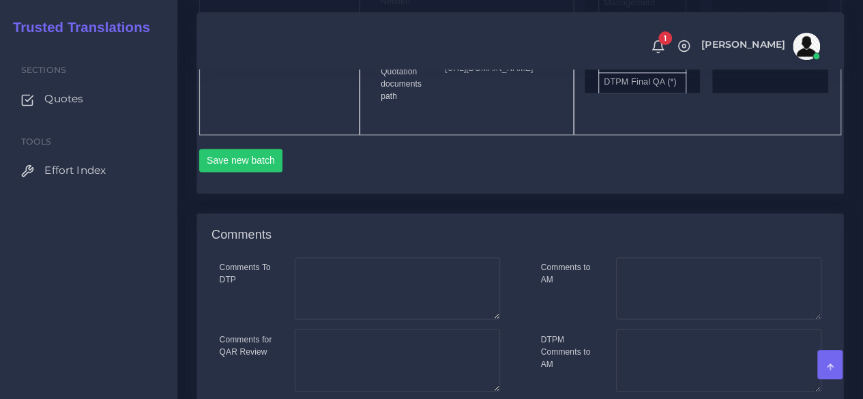
scroll to position [887, 0]
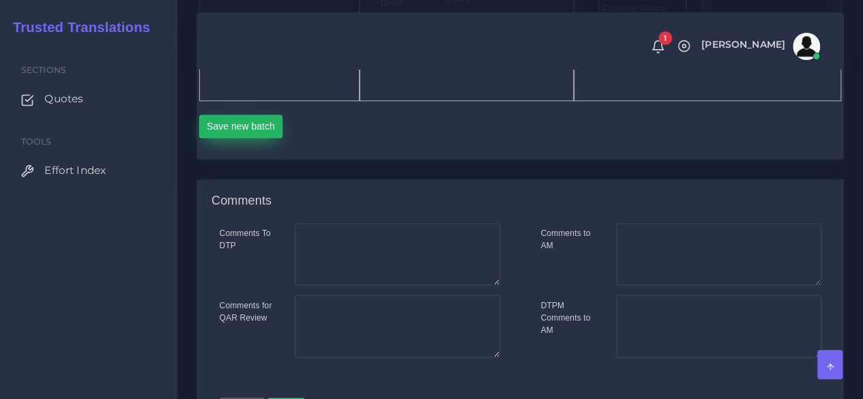
click at [244, 138] on button "Save new batch" at bounding box center [241, 126] width 84 height 23
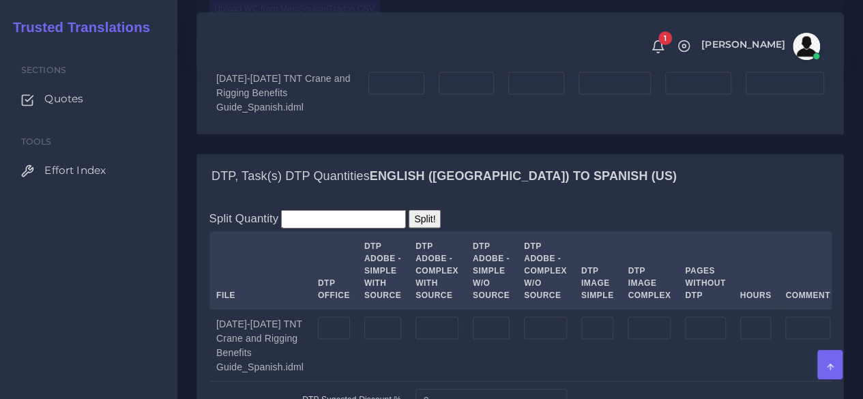
scroll to position [1297, 0]
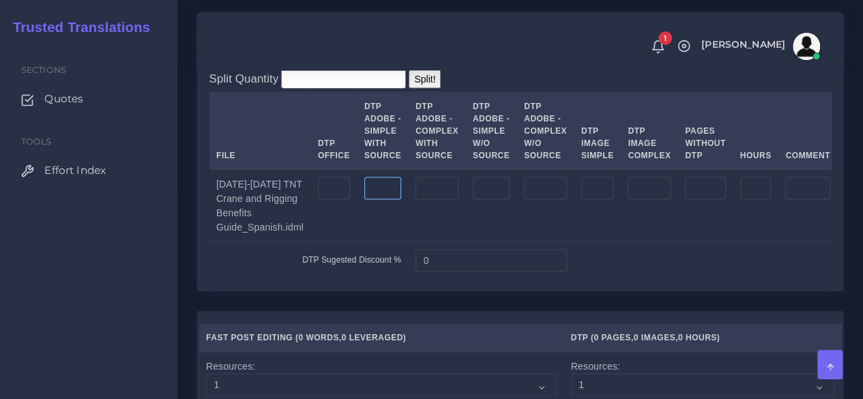
click at [381, 201] on input "number" at bounding box center [382, 188] width 37 height 23
type input "16"
click at [419, 201] on input "number" at bounding box center [437, 188] width 43 height 23
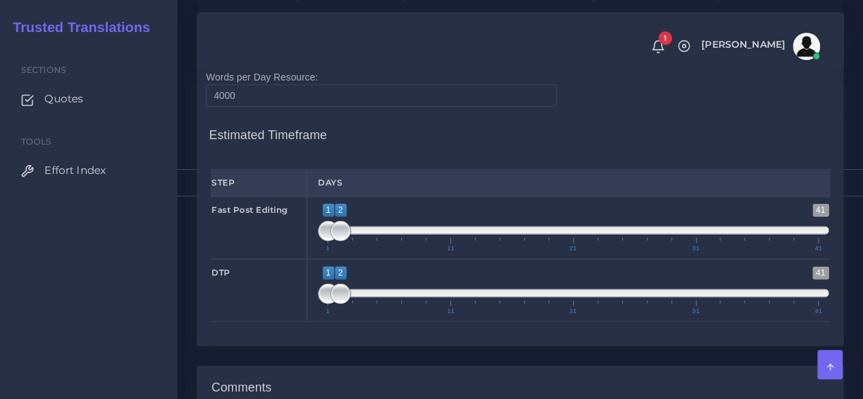
scroll to position [2010, 0]
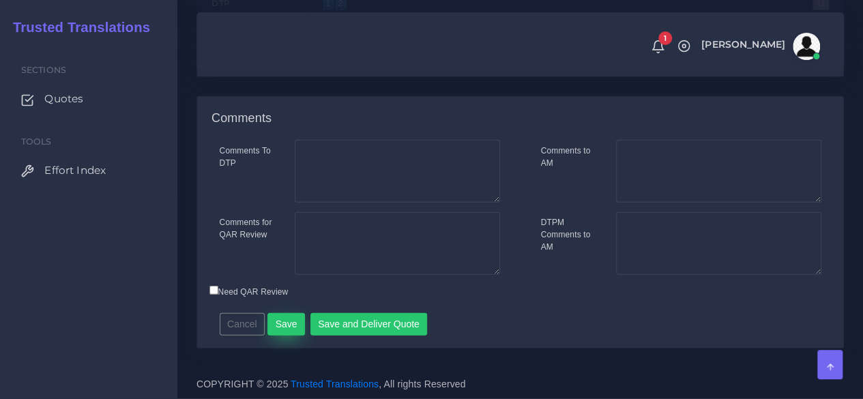
type input "20"
click at [291, 321] on button "Save" at bounding box center [286, 324] width 38 height 23
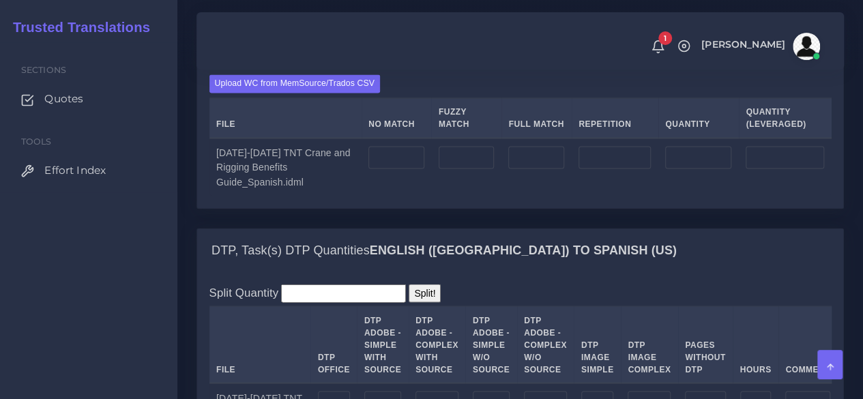
scroll to position [1092, 0]
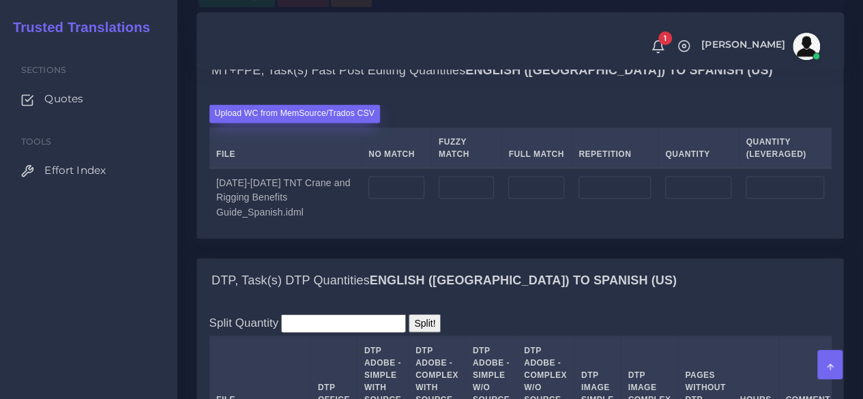
click at [279, 123] on label "Upload WC from MemSource/Trados CSV" at bounding box center [294, 113] width 171 height 18
click at [0, 0] on input "Upload WC from MemSource/Trados CSV" at bounding box center [0, 0] width 0 height 0
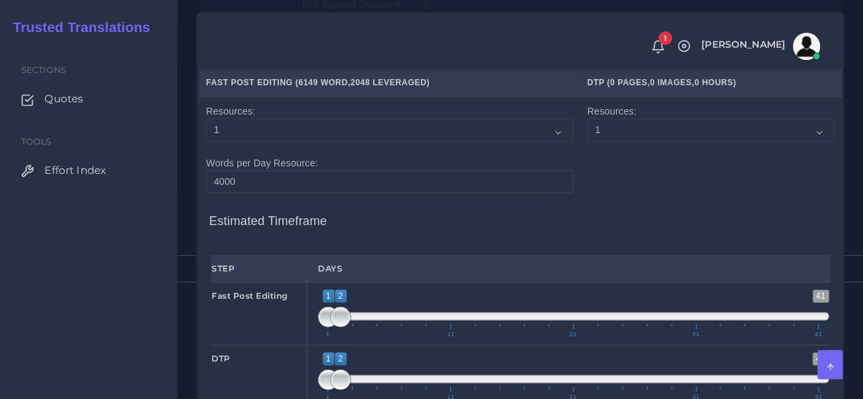
scroll to position [1706, 0]
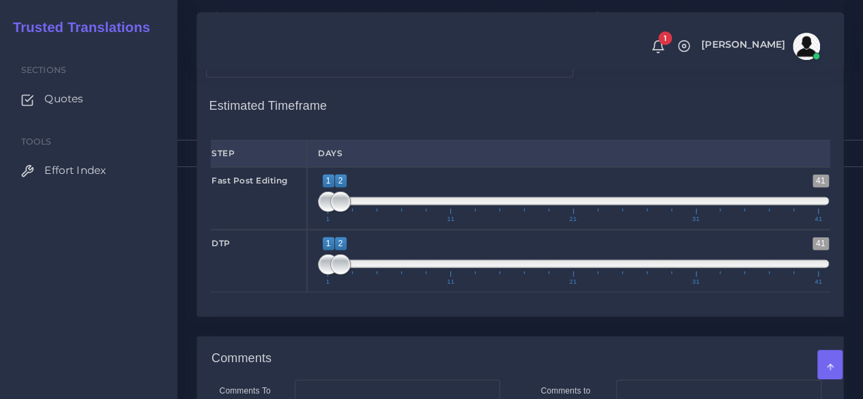
type input "1;1"
drag, startPoint x: 341, startPoint y: 311, endPoint x: 320, endPoint y: 315, distance: 21.4
click at [320, 222] on span "1 41 1 1 1 — 1 1 11 21 31 41" at bounding box center [573, 199] width 511 height 48
click at [327, 275] on span at bounding box center [328, 265] width 20 height 20
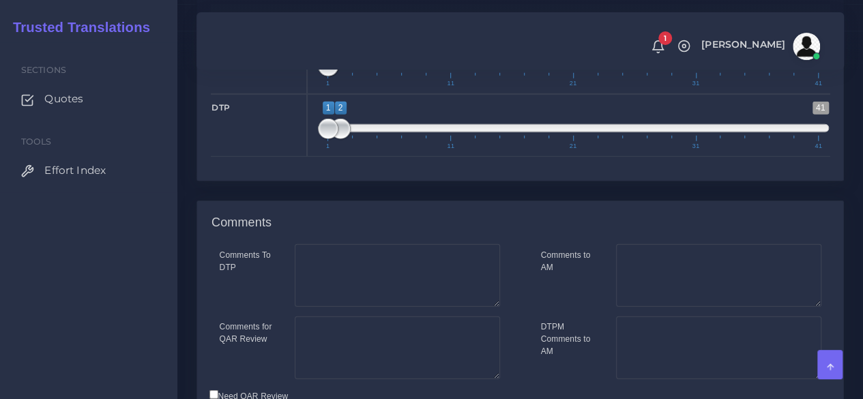
scroll to position [1842, 0]
type input "2;2"
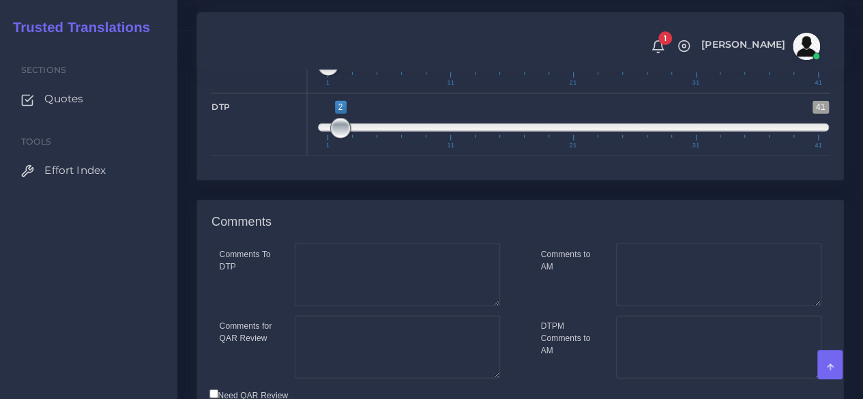
drag, startPoint x: 324, startPoint y: 237, endPoint x: 345, endPoint y: 234, distance: 20.7
click at [345, 139] on span at bounding box center [340, 128] width 20 height 20
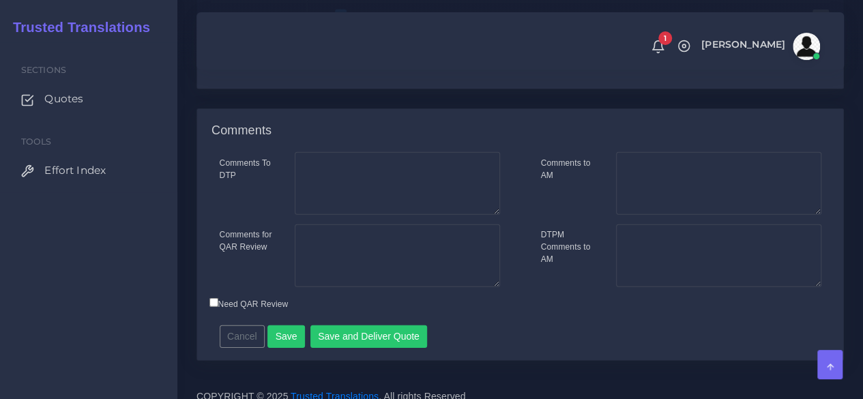
scroll to position [2049, 0]
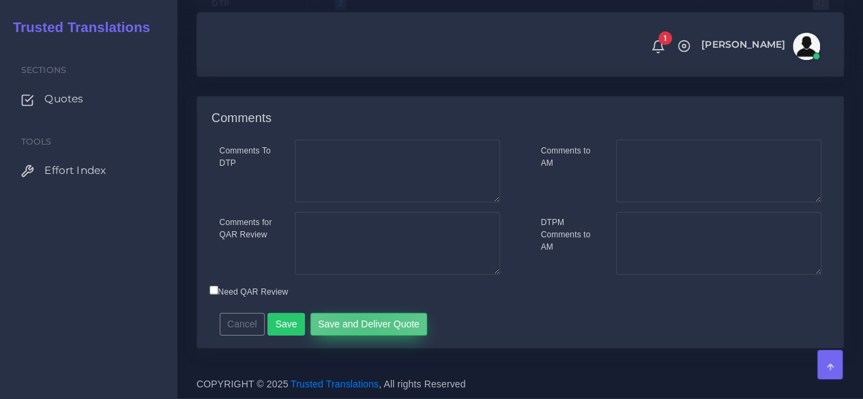
click at [360, 325] on button "Save and Deliver Quote" at bounding box center [368, 324] width 117 height 23
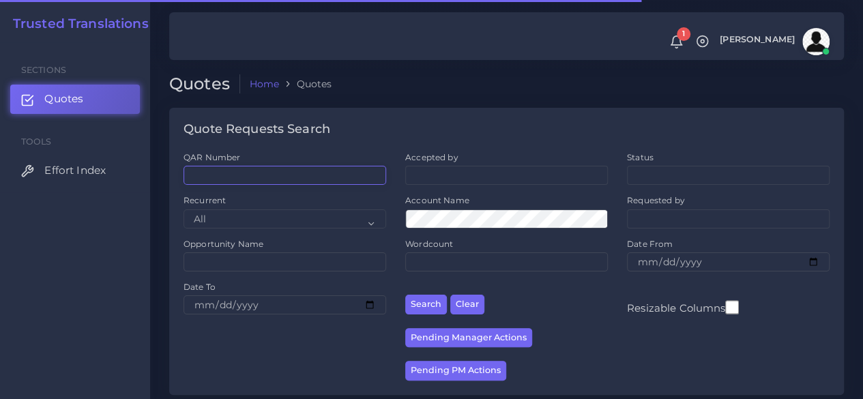
click at [293, 182] on input "QAR Number" at bounding box center [285, 175] width 203 height 19
paste input "QAR126577"
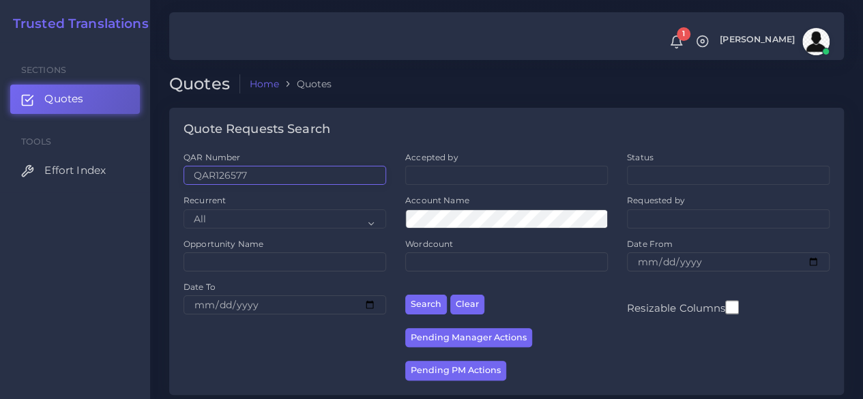
type input "QAR126577"
click at [405, 295] on button "Search" at bounding box center [426, 305] width 42 height 20
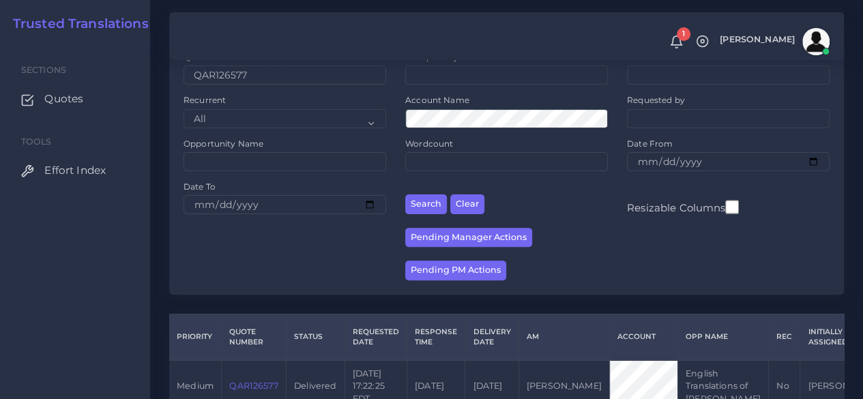
scroll to position [187, 0]
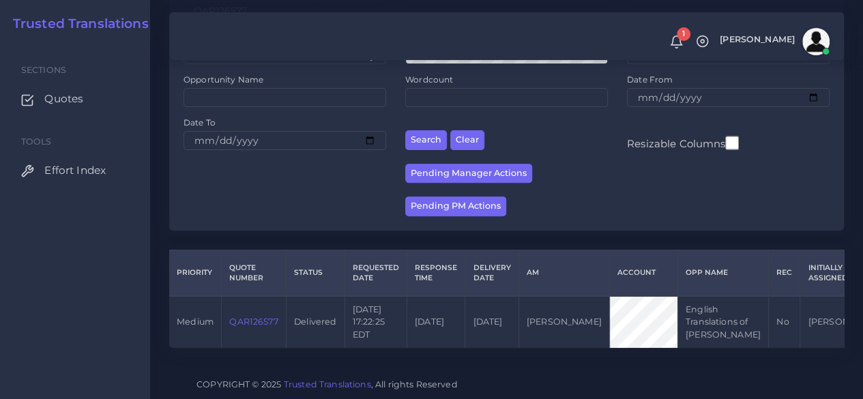
click at [265, 317] on link "QAR126577" at bounding box center [253, 322] width 48 height 10
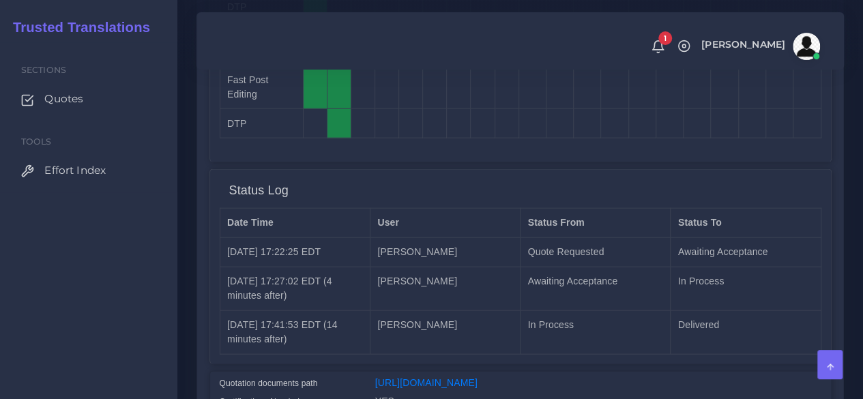
scroll to position [1523, 0]
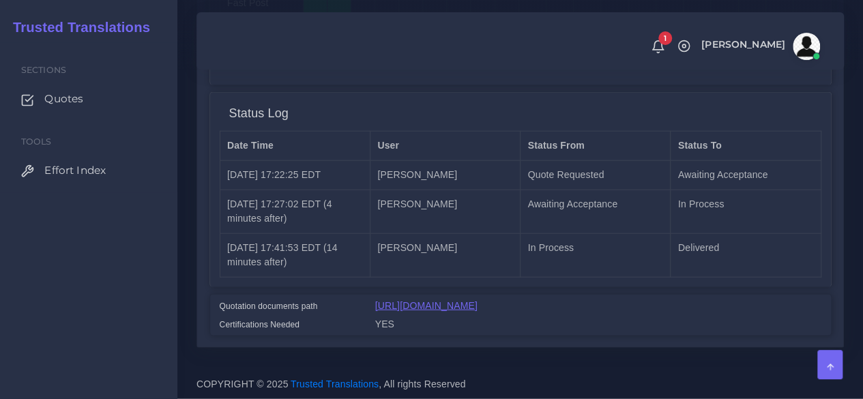
click at [418, 300] on link "[URL][DOMAIN_NAME]" at bounding box center [426, 305] width 102 height 11
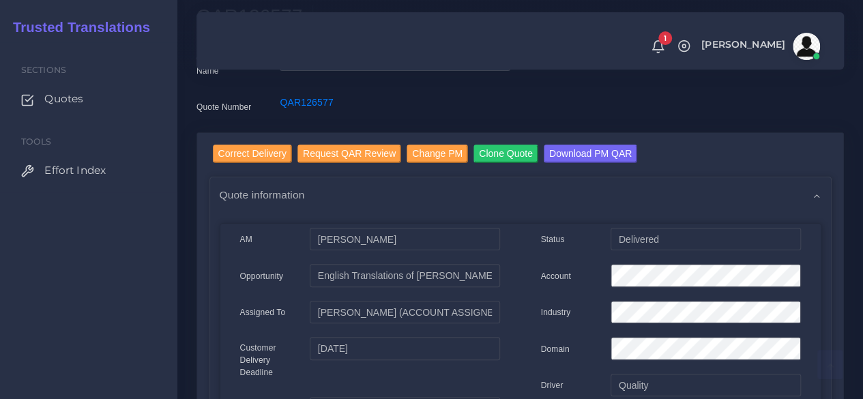
scroll to position [0, 0]
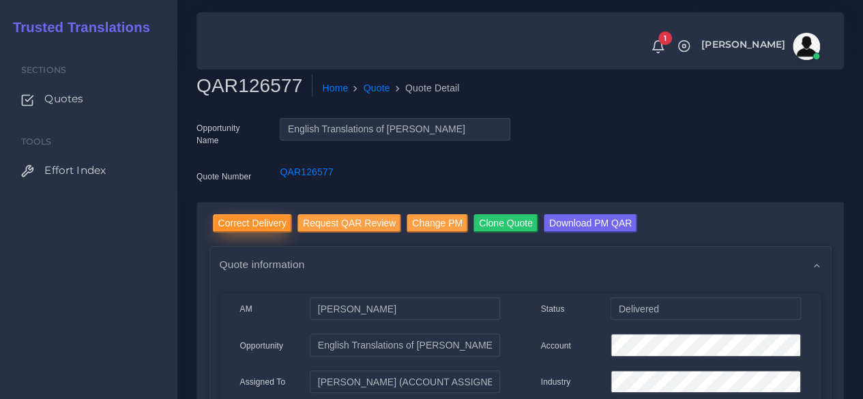
click at [255, 216] on input "Correct Delivery" at bounding box center [252, 223] width 79 height 18
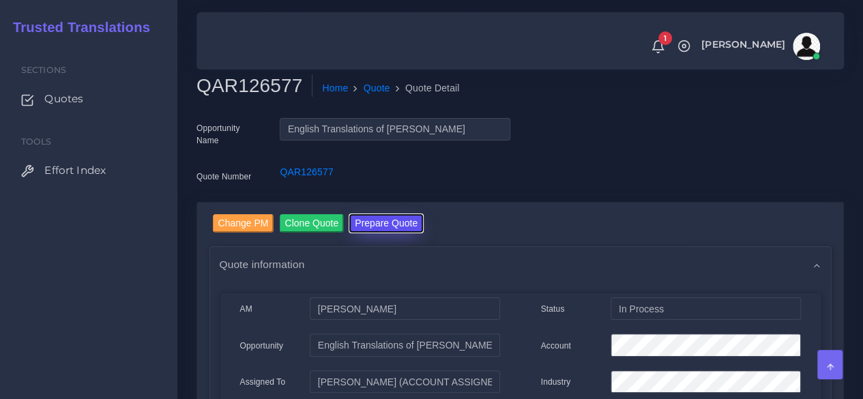
click at [388, 218] on button "Prepare Quote" at bounding box center [386, 223] width 74 height 18
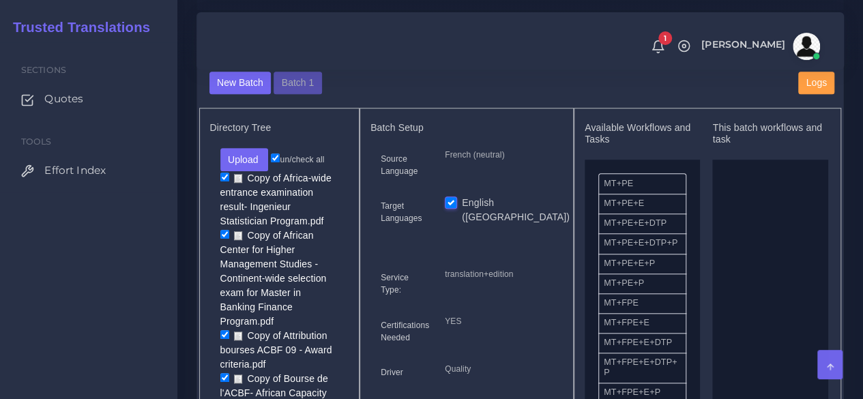
scroll to position [546, 0]
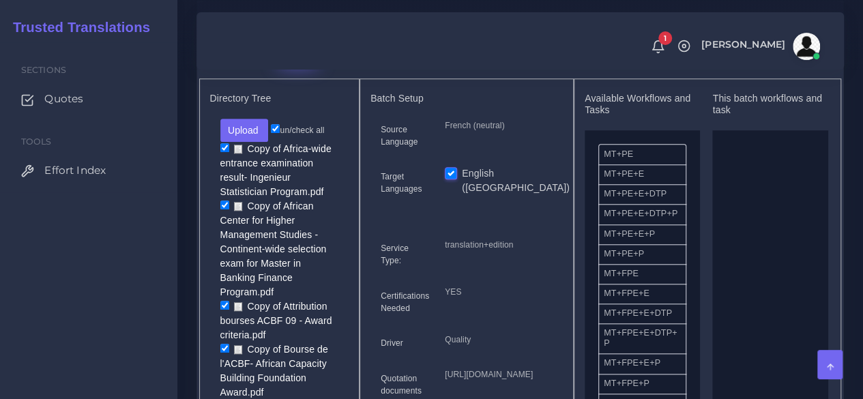
click at [304, 66] on button "Batch 1" at bounding box center [298, 53] width 48 height 23
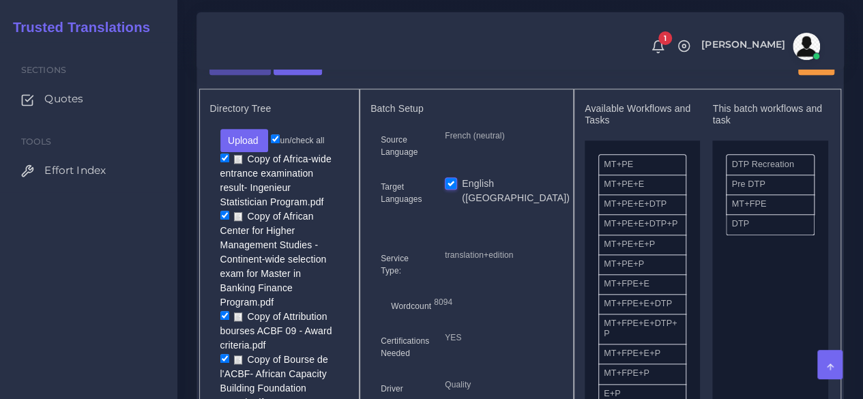
scroll to position [478, 0]
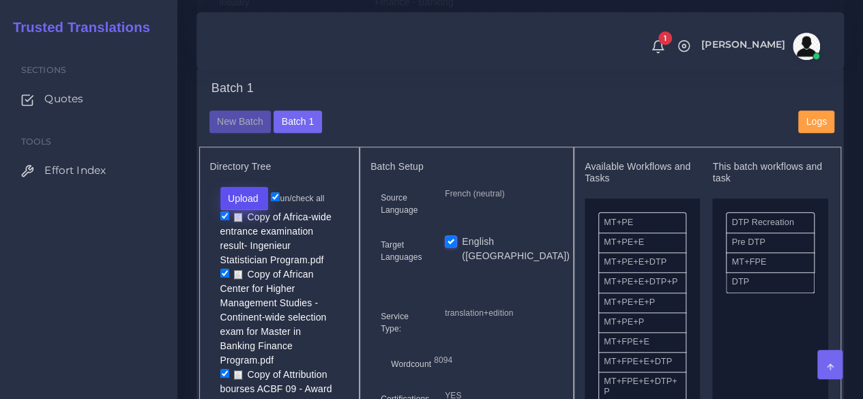
click at [253, 210] on button "Upload" at bounding box center [244, 198] width 48 height 23
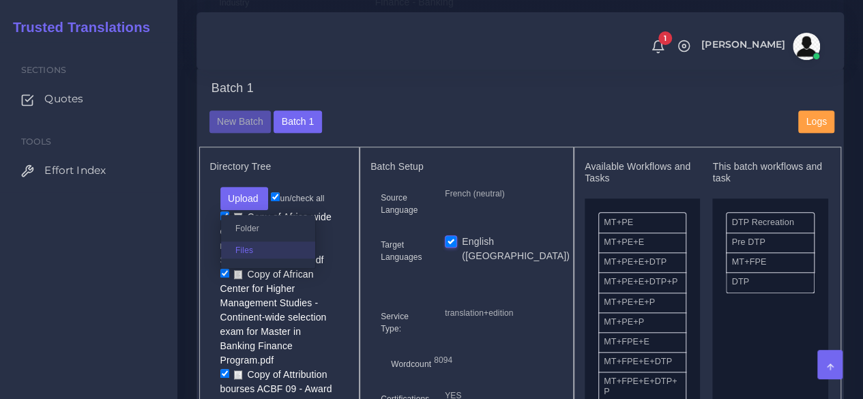
click at [255, 259] on label "Files" at bounding box center [268, 250] width 94 height 17
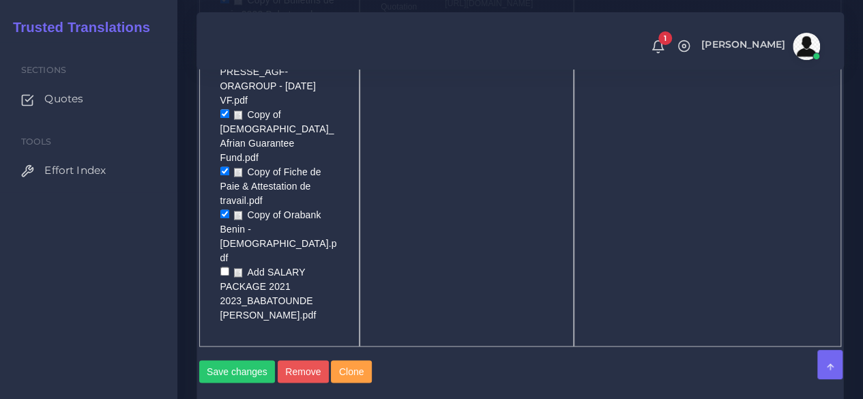
scroll to position [955, 0]
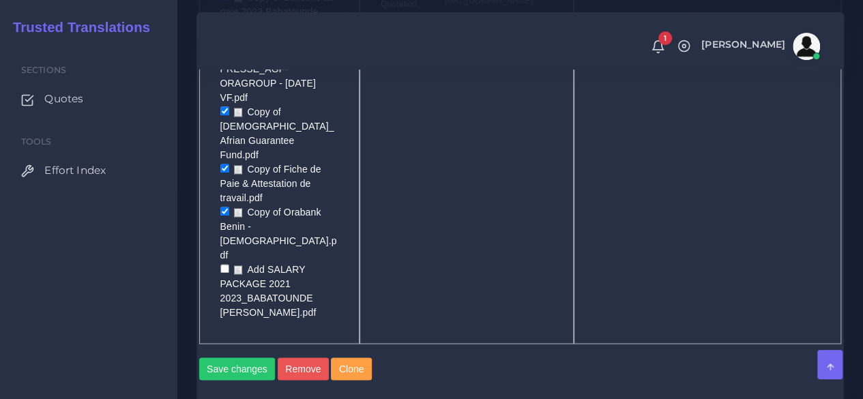
click at [221, 264] on input "checkbox" at bounding box center [224, 268] width 9 height 9
checkbox input "true"
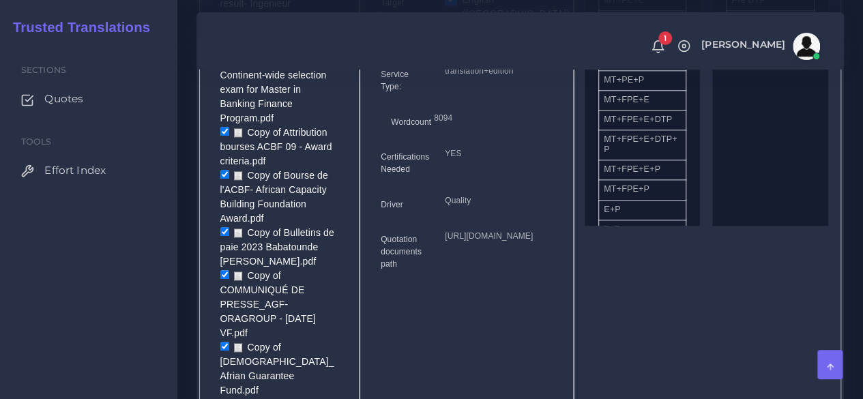
scroll to position [751, 0]
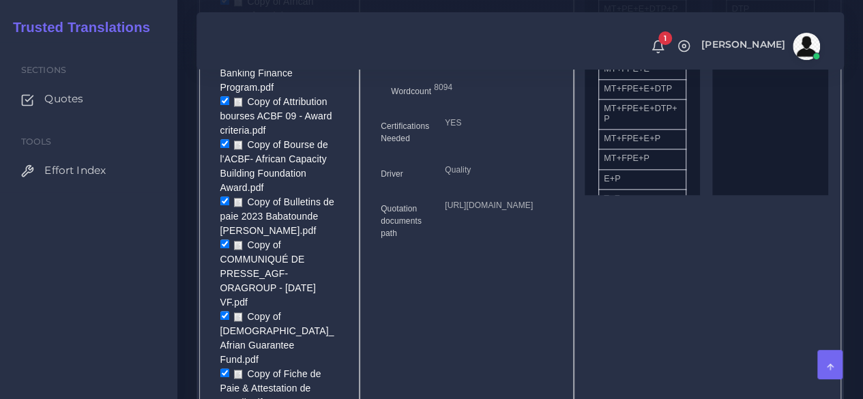
click at [221, 248] on input "checkbox" at bounding box center [224, 244] width 9 height 9
checkbox input "false"
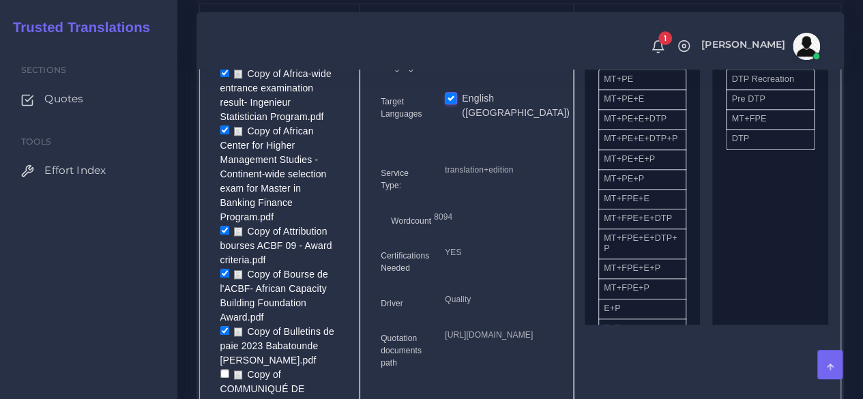
scroll to position [546, 0]
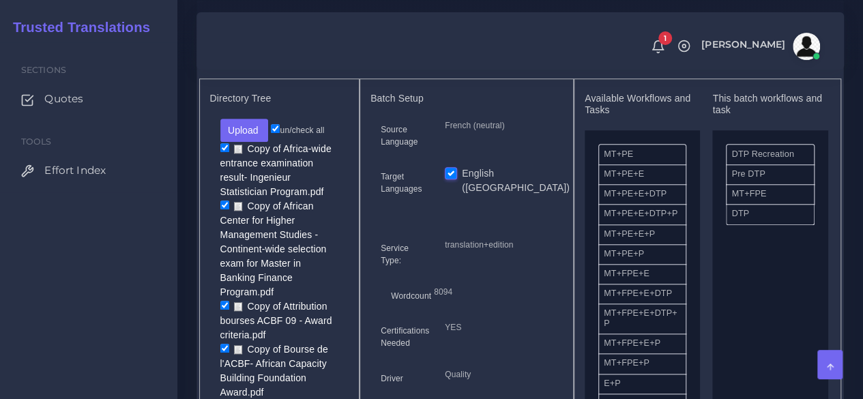
click at [274, 133] on input "un/check all" at bounding box center [275, 128] width 9 height 9
checkbox input "false"
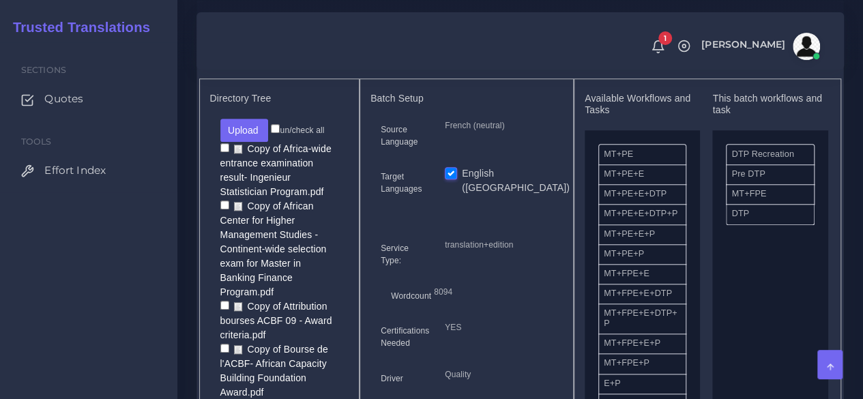
checkbox input "false"
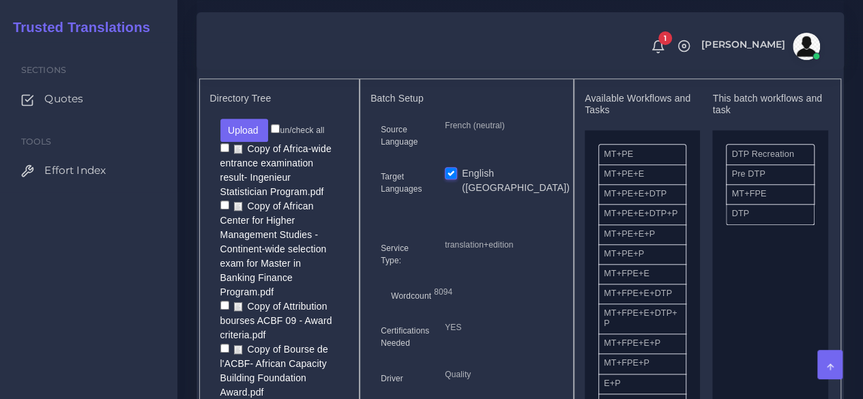
checkbox input "false"
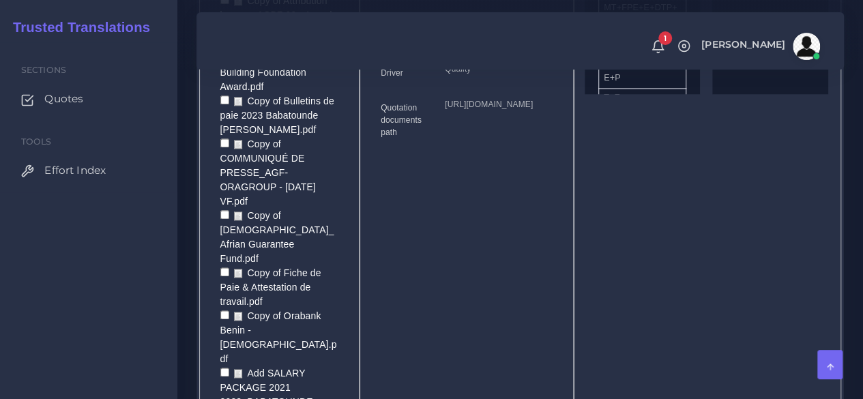
scroll to position [887, 0]
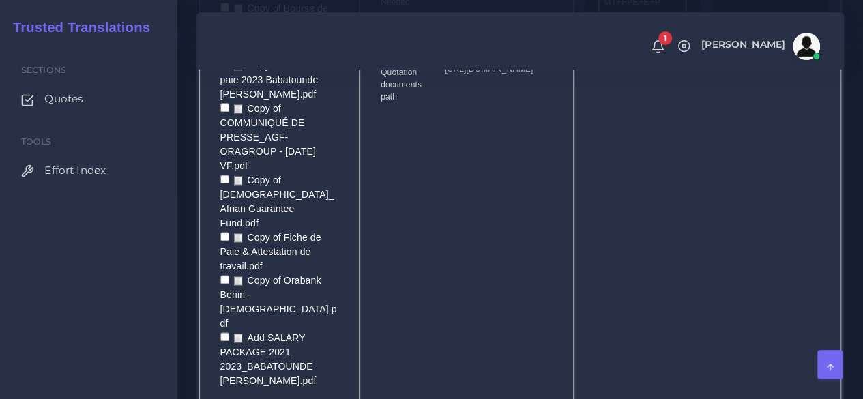
click at [224, 275] on input "checkbox" at bounding box center [224, 279] width 9 height 9
checkbox input "true"
click at [226, 332] on input "checkbox" at bounding box center [224, 336] width 9 height 9
checkbox input "true"
click at [224, 232] on input "checkbox" at bounding box center [224, 236] width 9 height 9
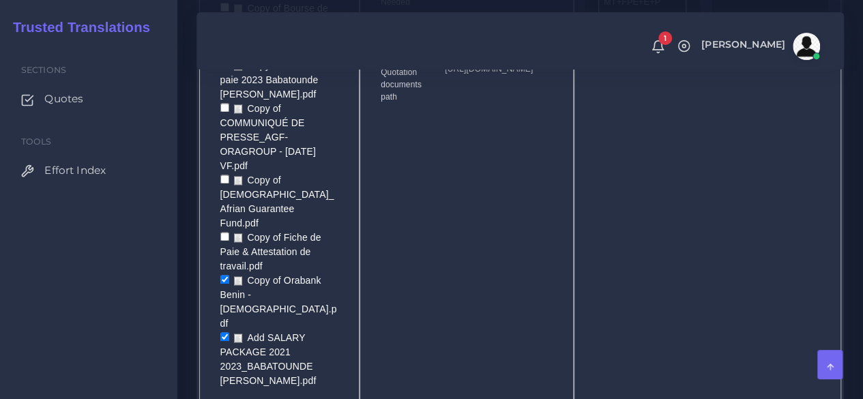
checkbox input "true"
click at [223, 175] on input "checkbox" at bounding box center [224, 179] width 9 height 9
checkbox input "true"
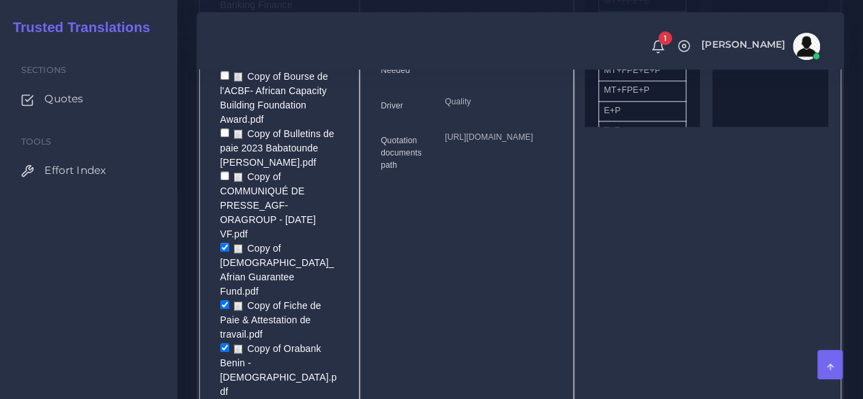
click at [225, 137] on input "checkbox" at bounding box center [224, 132] width 9 height 9
checkbox input "true"
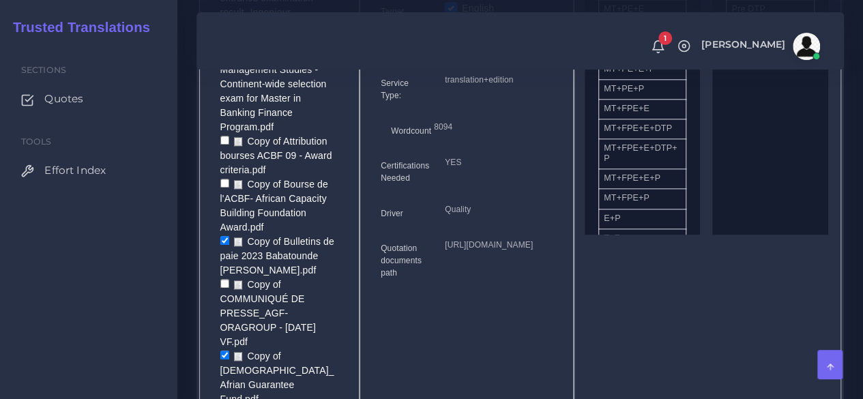
scroll to position [682, 0]
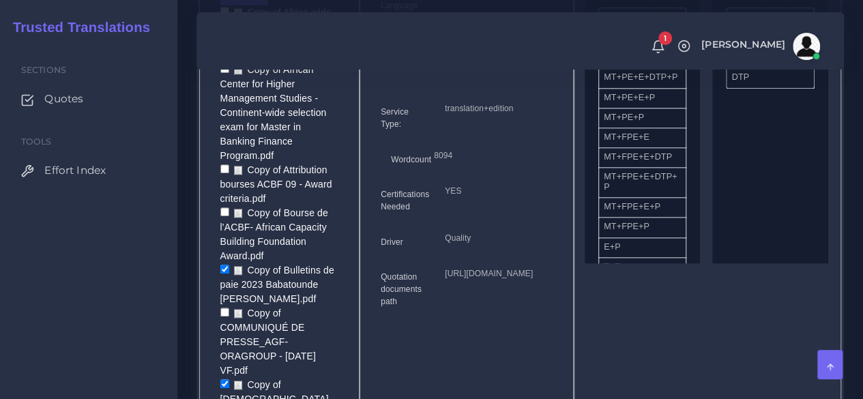
click at [221, 216] on input "checkbox" at bounding box center [224, 211] width 9 height 9
checkbox input "true"
click at [221, 73] on input "checkbox" at bounding box center [224, 68] width 9 height 9
checkbox input "true"
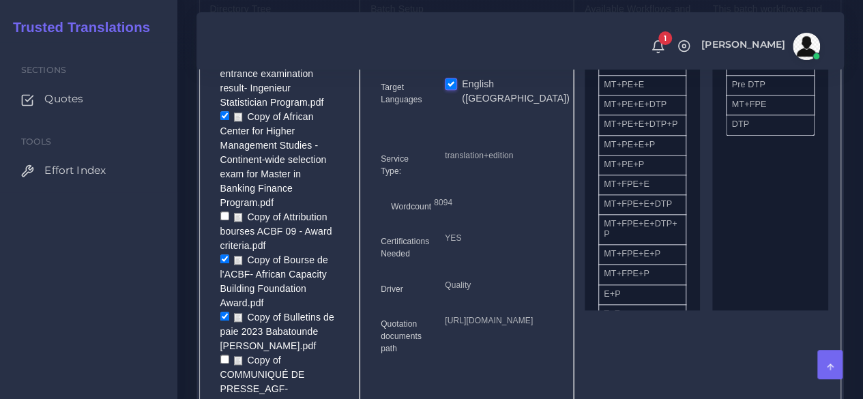
scroll to position [614, 0]
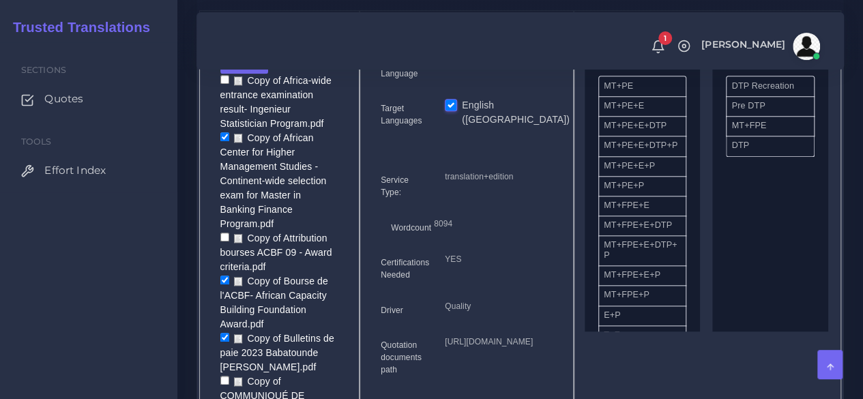
click at [221, 84] on input "checkbox" at bounding box center [224, 79] width 9 height 9
checkbox input "true"
click at [224, 242] on input "checkbox" at bounding box center [224, 237] width 9 height 9
checkbox input "true"
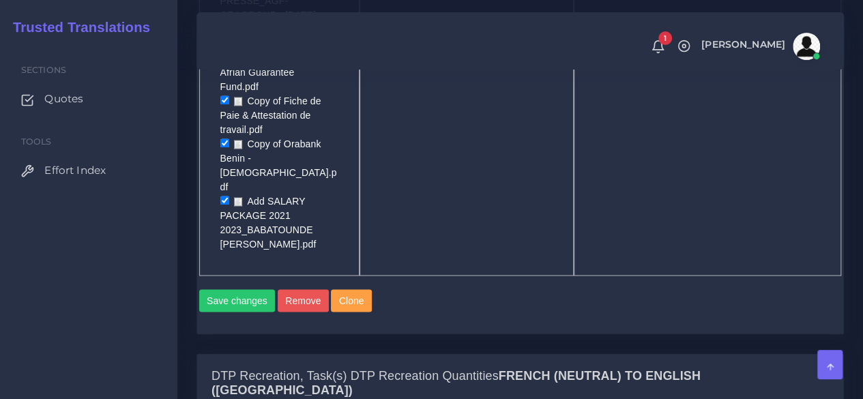
scroll to position [1092, 0]
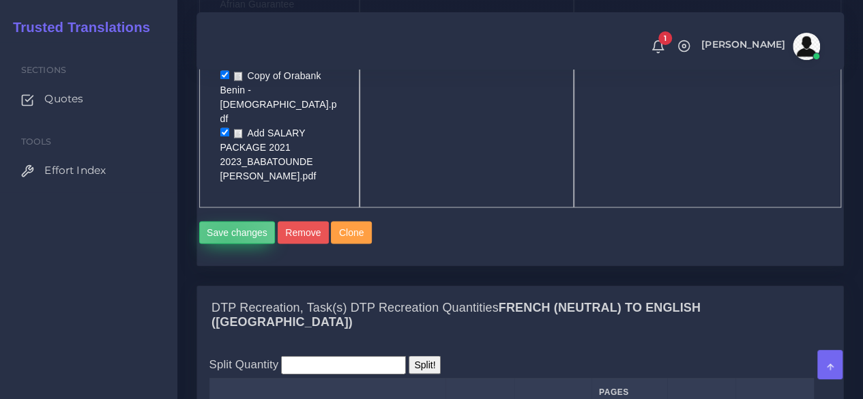
click at [225, 221] on button "Save changes" at bounding box center [237, 232] width 76 height 23
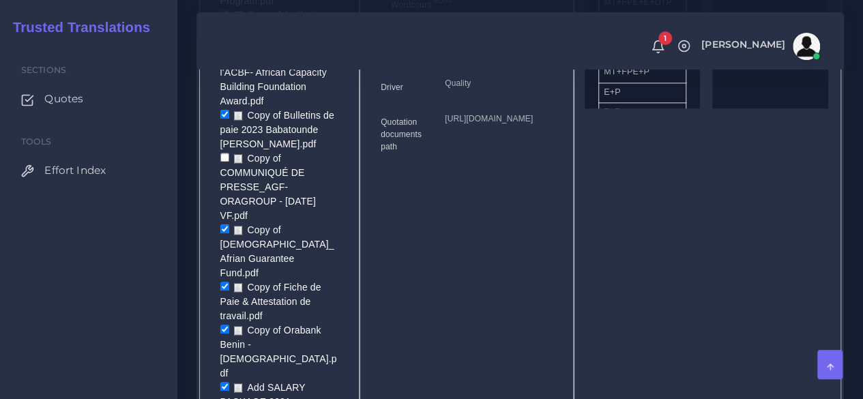
scroll to position [955, 0]
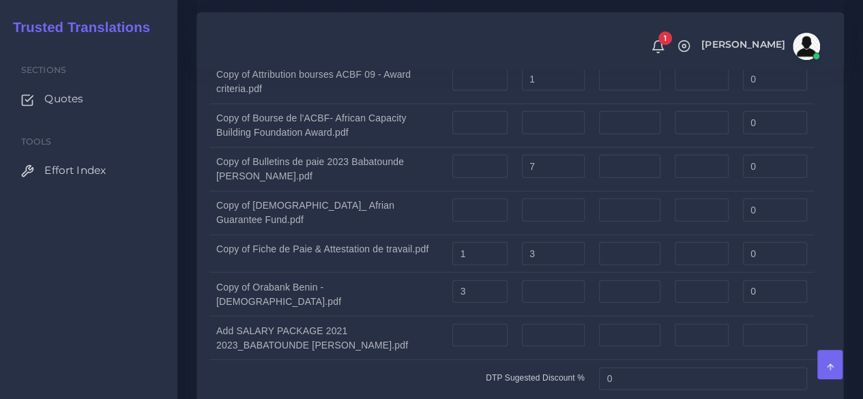
scroll to position [1638, 0]
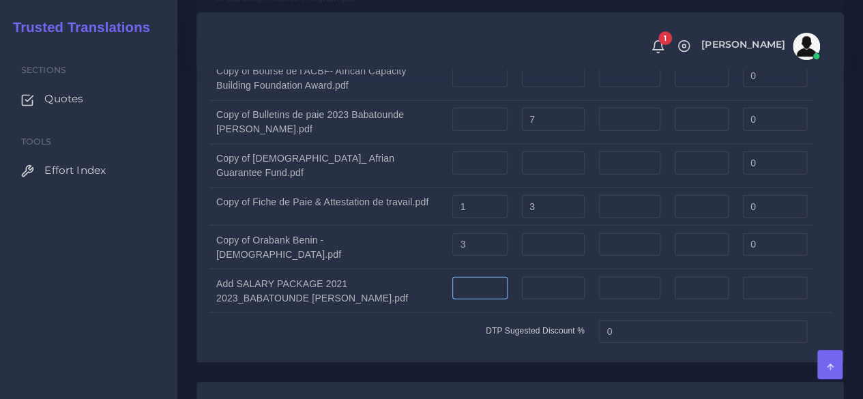
click at [461, 277] on input "number" at bounding box center [479, 288] width 55 height 23
click at [526, 277] on input "number" at bounding box center [553, 288] width 63 height 23
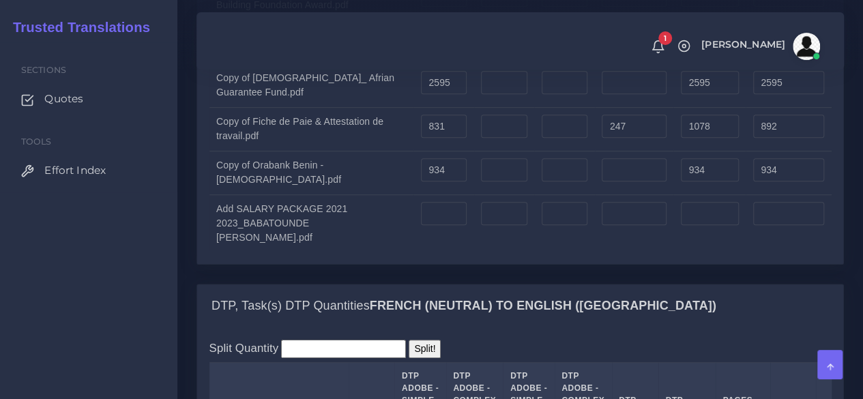
scroll to position [2798, 0]
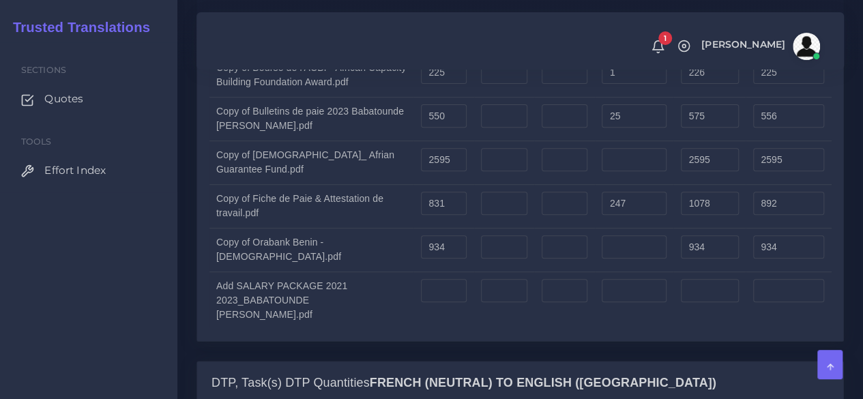
type input "1"
click at [442, 279] on input "number" at bounding box center [444, 290] width 46 height 23
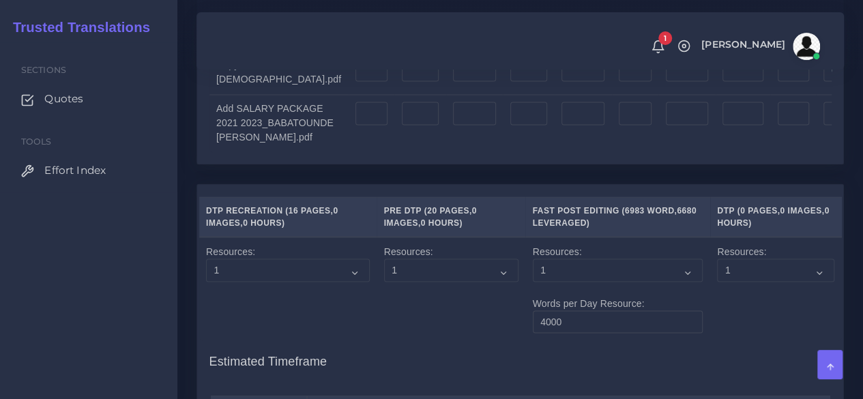
scroll to position [3685, 0]
type input "112"
click at [349, 151] on td at bounding box center [372, 122] width 46 height 58
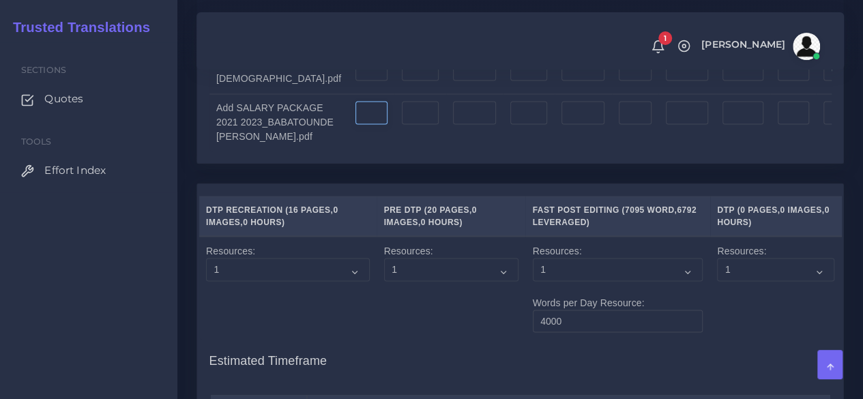
click at [356, 124] on input "number" at bounding box center [372, 112] width 32 height 23
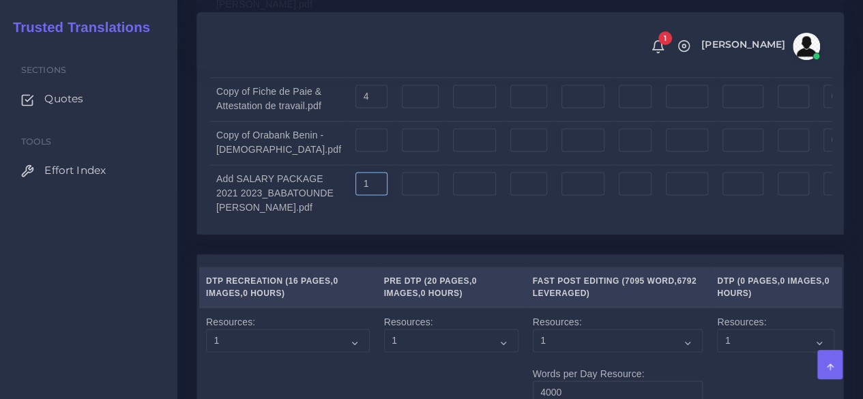
scroll to position [3548, 0]
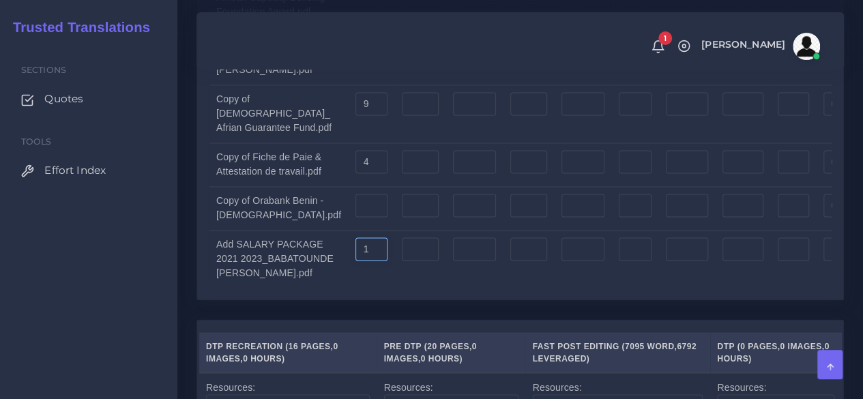
type input "1"
click at [356, 217] on input "number" at bounding box center [372, 205] width 32 height 23
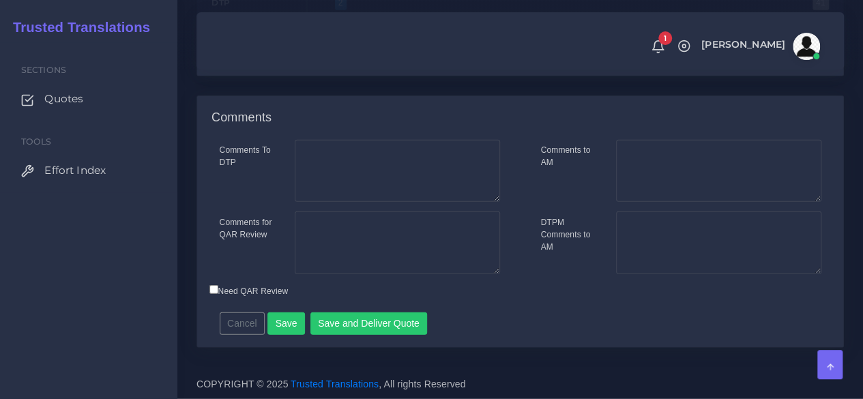
scroll to position [4367, 0]
type input "3"
click at [381, 336] on div "Cancel Save Save and Deliver Quote Remember to fill in the estimated time for e…" at bounding box center [442, 318] width 467 height 33
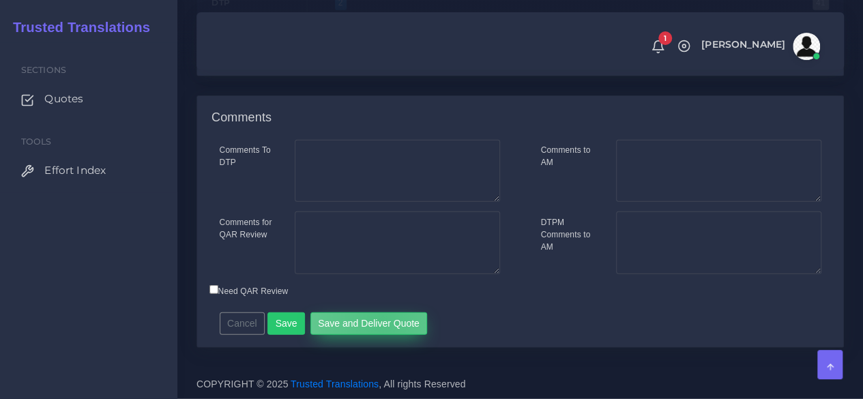
click at [377, 336] on button "Save and Deliver Quote" at bounding box center [368, 324] width 117 height 23
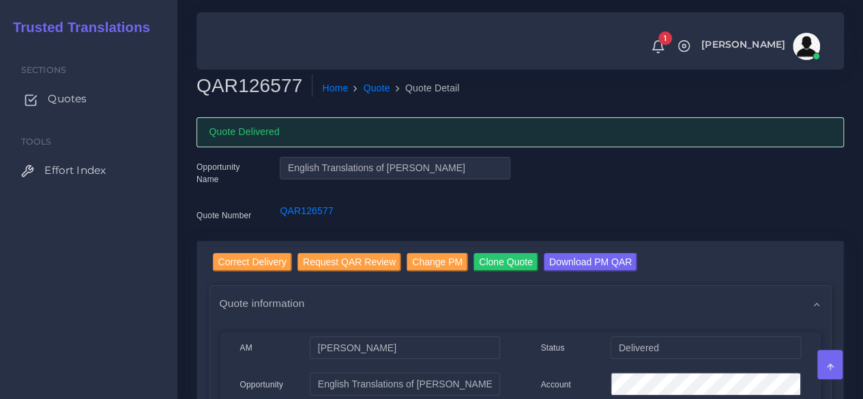
click at [87, 103] on link "Quotes" at bounding box center [88, 99] width 157 height 29
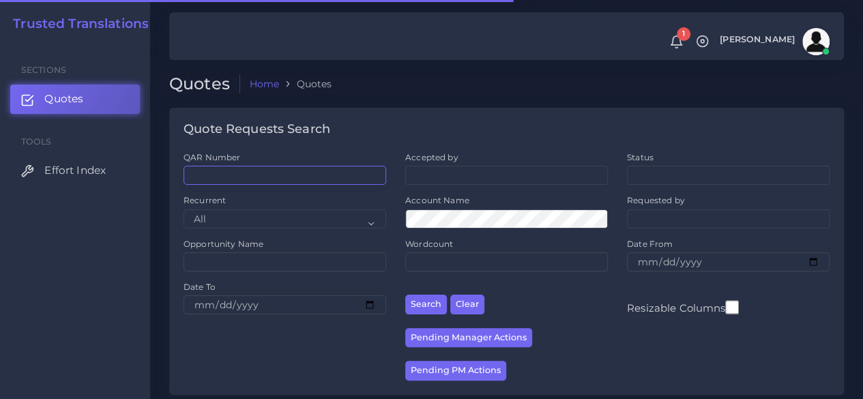
click at [251, 174] on input "QAR Number" at bounding box center [285, 175] width 203 height 19
paste input "QAR126718"
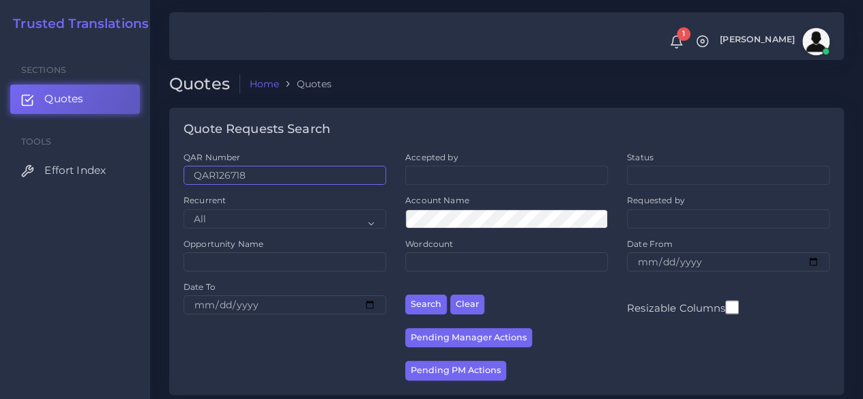
type input "QAR126718"
click at [405, 295] on button "Search" at bounding box center [426, 305] width 42 height 20
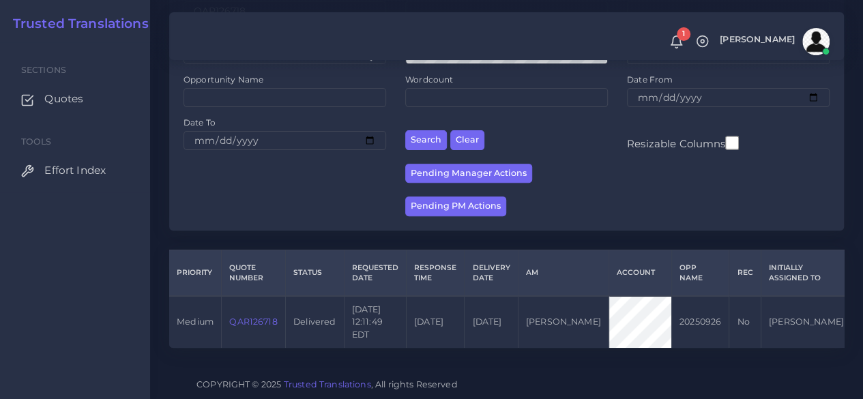
scroll to position [174, 0]
click at [263, 317] on link "QAR126718" at bounding box center [253, 322] width 48 height 10
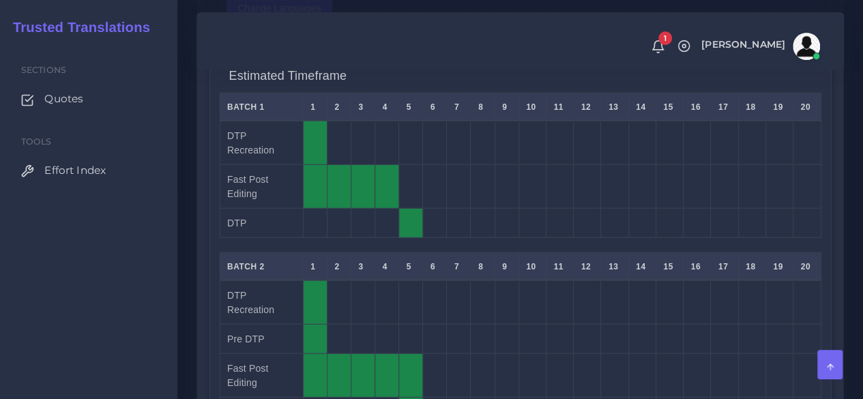
scroll to position [1979, 0]
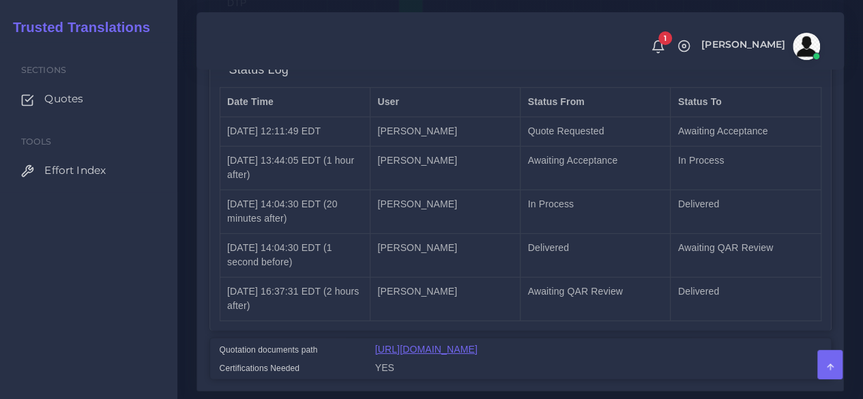
click at [401, 344] on link "[URL][DOMAIN_NAME]" at bounding box center [426, 349] width 102 height 11
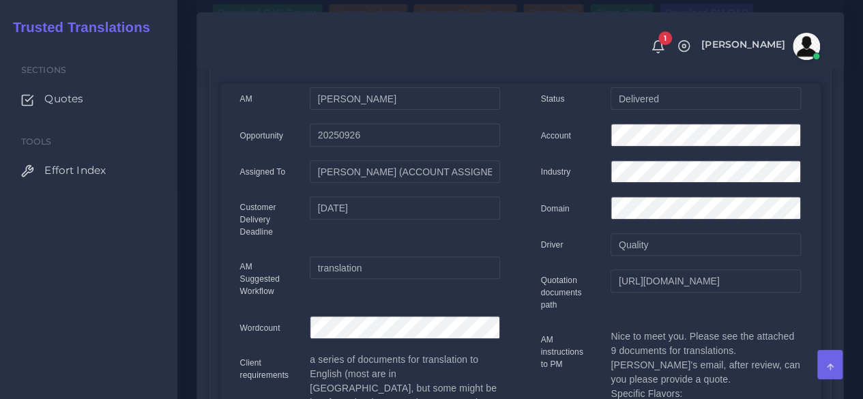
scroll to position [68, 0]
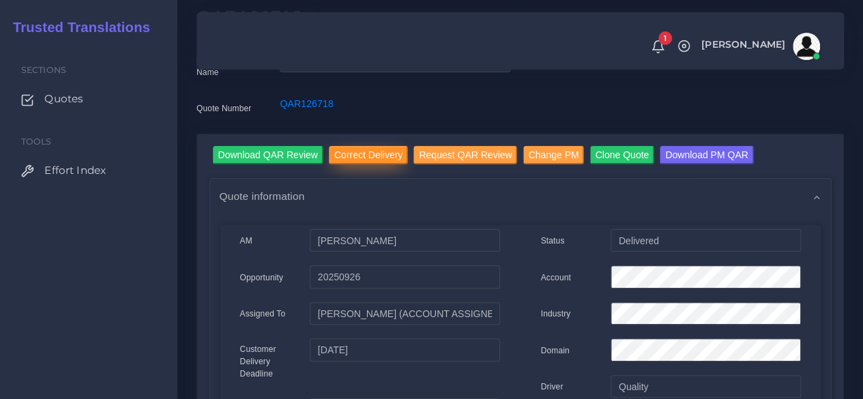
click at [371, 164] on input "Correct Delivery" at bounding box center [368, 155] width 79 height 18
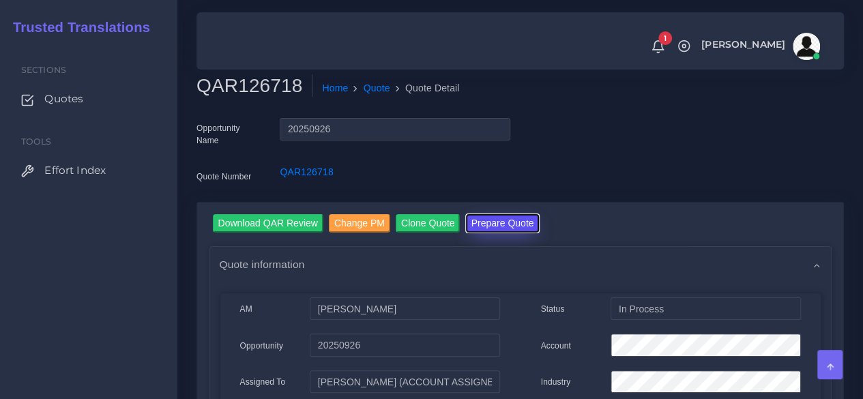
click at [493, 222] on button "Prepare Quote" at bounding box center [503, 223] width 74 height 18
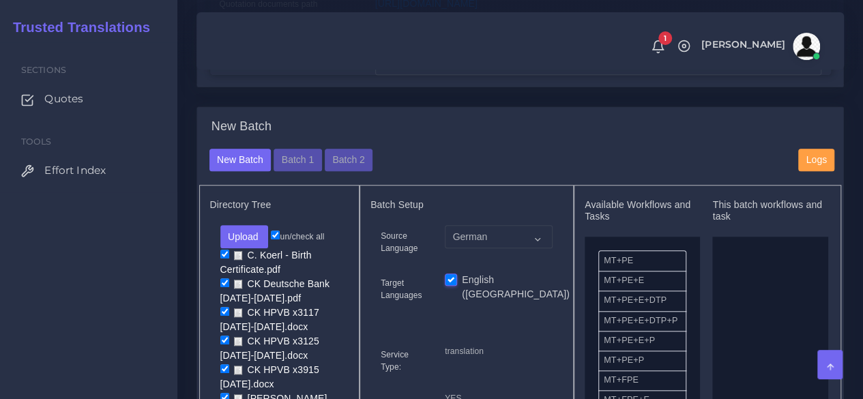
scroll to position [478, 0]
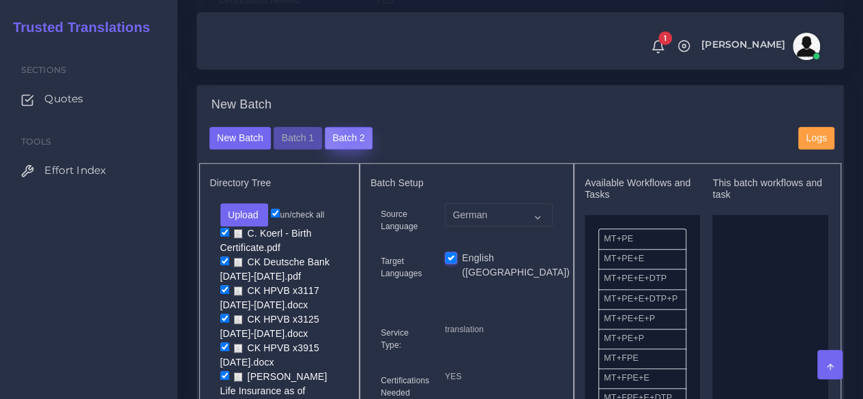
click at [351, 150] on button "Batch 2" at bounding box center [349, 138] width 48 height 23
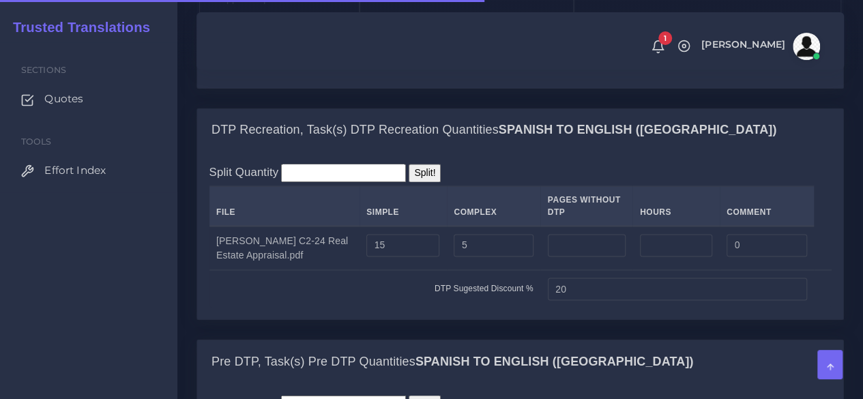
scroll to position [1092, 0]
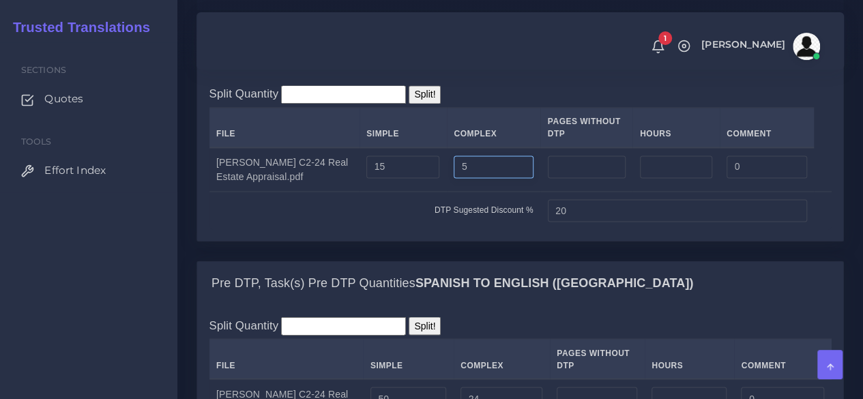
click at [392, 192] on tr "CK Villa C2-24 Real Estate Appraisal.pdf 15 5 0" at bounding box center [520, 169] width 622 height 44
type input "3"
drag, startPoint x: 375, startPoint y: 255, endPoint x: 284, endPoint y: 255, distance: 91.4
click at [284, 192] on tr "CK Villa C2-24 Real Estate Appraisal.pdf 15 3 0" at bounding box center [520, 169] width 622 height 44
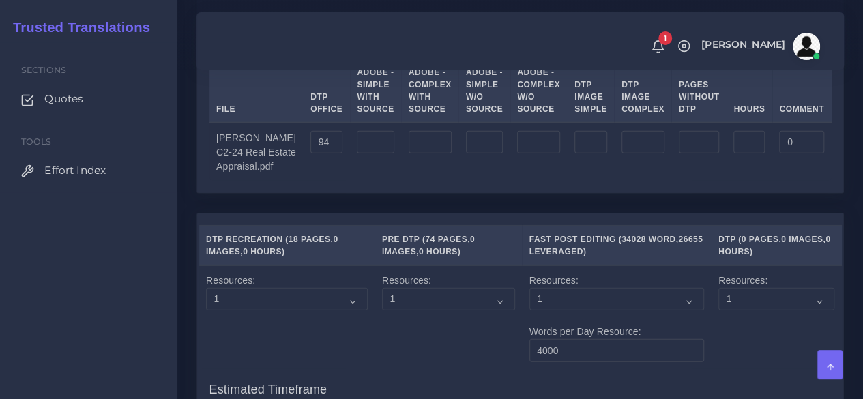
scroll to position [1774, 0]
drag, startPoint x: 311, startPoint y: 237, endPoint x: 269, endPoint y: 240, distance: 42.4
click at [269, 180] on tr "CK Villa C2-24 Real Estate Appraisal.pdf 94 0" at bounding box center [520, 151] width 622 height 58
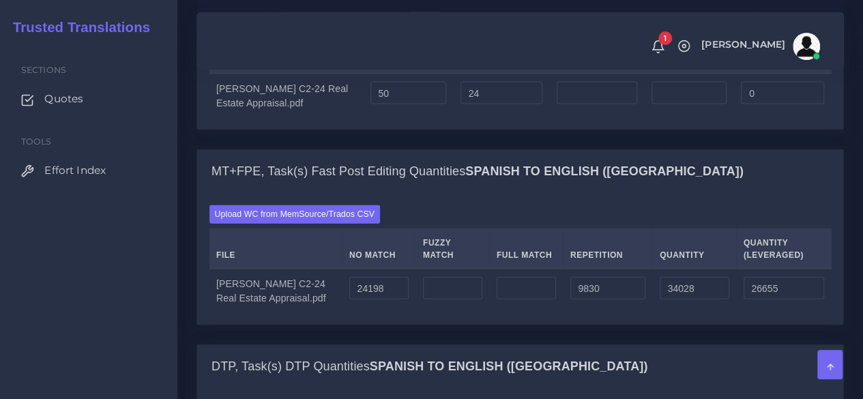
scroll to position [1365, 0]
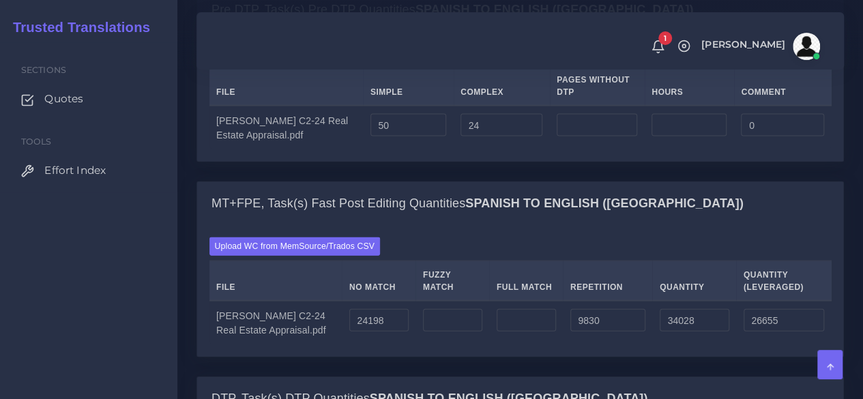
type input "3"
drag, startPoint x: 392, startPoint y: 222, endPoint x: 309, endPoint y: 209, distance: 83.7
click at [309, 149] on tr "CK Villa C2-24 Real Estate Appraisal.pdf 50 24 0" at bounding box center [520, 128] width 622 height 44
type input "0"
drag, startPoint x: 480, startPoint y: 216, endPoint x: 406, endPoint y: 216, distance: 73.7
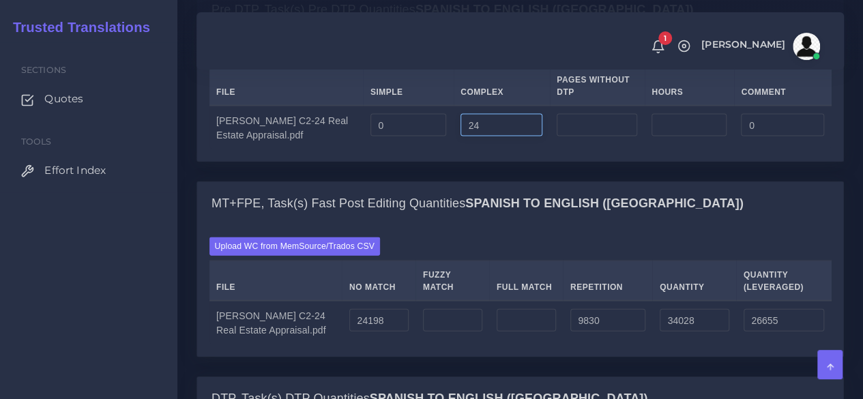
click at [406, 149] on tr "CK Villa C2-24 Real Estate Appraisal.pdf 0 24 0" at bounding box center [520, 128] width 622 height 44
type input "0"
click at [484, 162] on div "Split Quantity Split! File Simple Complex Pages Without DTP Hours Comment 0 0 0" at bounding box center [520, 97] width 646 height 130
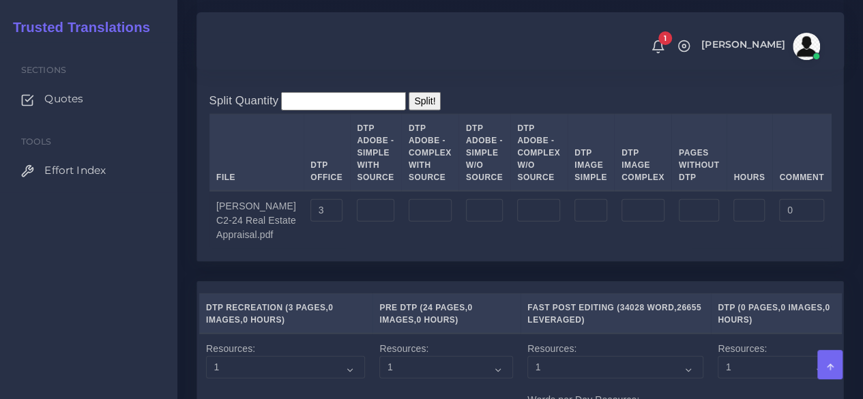
scroll to position [1638, 0]
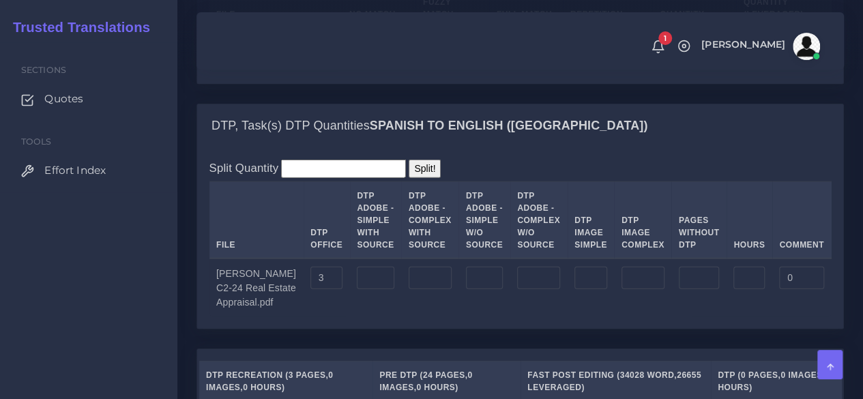
drag, startPoint x: 378, startPoint y: 130, endPoint x: 298, endPoint y: 139, distance: 80.9
click at [298, 72] on tr "CK Villa C2-24 Real Estate Appraisal.pdf 24198 9830 34028 26655" at bounding box center [520, 50] width 622 height 44
type input "1309"
type input "11139"
type input "3766"
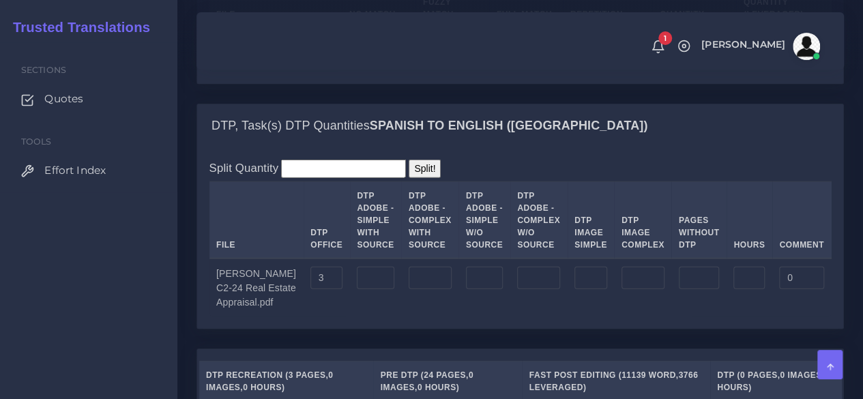
drag, startPoint x: 600, startPoint y: 141, endPoint x: 508, endPoint y: 136, distance: 92.3
click at [508, 72] on tr "CK Villa C2-24 Real Estate Appraisal.pdf 1309 9830 11139 3766" at bounding box center [520, 50] width 622 height 44
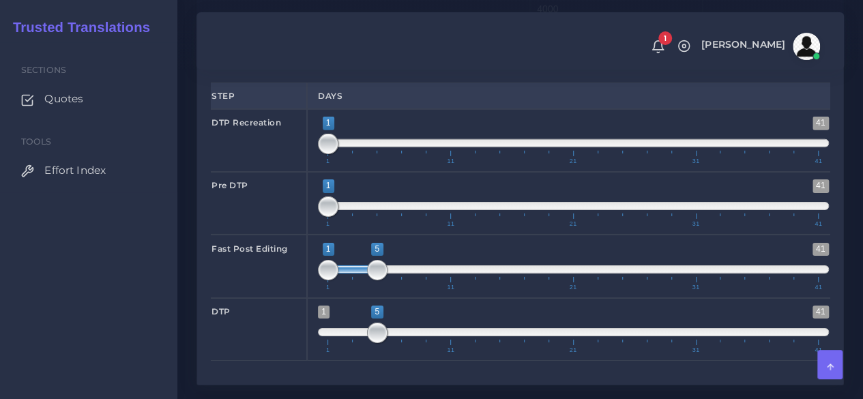
scroll to position [2184, 0]
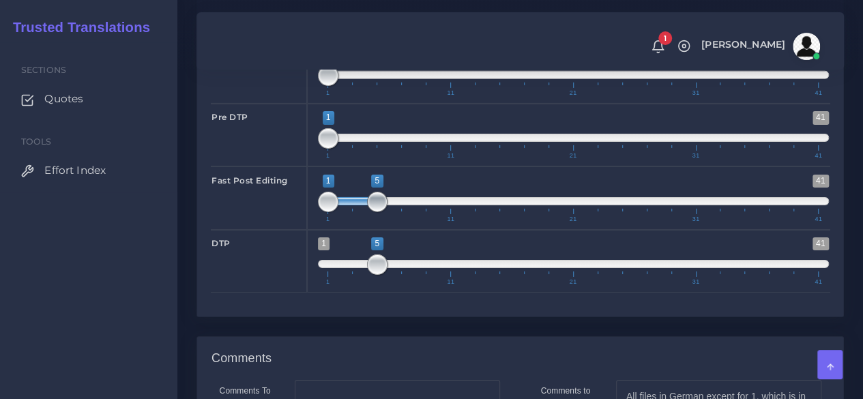
type input "178"
type input "1487"
type input "1353"
type input "1;1"
drag, startPoint x: 375, startPoint y: 285, endPoint x: 323, endPoint y: 291, distance: 53.0
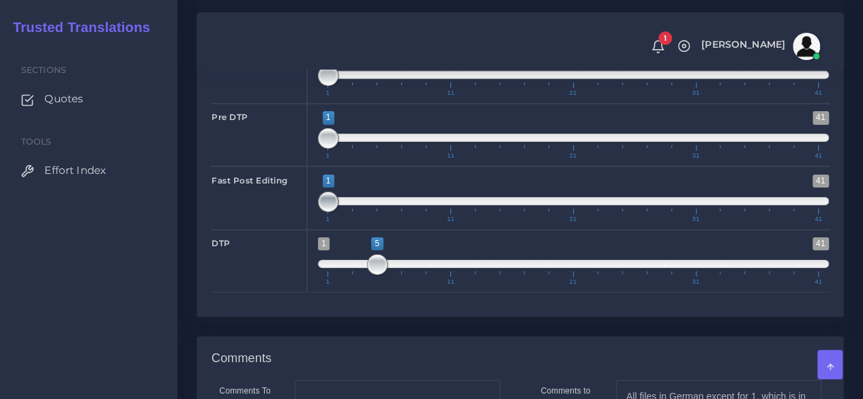
click at [323, 212] on span at bounding box center [328, 202] width 20 height 20
drag, startPoint x: 362, startPoint y: 350, endPoint x: 340, endPoint y: 352, distance: 22.6
click at [340, 285] on span "1 41 5 5 5 — 5 1 11 21 31 41" at bounding box center [573, 261] width 511 height 48
type input "2;2"
click at [339, 285] on span "1 41 5 5 5 — 5 1 11 21 31 41" at bounding box center [573, 261] width 511 height 48
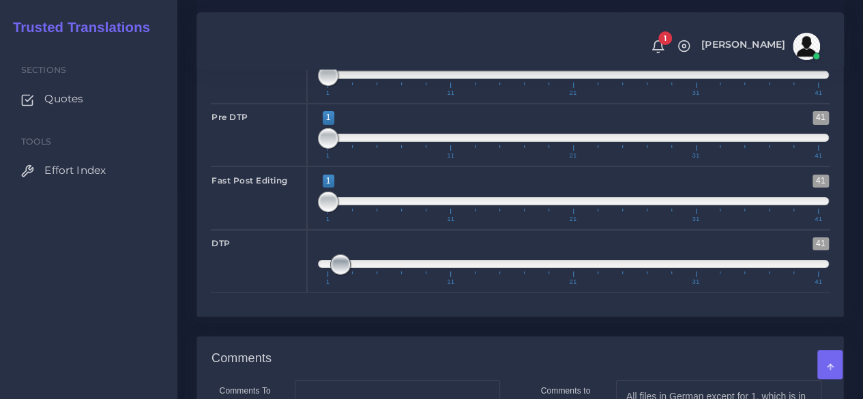
click at [339, 275] on span at bounding box center [340, 265] width 20 height 20
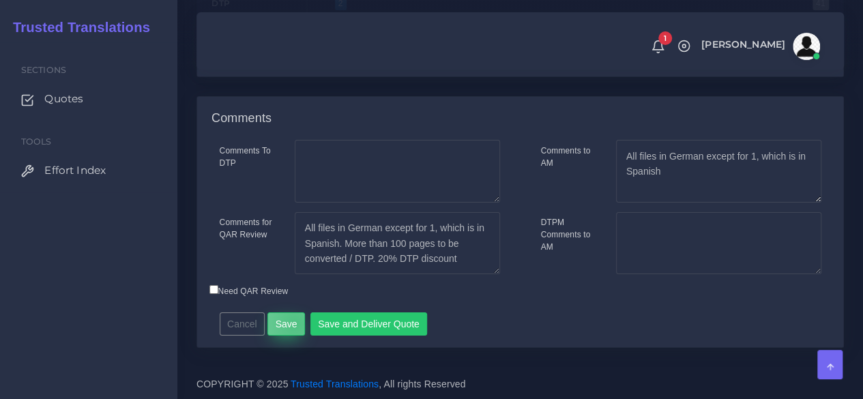
click at [292, 336] on button "Save" at bounding box center [286, 324] width 38 height 23
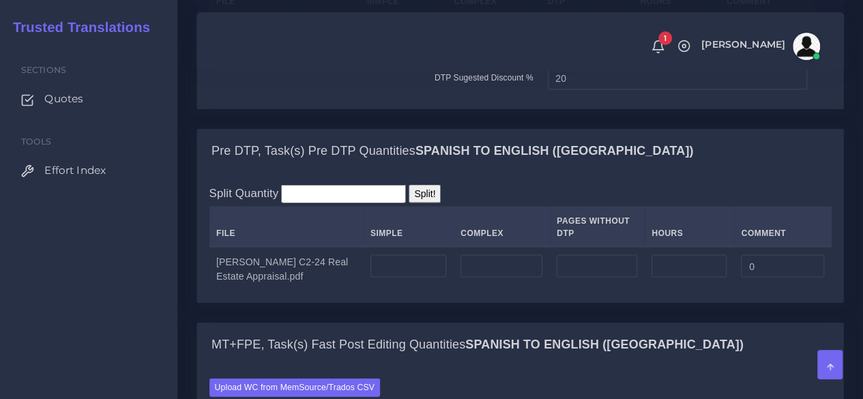
scroll to position [1250, 0]
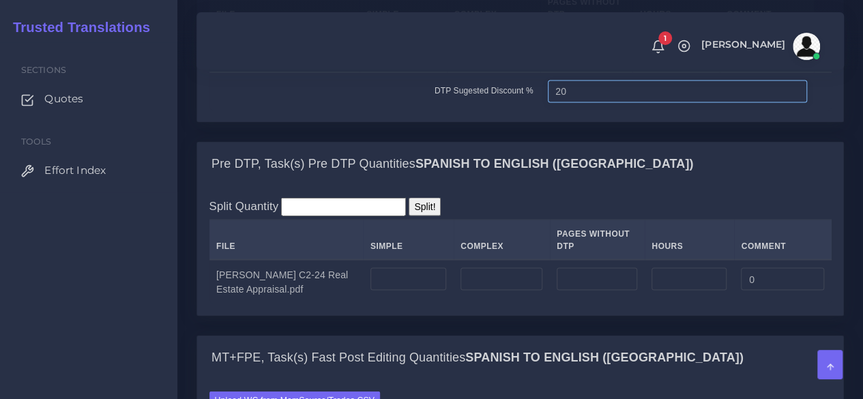
drag, startPoint x: 561, startPoint y: 184, endPoint x: 493, endPoint y: 193, distance: 68.9
click at [493, 110] on tr "DTP Sugested Discount % 20" at bounding box center [520, 91] width 622 height 38
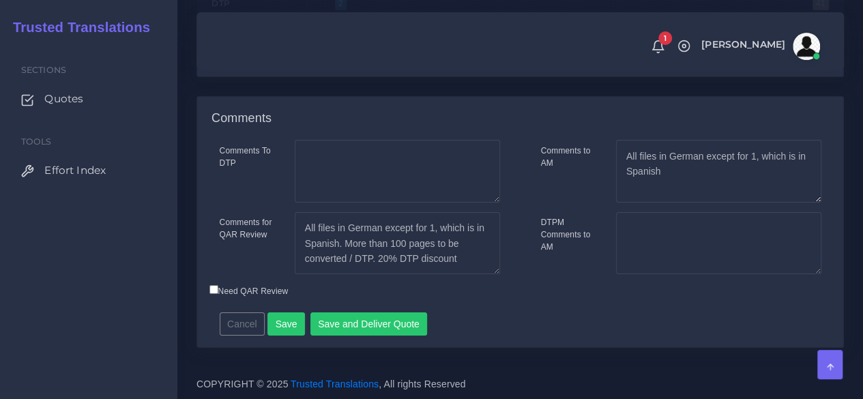
scroll to position [2547, 0]
type input "10"
click at [382, 260] on textarea "All files in German except for 1, which is in Spanish. More than 100 pages to b…" at bounding box center [397, 243] width 205 height 63
click at [466, 261] on textarea "All files in German except for 1, which is in Spanish. More than 100 pages to b…" at bounding box center [397, 243] width 205 height 63
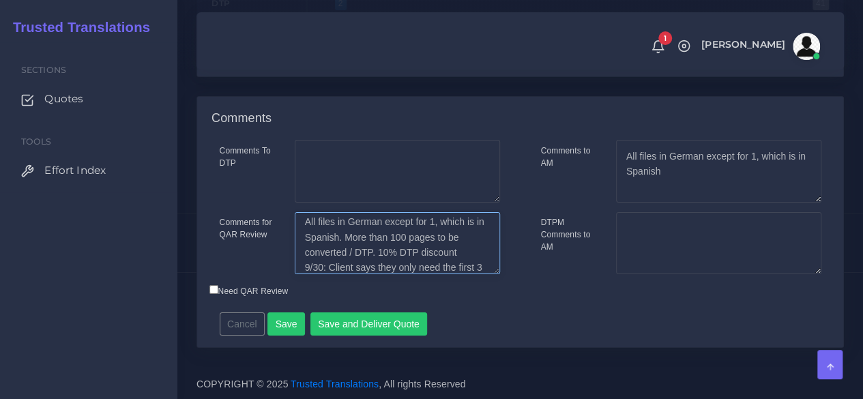
scroll to position [21, 0]
type textarea "All files in German except for 1, which is in Spanish. More than 100 pages to b…"
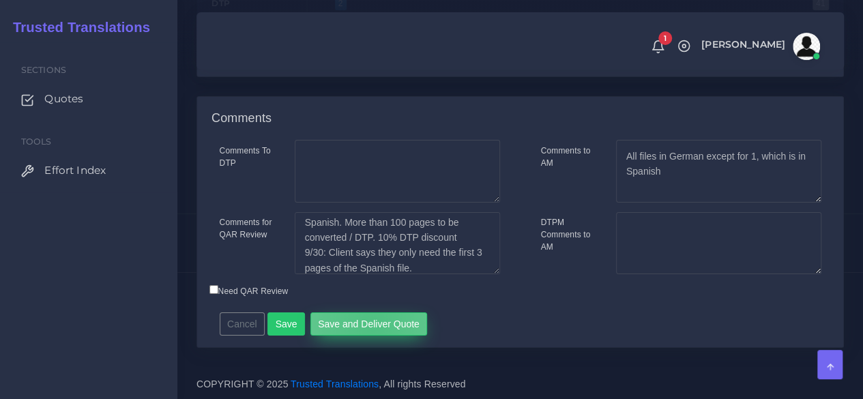
click at [367, 325] on button "Save and Deliver Quote" at bounding box center [368, 324] width 117 height 23
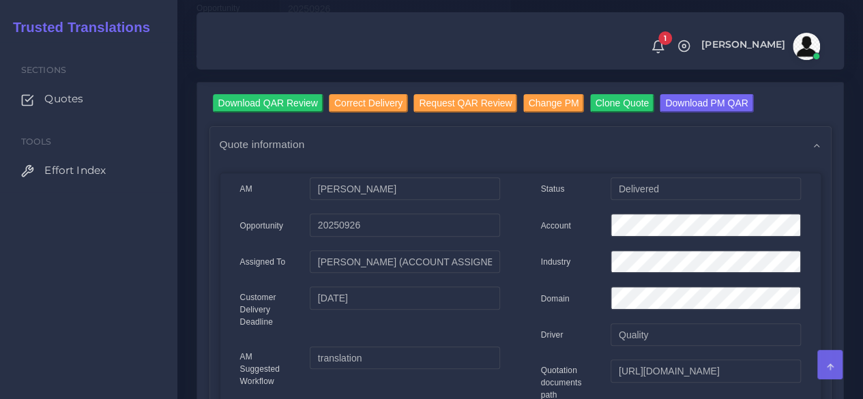
scroll to position [205, 0]
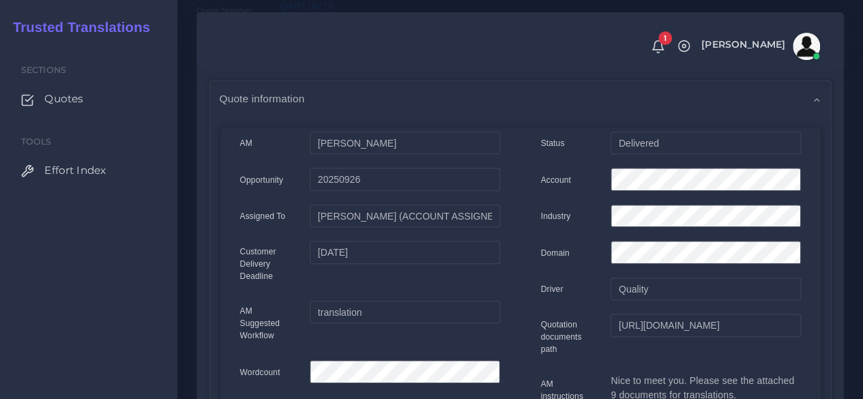
click at [177, 282] on div "Sections Quotes Tools Effort Index" at bounding box center [88, 220] width 177 height 357
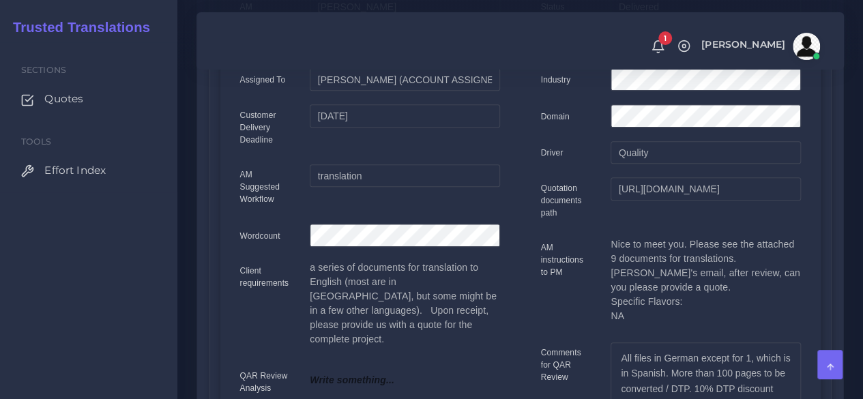
scroll to position [68, 0]
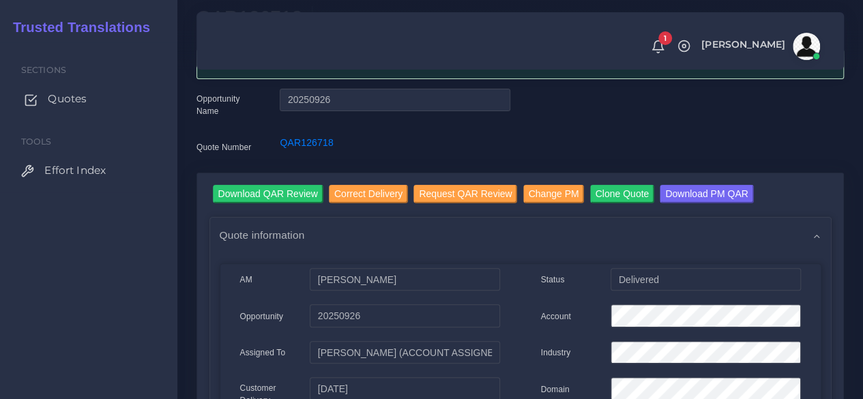
click at [70, 101] on span "Quotes" at bounding box center [67, 98] width 39 height 15
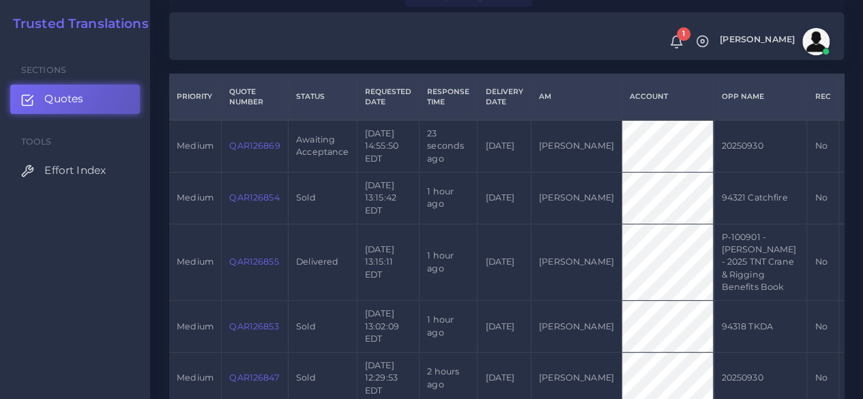
scroll to position [341, 0]
click at [243, 150] on link "QAR126869" at bounding box center [254, 145] width 50 height 10
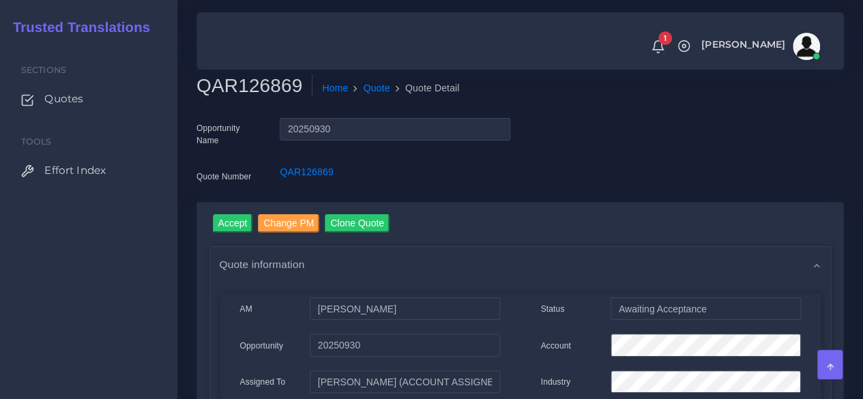
click at [251, 84] on h2 "QAR126869" at bounding box center [255, 85] width 116 height 23
copy h2 "QAR126869"
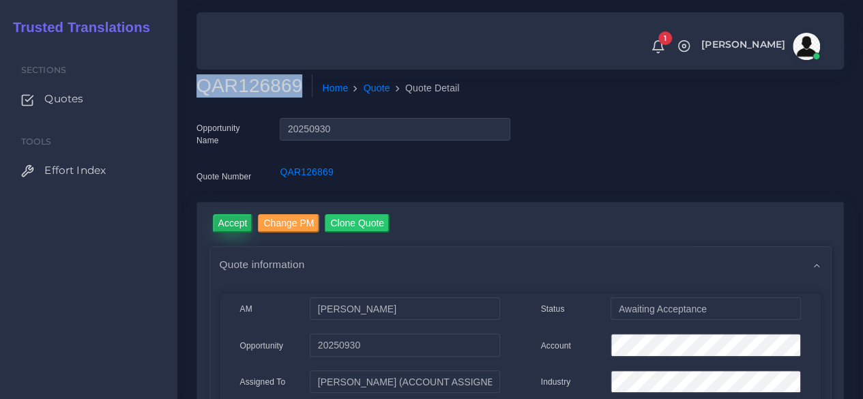
click at [240, 229] on input "Accept" at bounding box center [233, 223] width 40 height 18
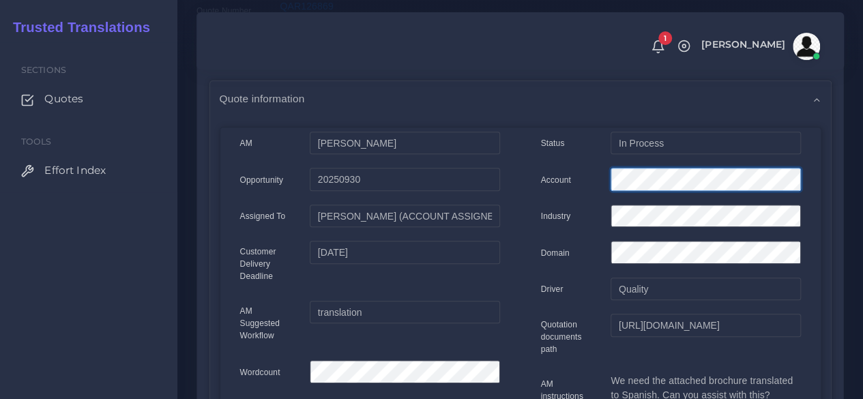
scroll to position [0, 23]
click at [815, 193] on div "Status In Process Account Industry Domain Driver Quality" at bounding box center [671, 387] width 301 height 510
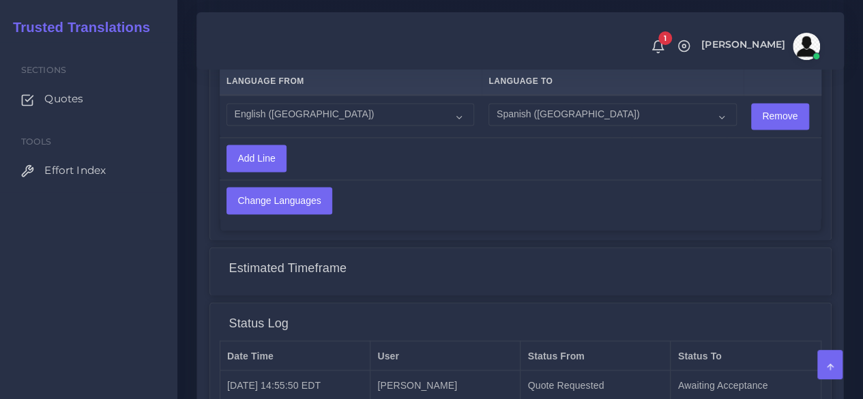
scroll to position [1148, 0]
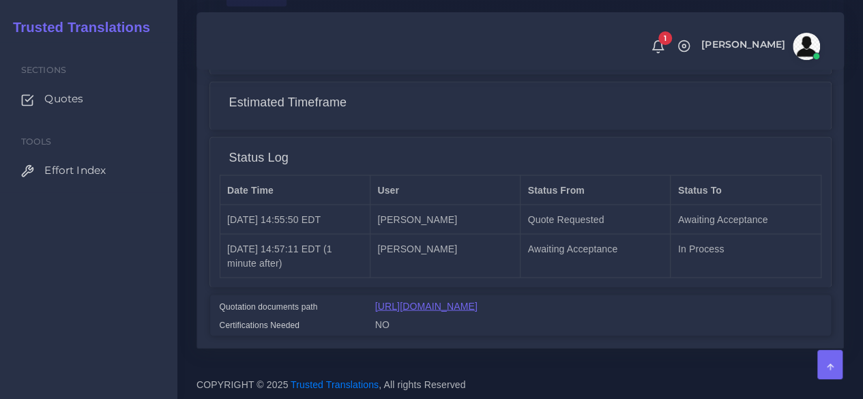
click at [455, 300] on link "[URL][DOMAIN_NAME]" at bounding box center [426, 305] width 102 height 11
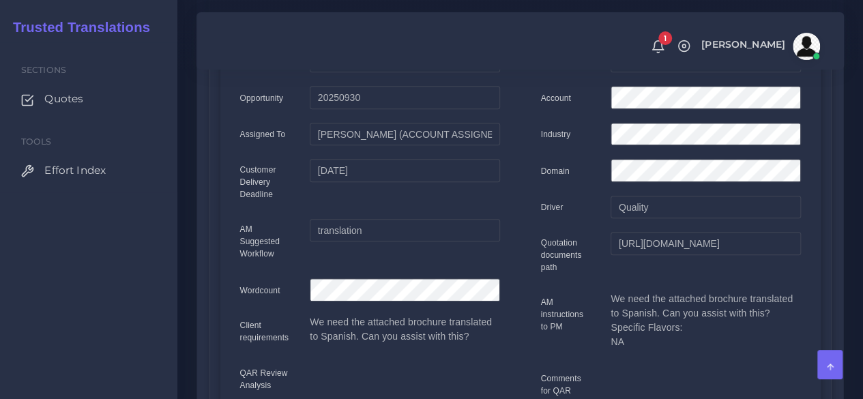
scroll to position [0, 0]
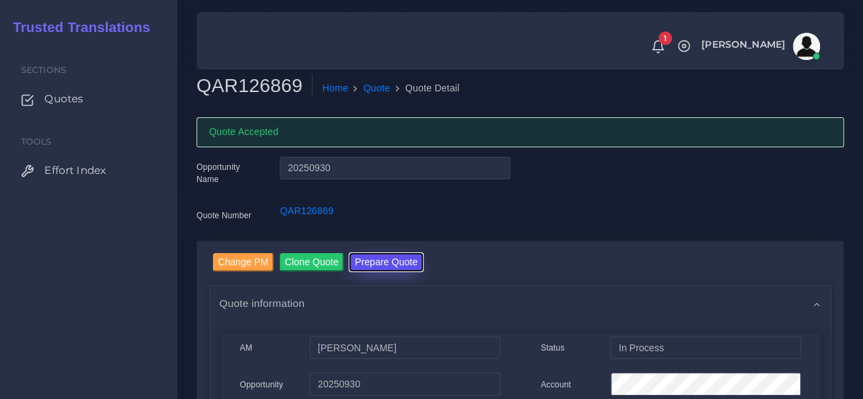
click at [360, 255] on button "Prepare Quote" at bounding box center [386, 262] width 74 height 18
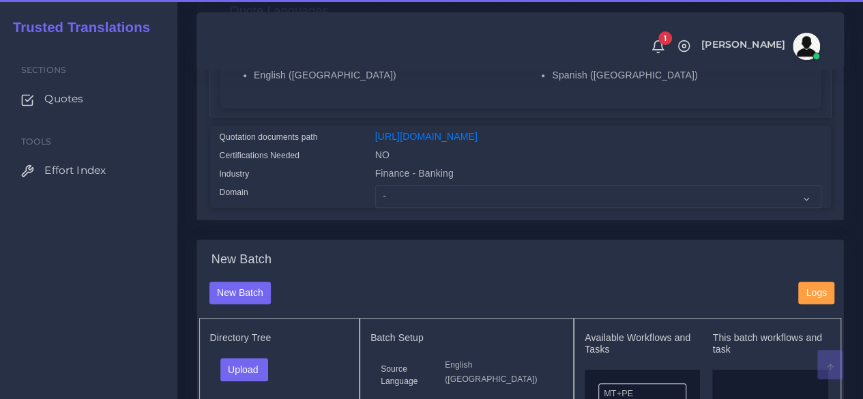
scroll to position [341, 0]
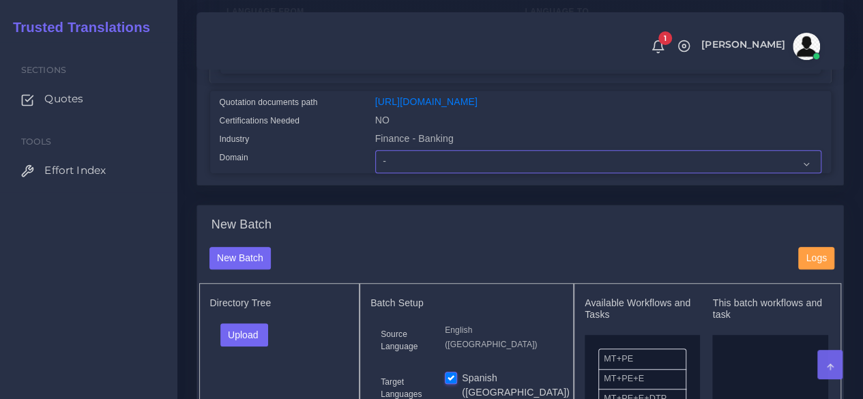
click at [399, 173] on select "- Advertising and Media Agriculture, Forestry and Fishing Architecture, Buildin…" at bounding box center [598, 161] width 446 height 23
select select "Finance - Banking"
click at [375, 173] on select "- Advertising and Media Agriculture, Forestry and Fishing Architecture, Buildin…" at bounding box center [598, 161] width 446 height 23
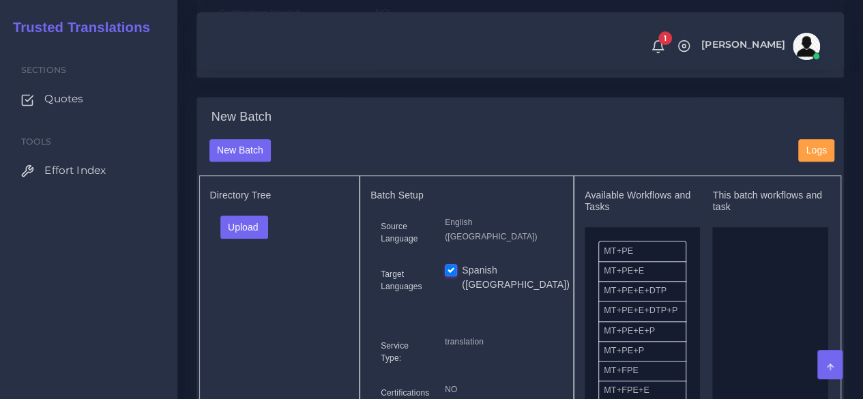
scroll to position [546, 0]
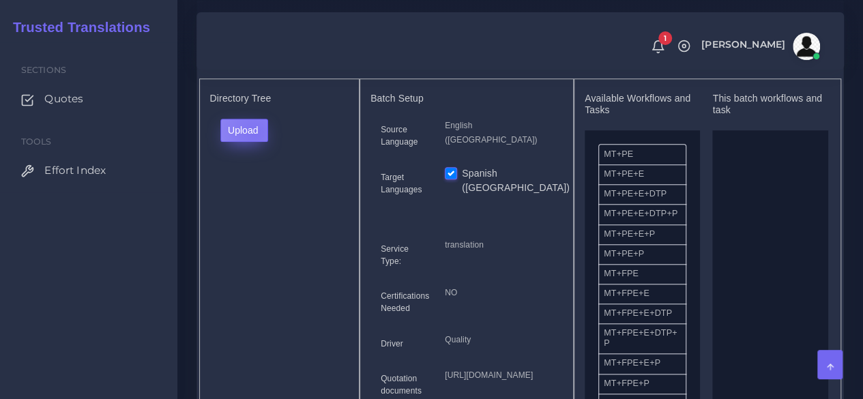
click at [254, 142] on button "Upload" at bounding box center [244, 130] width 48 height 23
click at [248, 190] on label "Files" at bounding box center [268, 181] width 94 height 17
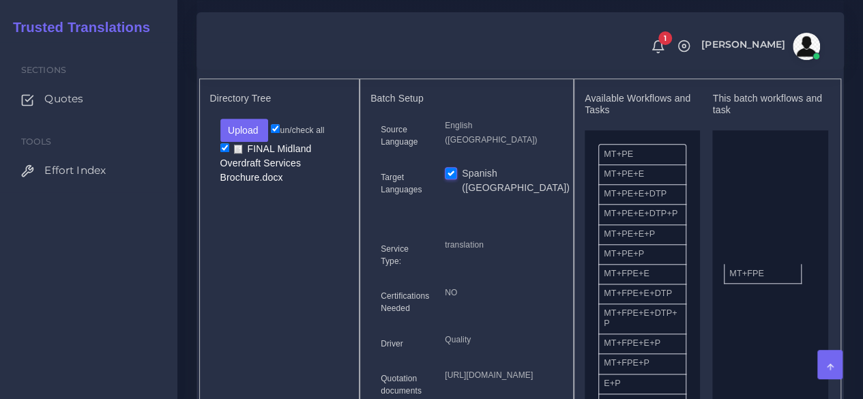
drag, startPoint x: 628, startPoint y: 300, endPoint x: 751, endPoint y: 291, distance: 123.1
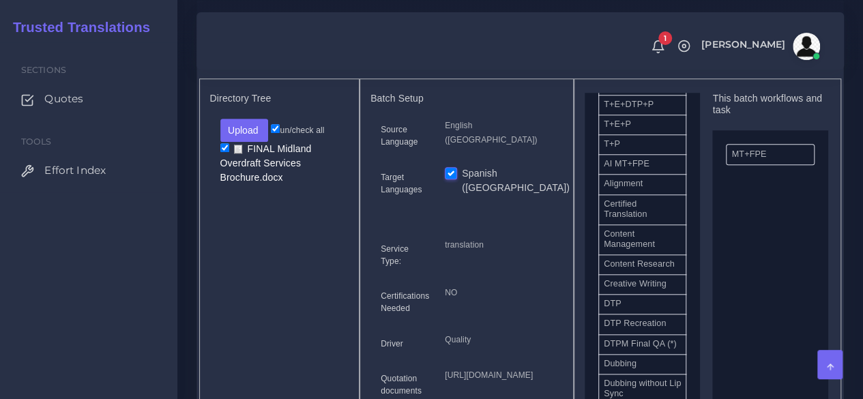
scroll to position [341, 0]
drag, startPoint x: 692, startPoint y: 335, endPoint x: 741, endPoint y: 328, distance: 49.7
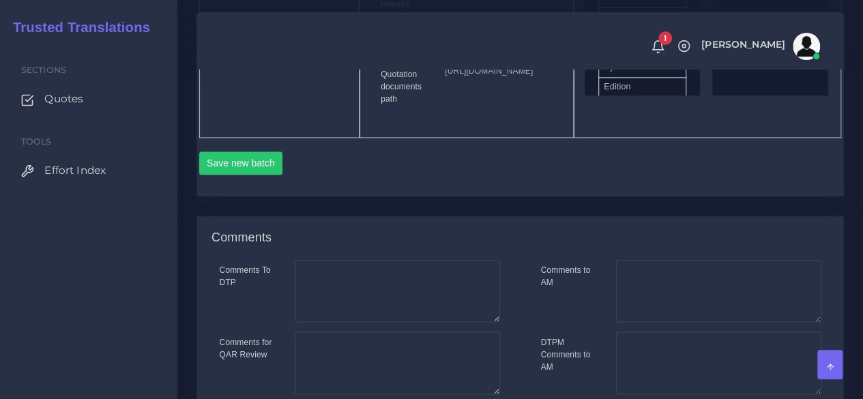
scroll to position [887, 0]
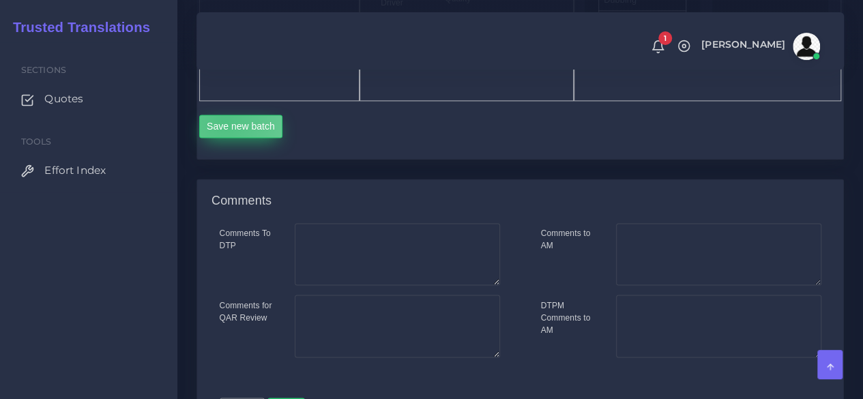
click at [222, 138] on button "Save new batch" at bounding box center [241, 126] width 84 height 23
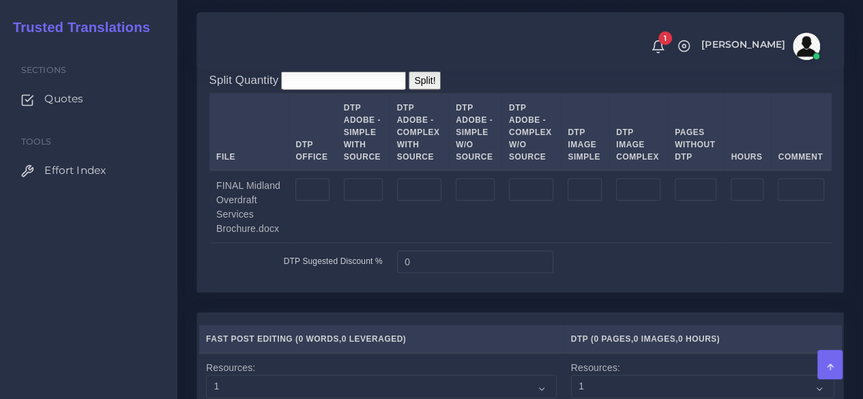
scroll to position [1297, 0]
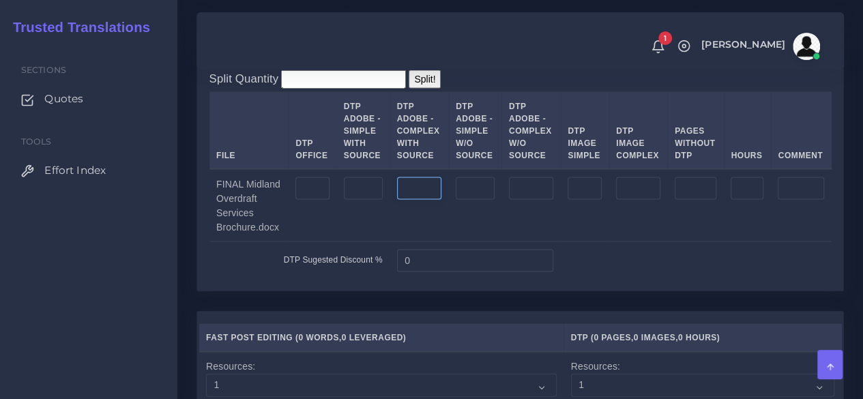
click at [423, 201] on input "number" at bounding box center [419, 188] width 44 height 23
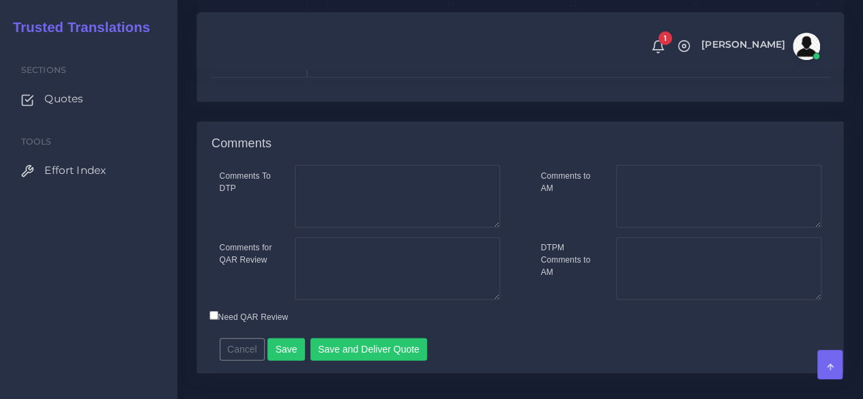
scroll to position [1983, 0]
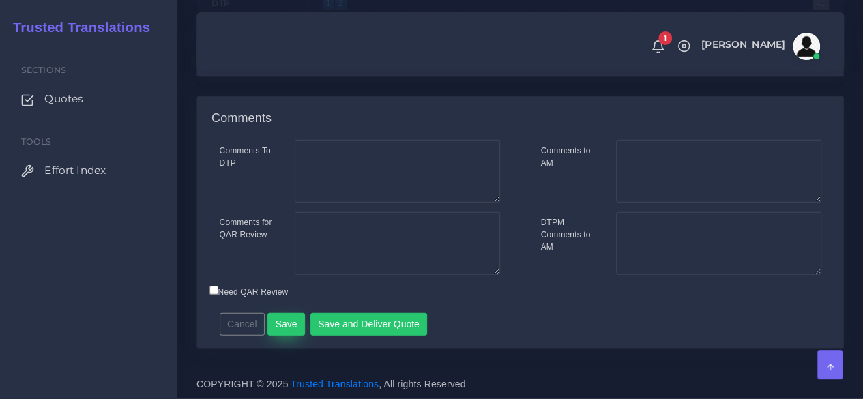
type input "2"
click at [291, 324] on button "Save" at bounding box center [286, 324] width 38 height 23
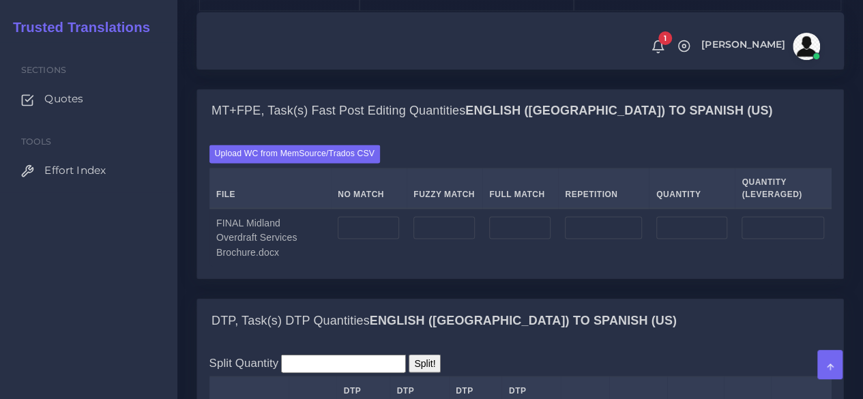
scroll to position [1092, 0]
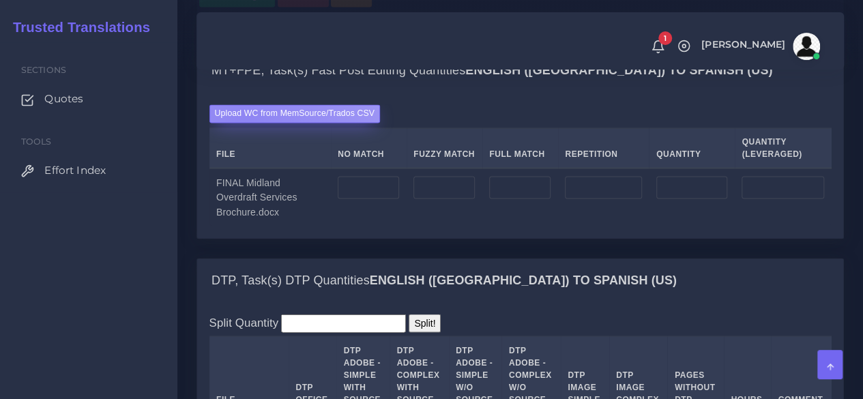
click at [244, 123] on label "Upload WC from MemSource/Trados CSV" at bounding box center [294, 113] width 171 height 18
click at [0, 0] on input "Upload WC from MemSource/Trados CSV" at bounding box center [0, 0] width 0 height 0
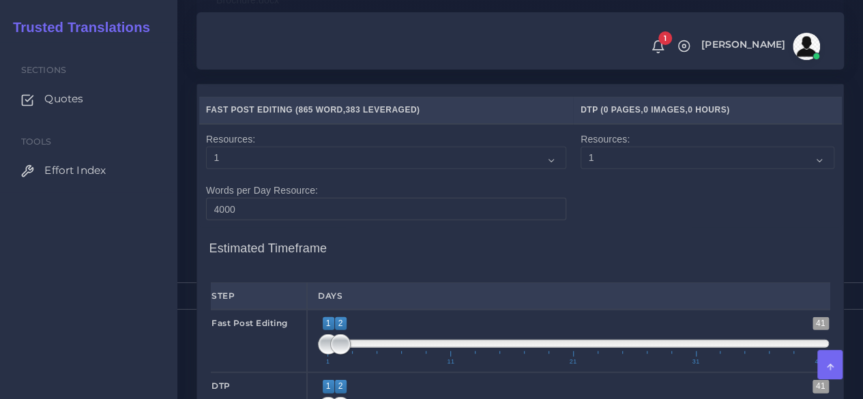
scroll to position [1774, 0]
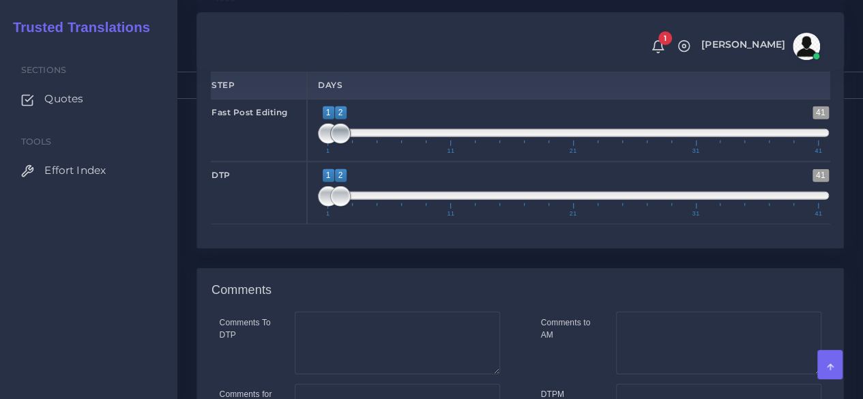
type input "1;1"
drag, startPoint x: 343, startPoint y: 209, endPoint x: 318, endPoint y: 213, distance: 24.8
click at [330, 144] on span at bounding box center [340, 134] width 20 height 20
type input "1;1"
drag, startPoint x: 338, startPoint y: 272, endPoint x: 302, endPoint y: 275, distance: 35.6
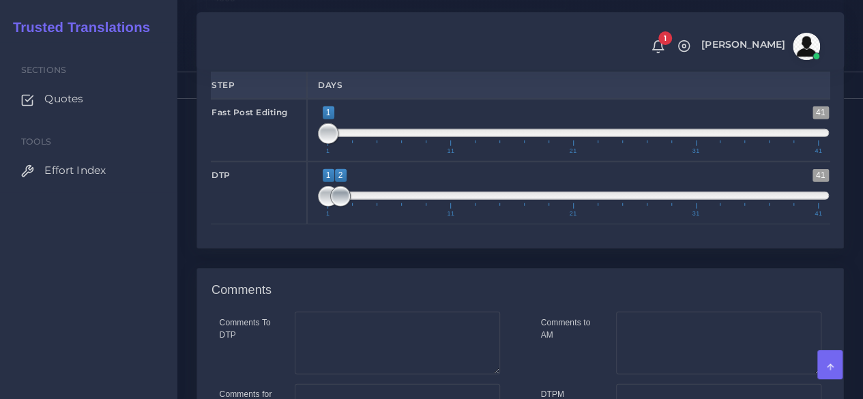
click at [308, 225] on div "1 41 1 2 1 — 2 1 11 21 31 41 1;1" at bounding box center [573, 193] width 533 height 63
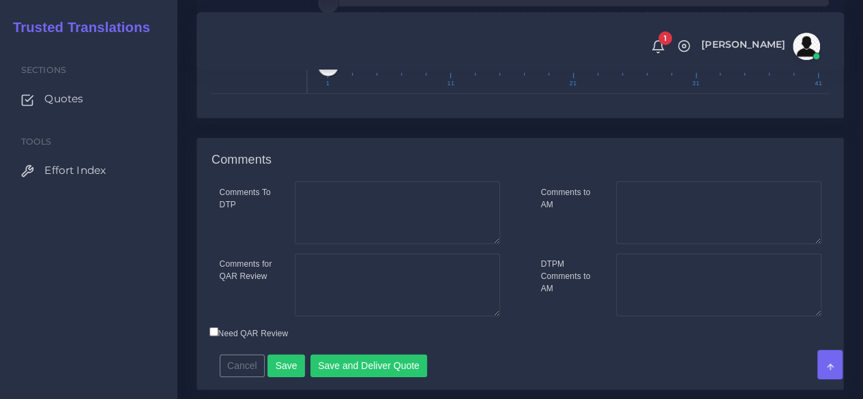
scroll to position [2022, 0]
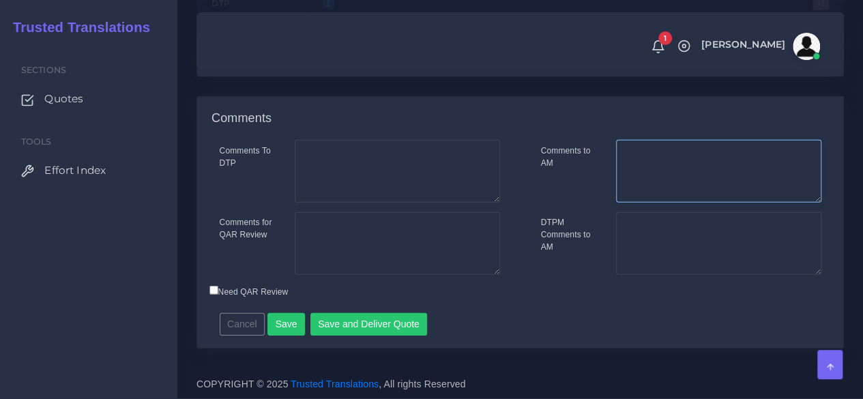
click at [697, 190] on textarea "Comments to AM" at bounding box center [718, 171] width 205 height 63
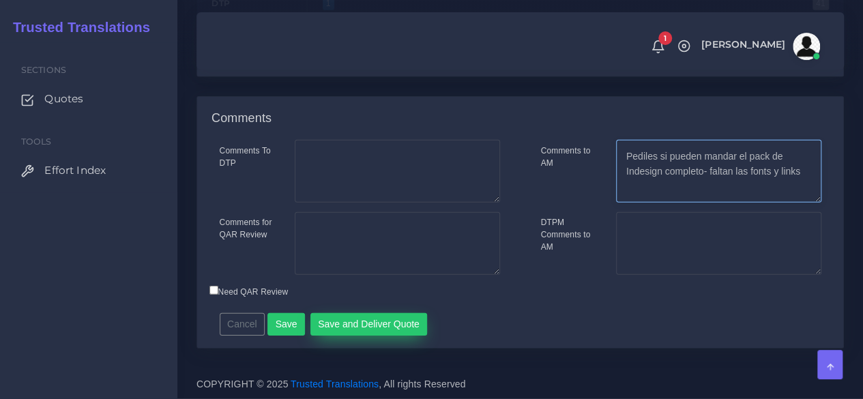
type textarea "Pediles si pueden mandar el pack de Indesign completo- faltan las fonts y links"
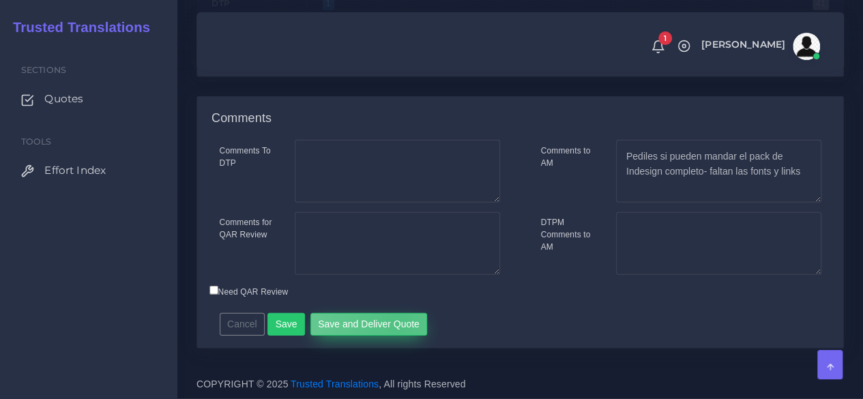
click at [392, 321] on button "Save and Deliver Quote" at bounding box center [368, 324] width 117 height 23
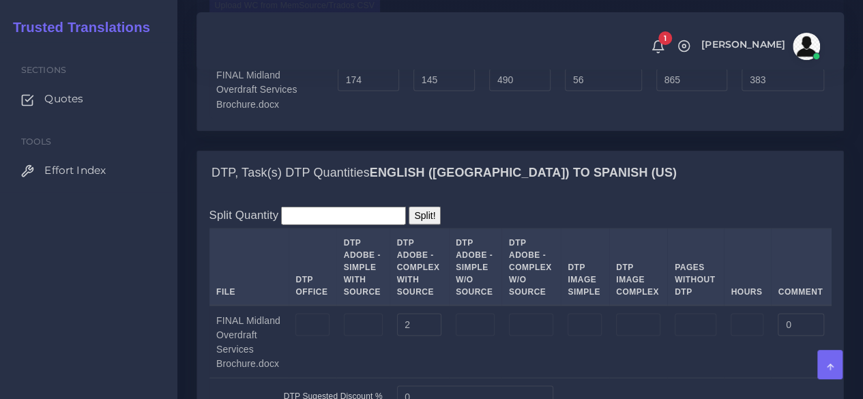
scroll to position [1135, 0]
